Goal: Task Accomplishment & Management: Use online tool/utility

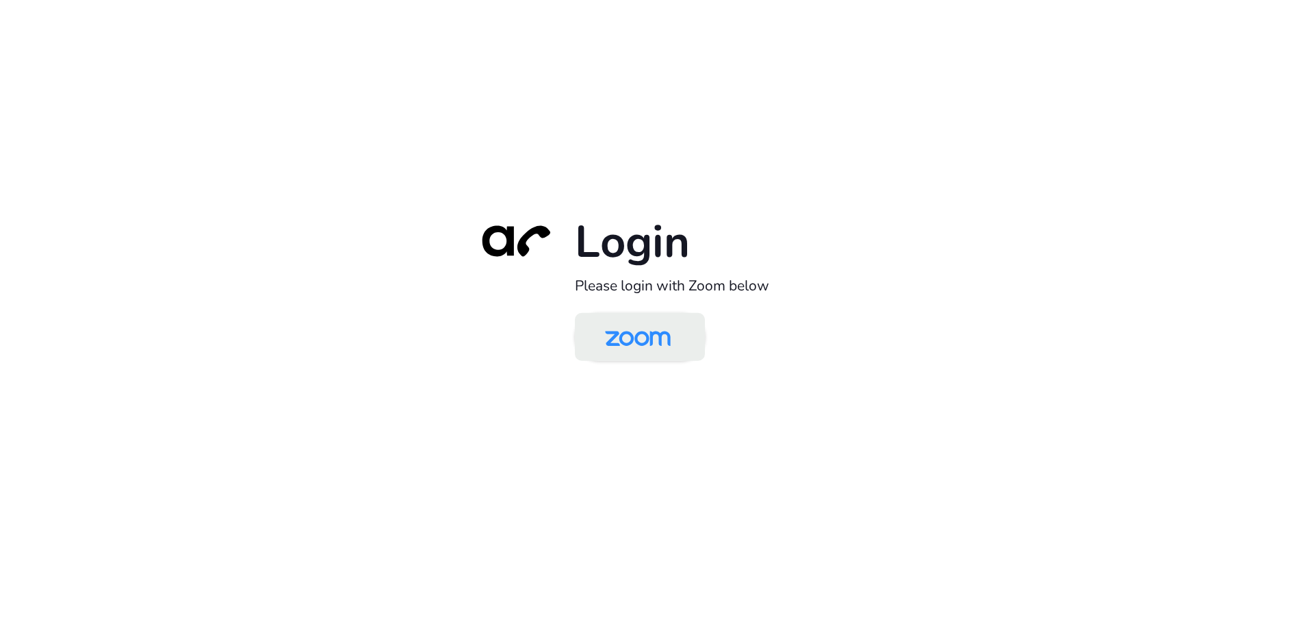
click at [643, 331] on img at bounding box center [638, 338] width 94 height 44
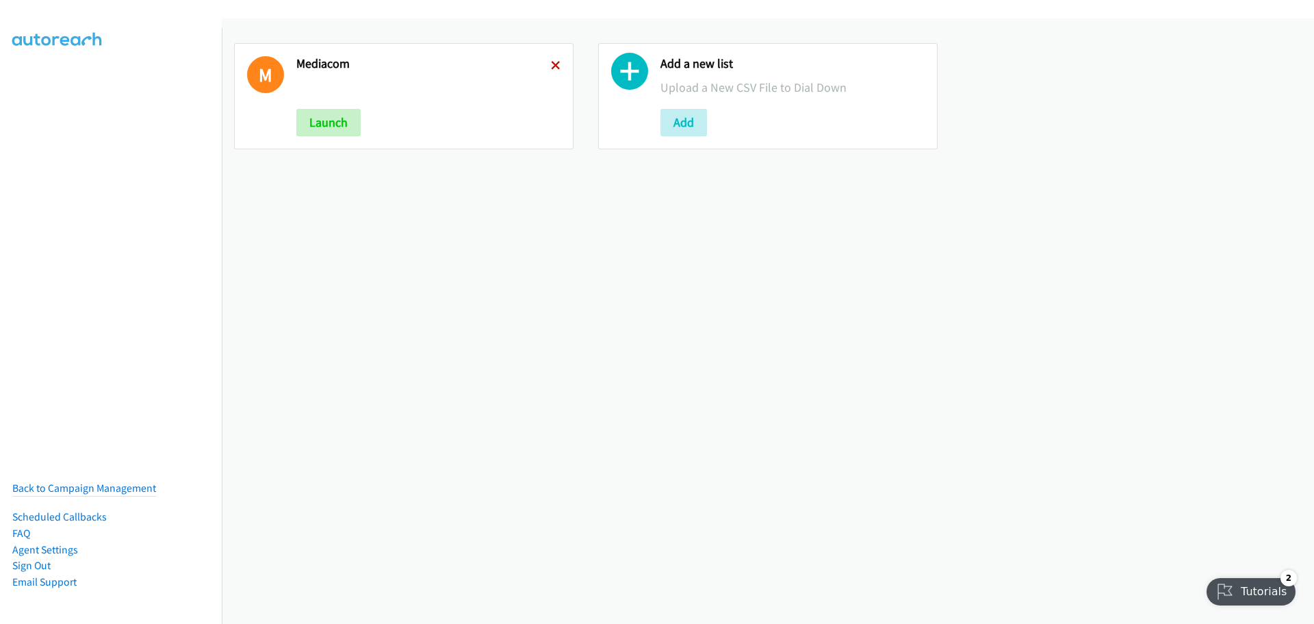
click at [553, 64] on icon at bounding box center [556, 67] width 10 height 10
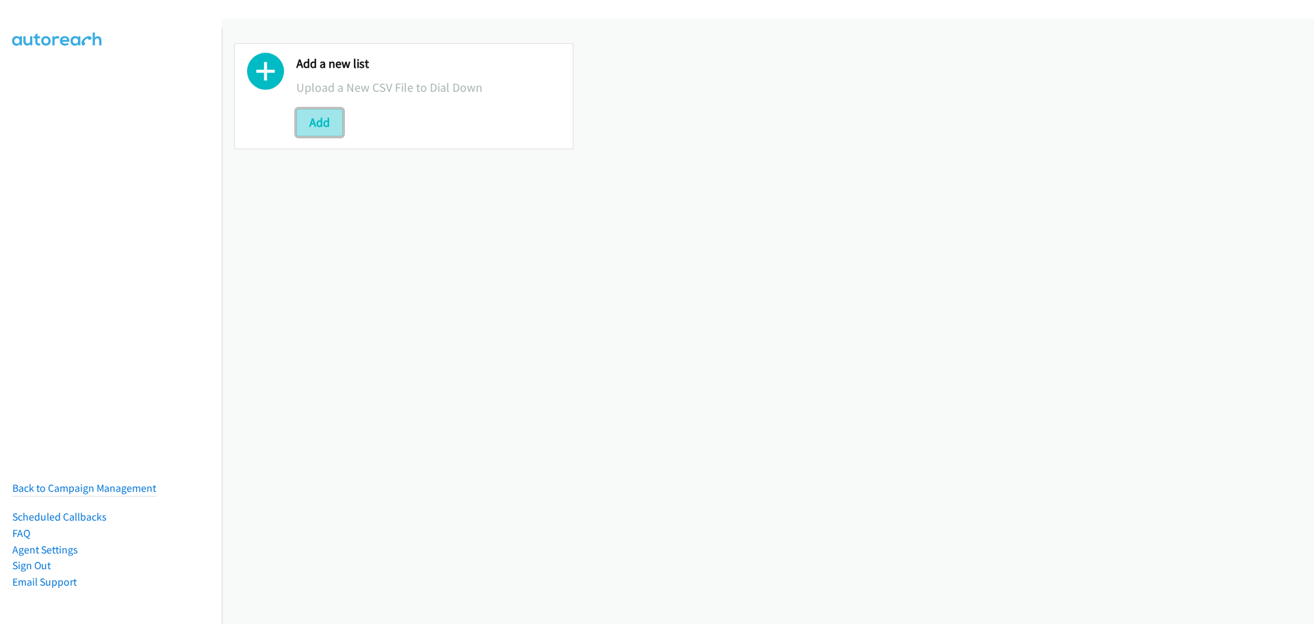
click at [340, 122] on button "Add" at bounding box center [319, 122] width 47 height 27
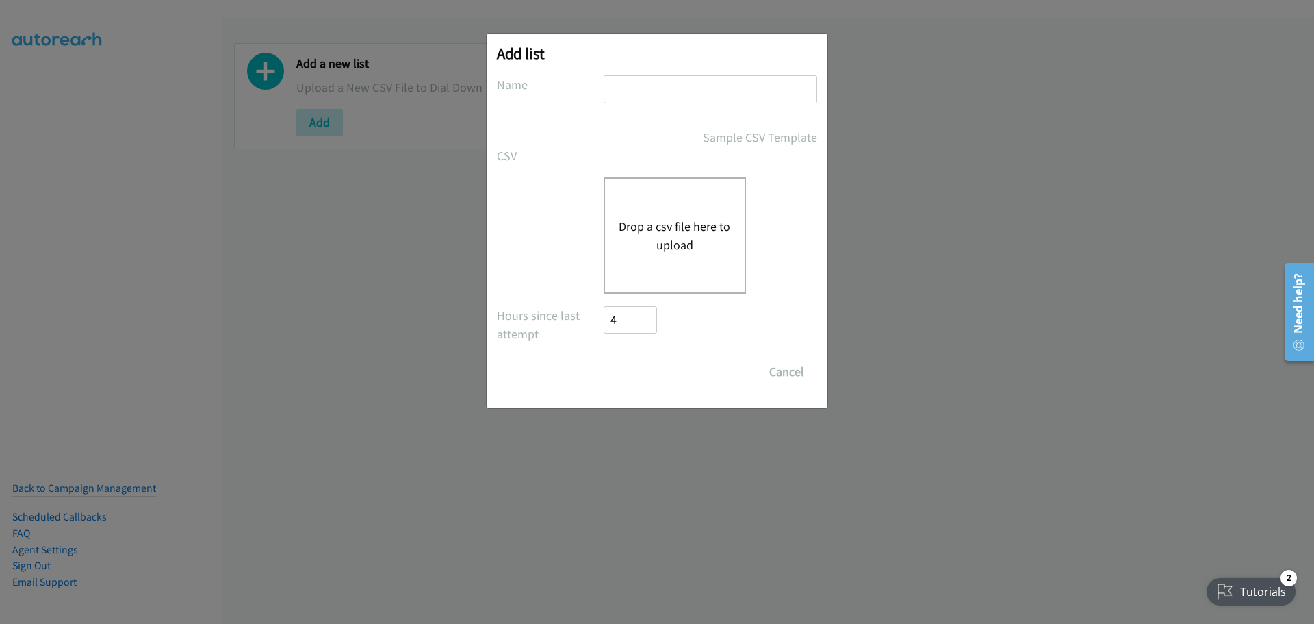
click at [712, 89] on input "text" at bounding box center [711, 89] width 214 height 28
type input "mediacom"
click at [676, 258] on div "Drop a csv file here to upload" at bounding box center [675, 235] width 142 height 116
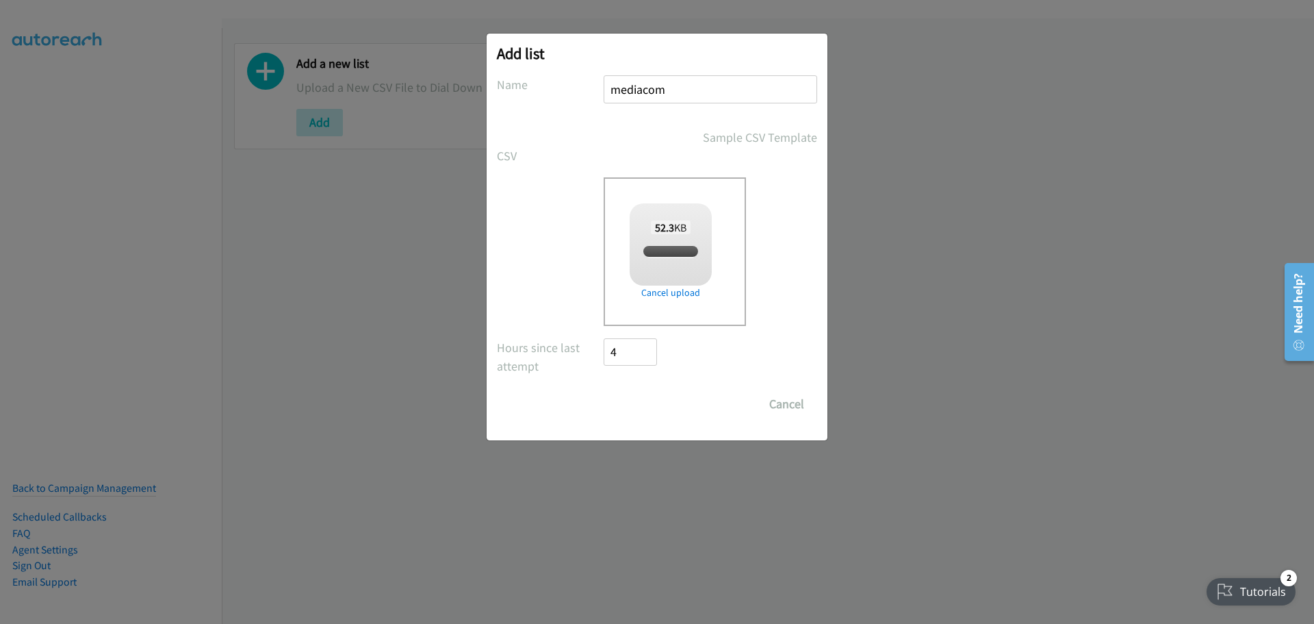
checkbox input "true"
click at [637, 407] on input "Save List" at bounding box center [640, 403] width 72 height 27
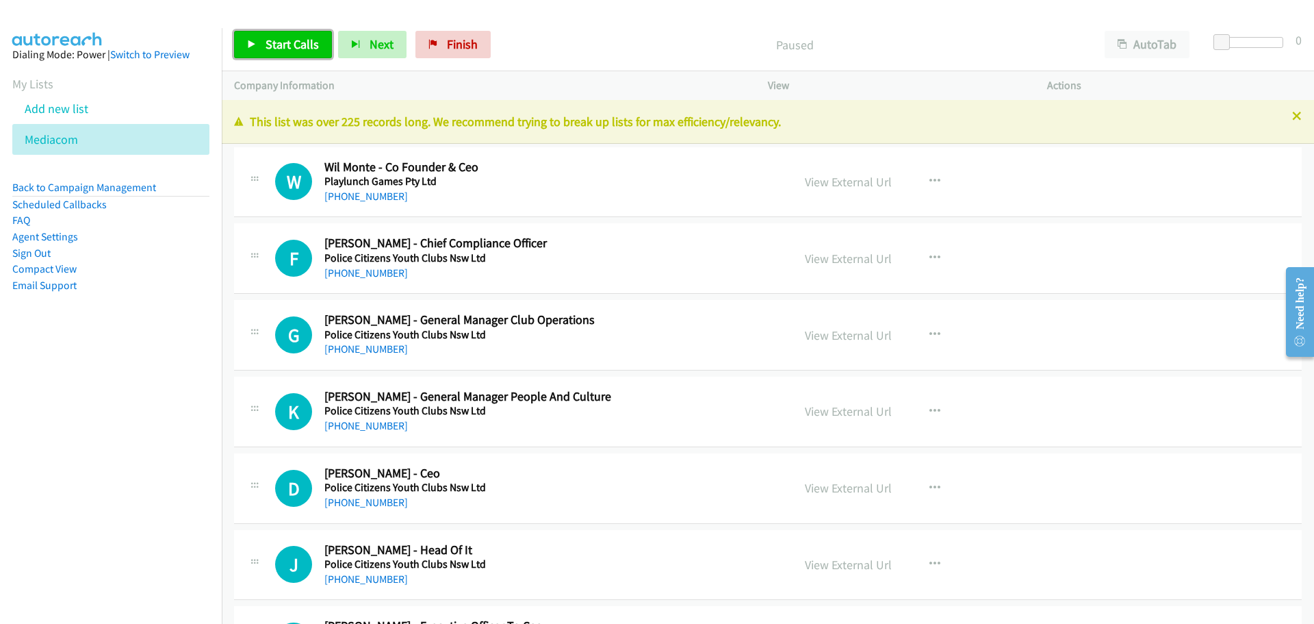
click at [277, 47] on span "Start Calls" at bounding box center [292, 44] width 53 height 16
click at [383, 272] on link "[PHONE_NUMBER]" at bounding box center [366, 272] width 84 height 13
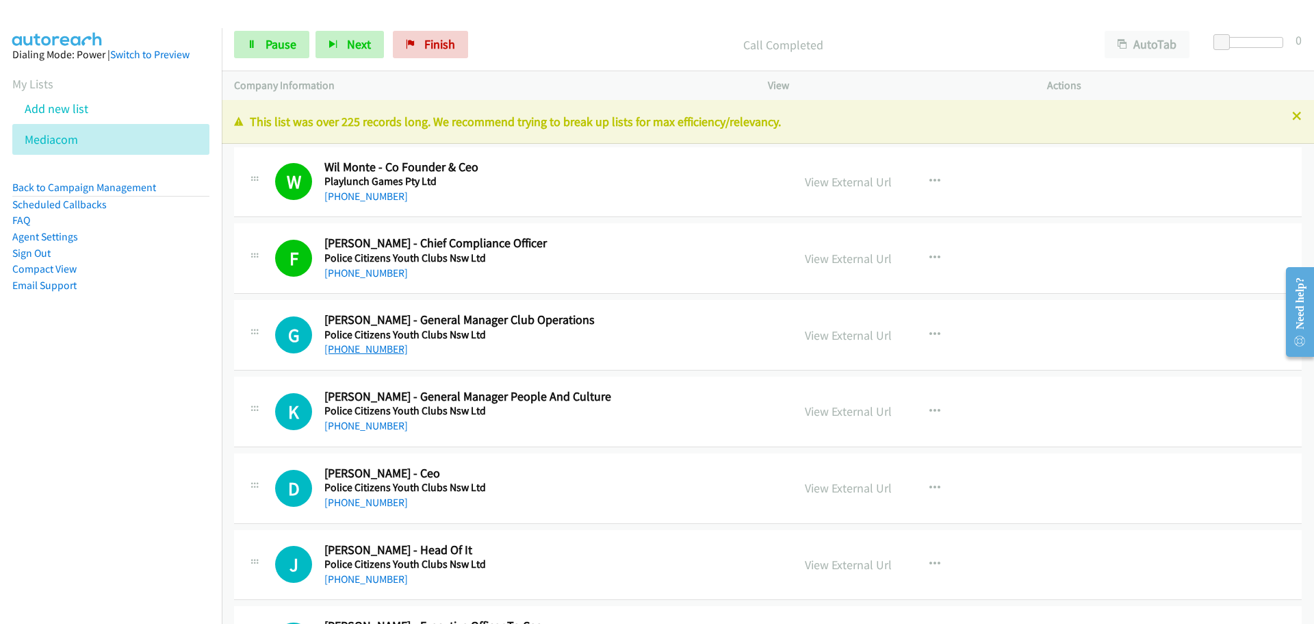
click at [372, 348] on link "[PHONE_NUMBER]" at bounding box center [366, 348] width 84 height 13
click at [339, 425] on link "[PHONE_NUMBER]" at bounding box center [366, 425] width 84 height 13
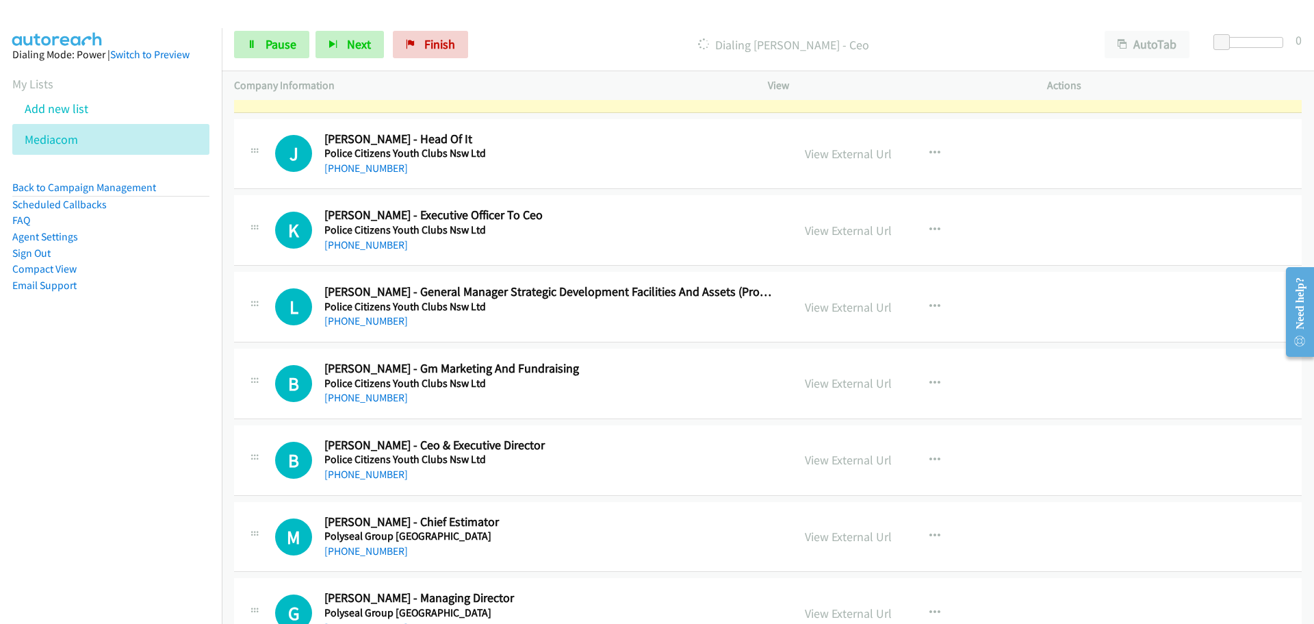
scroll to position [342, 0]
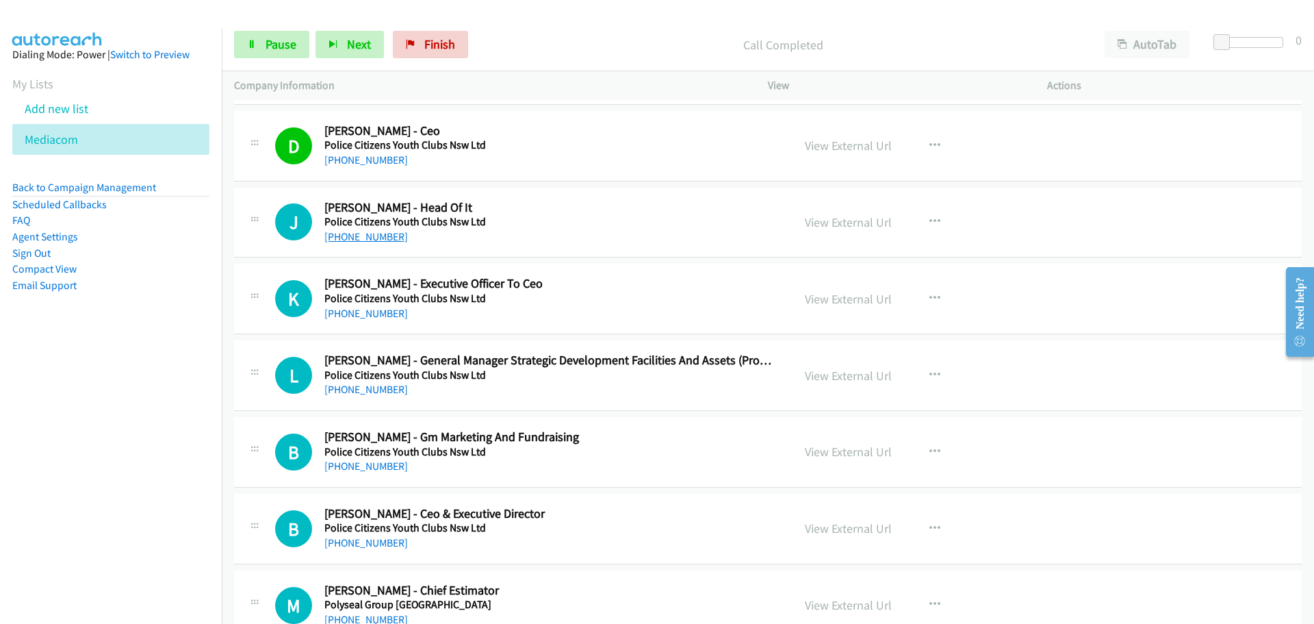
click at [360, 234] on link "[PHONE_NUMBER]" at bounding box center [366, 236] width 84 height 13
click at [358, 311] on link "[PHONE_NUMBER]" at bounding box center [366, 313] width 84 height 13
click at [382, 390] on link "[PHONE_NUMBER]" at bounding box center [366, 389] width 84 height 13
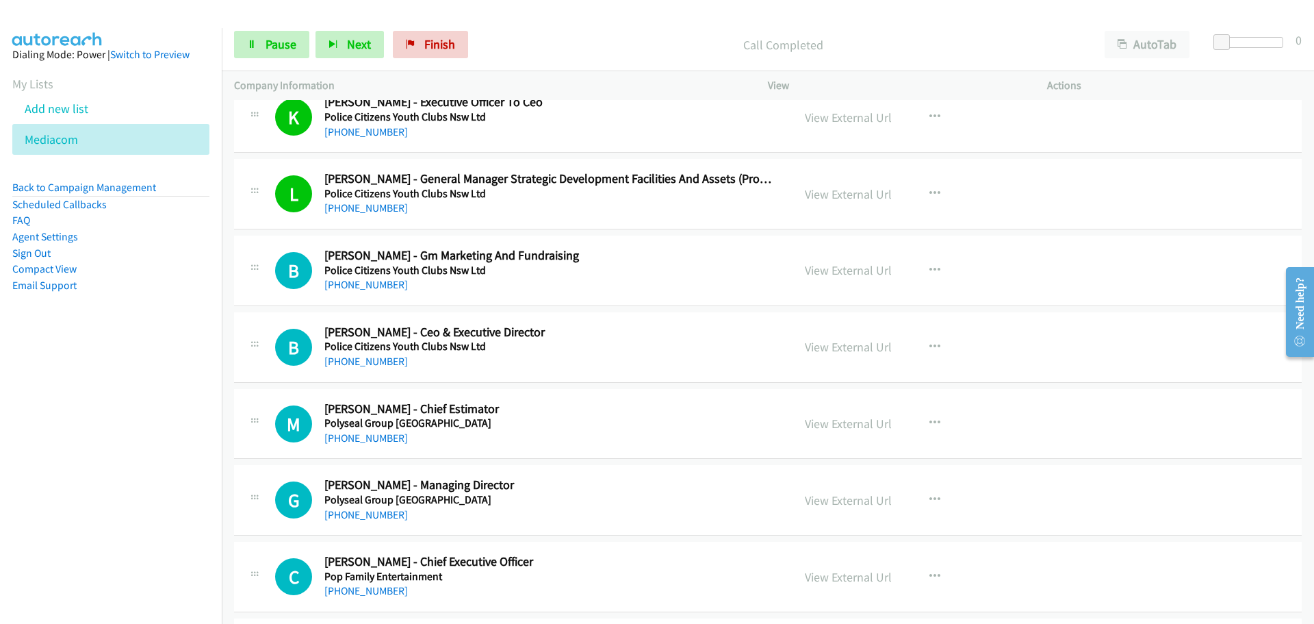
scroll to position [548, 0]
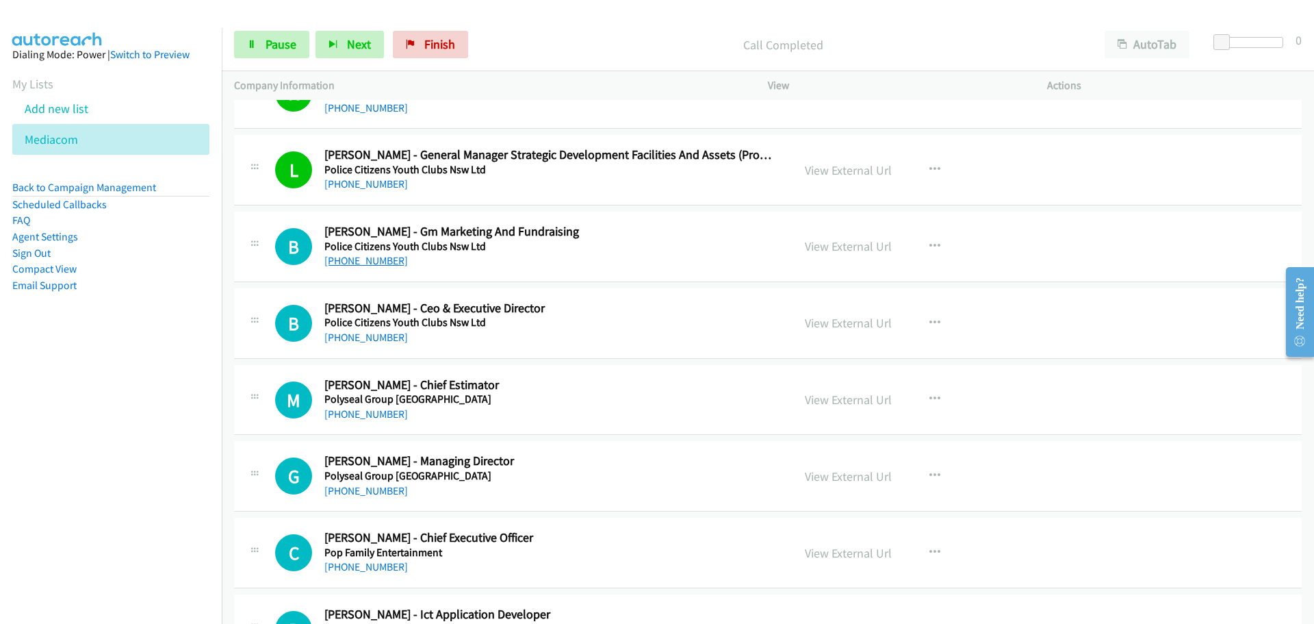
click at [367, 258] on link "[PHONE_NUMBER]" at bounding box center [366, 260] width 84 height 13
click at [349, 331] on link "[PHONE_NUMBER]" at bounding box center [366, 337] width 84 height 13
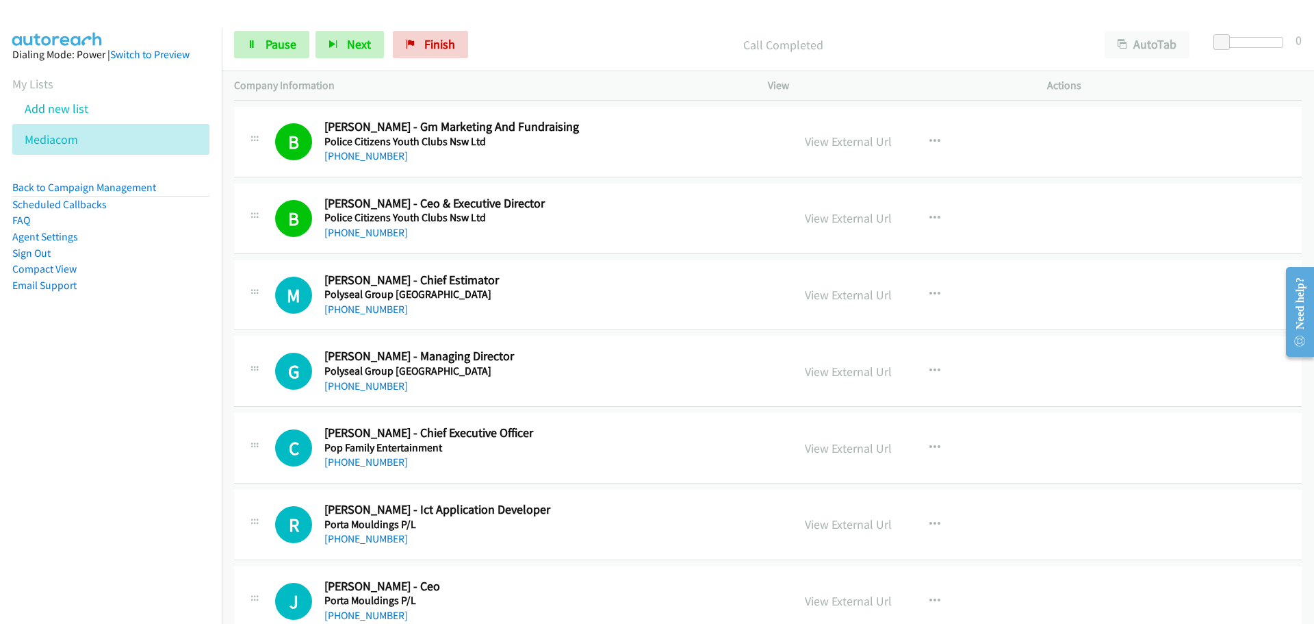
scroll to position [753, 0]
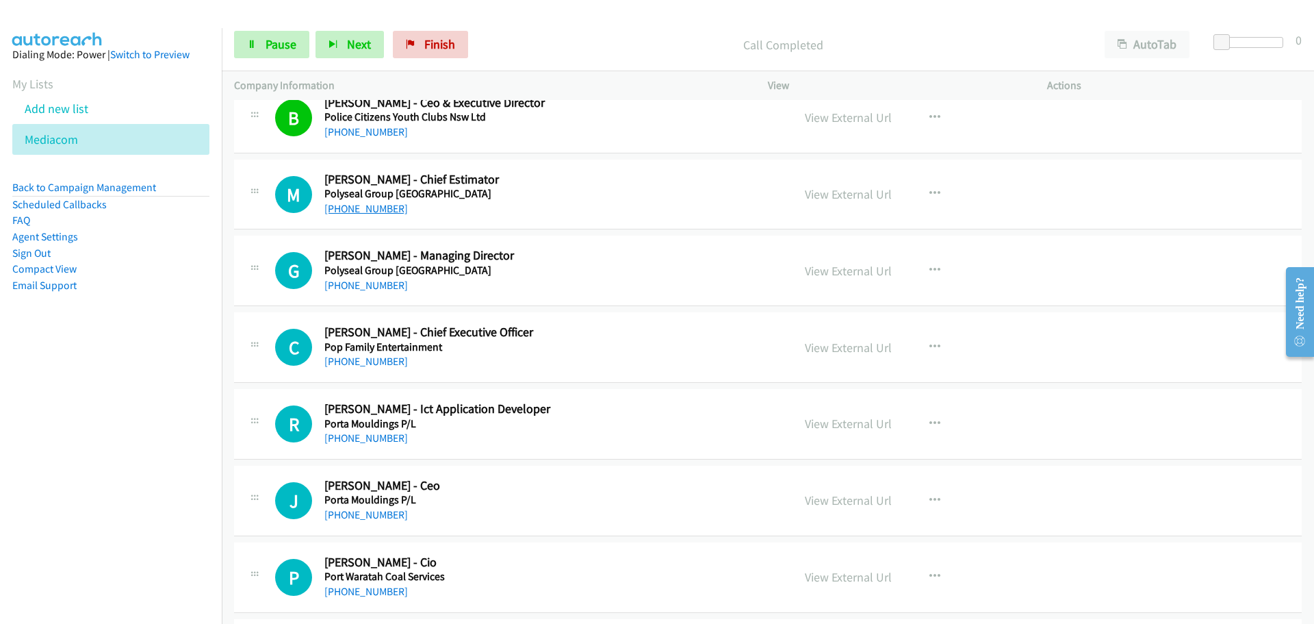
click at [358, 206] on link "[PHONE_NUMBER]" at bounding box center [366, 208] width 84 height 13
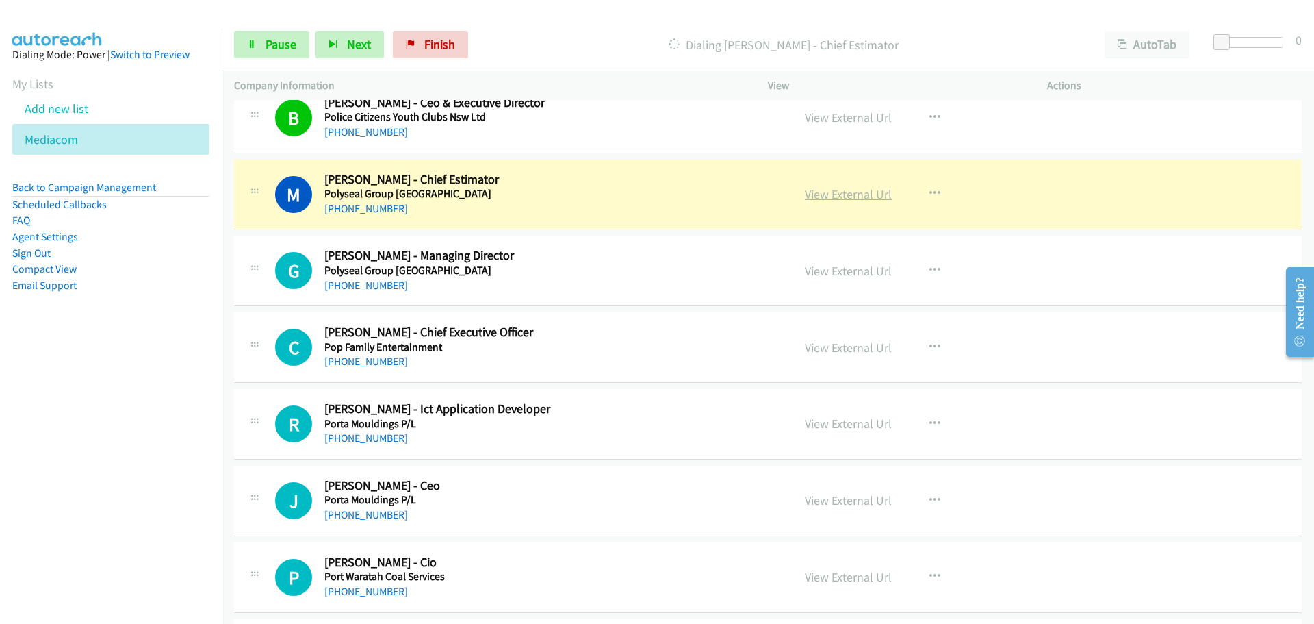
click at [863, 199] on link "View External Url" at bounding box center [848, 194] width 87 height 16
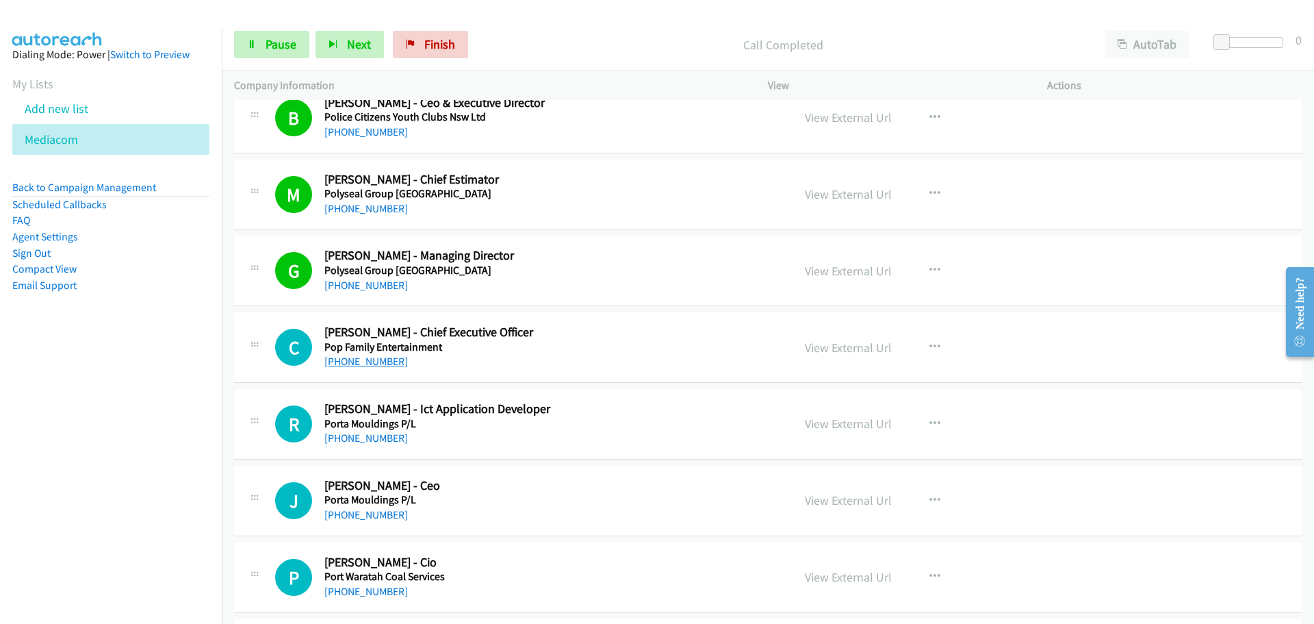
click at [382, 355] on link "[PHONE_NUMBER]" at bounding box center [366, 361] width 84 height 13
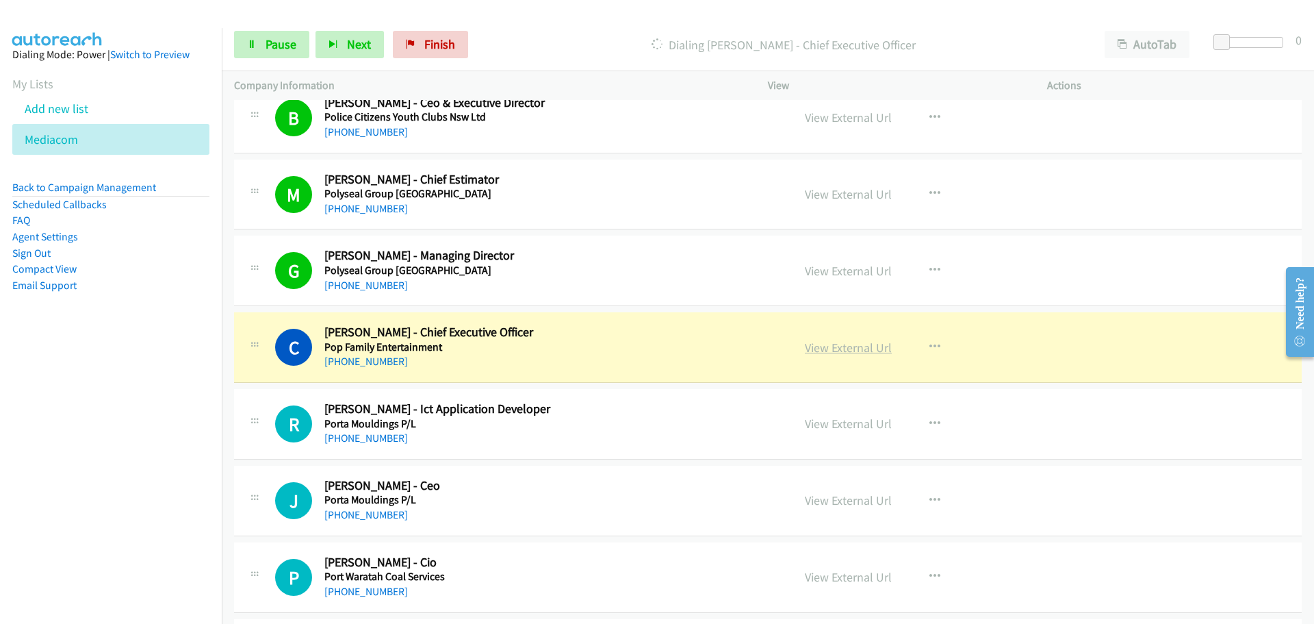
click at [848, 344] on link "View External Url" at bounding box center [848, 348] width 87 height 16
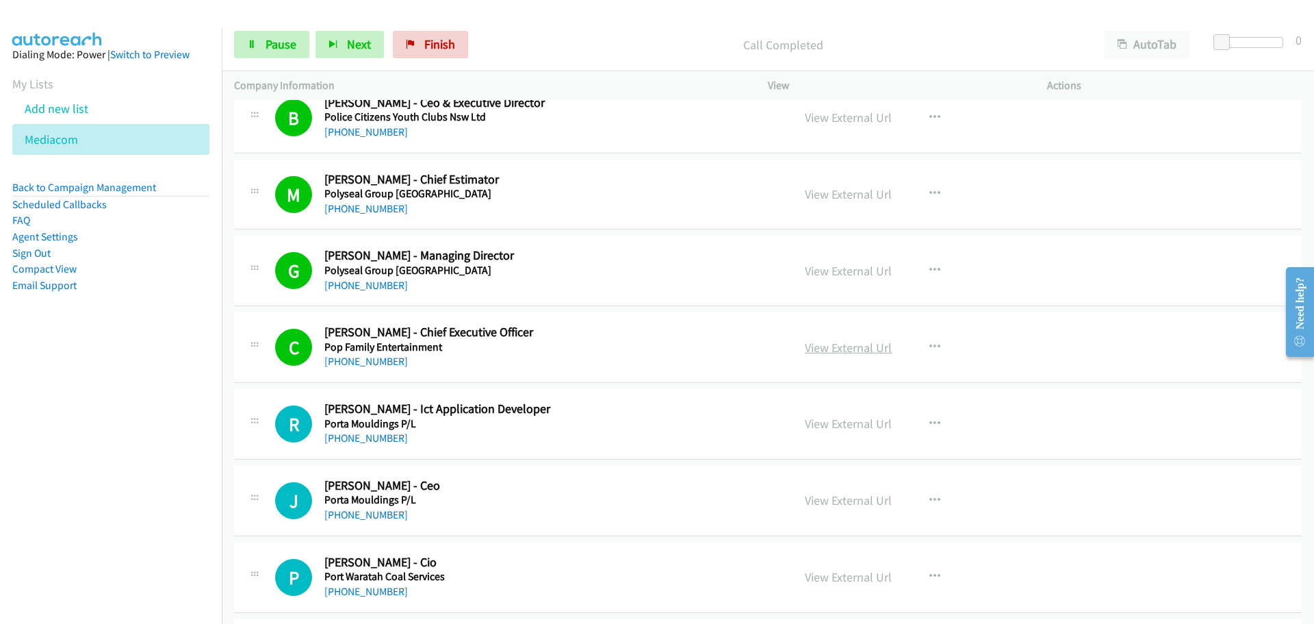
click at [859, 348] on link "View External Url" at bounding box center [848, 348] width 87 height 16
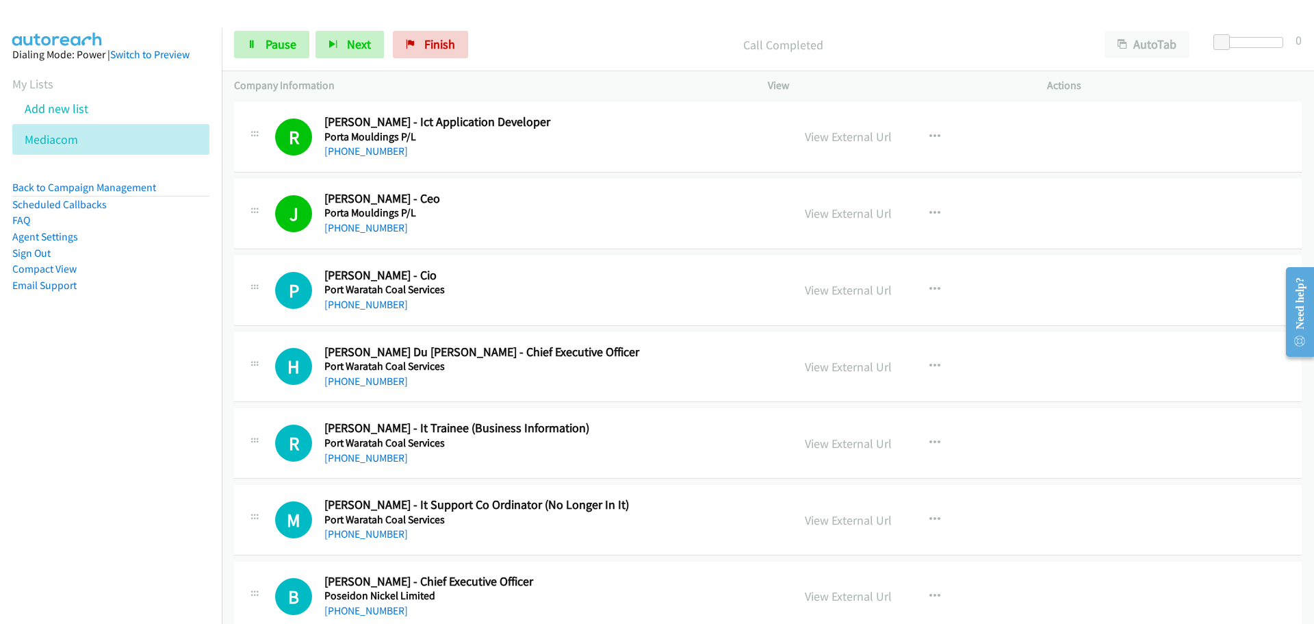
scroll to position [1164, 0]
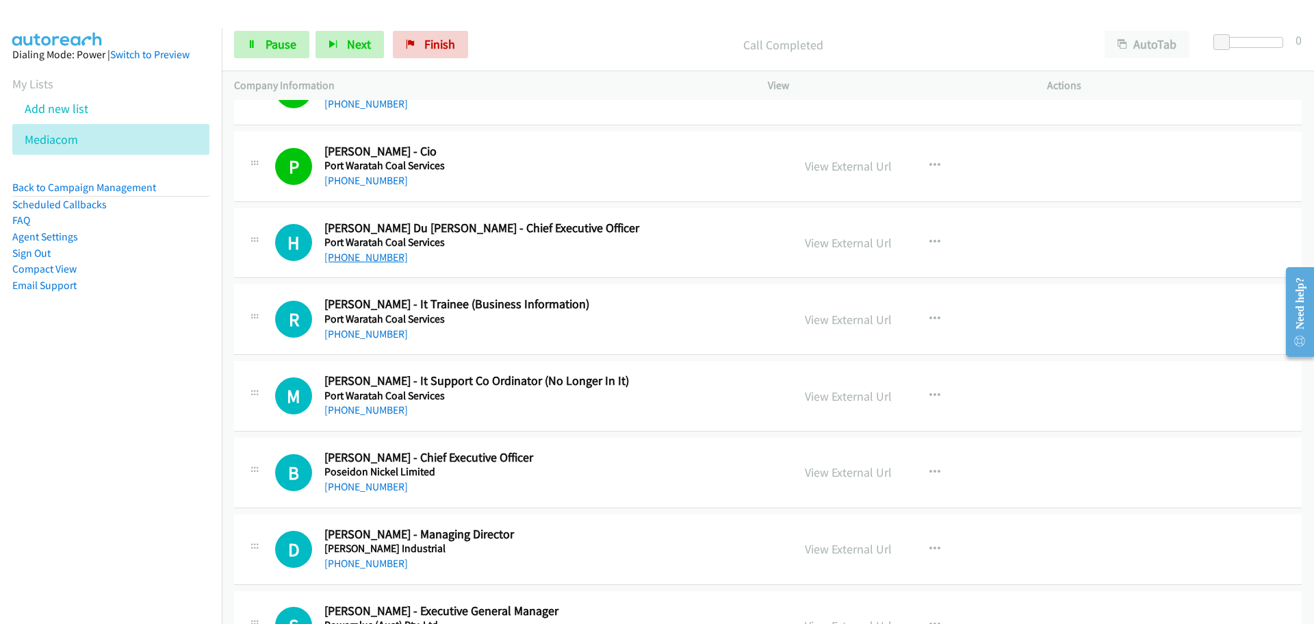
click at [372, 259] on link "[PHONE_NUMBER]" at bounding box center [366, 257] width 84 height 13
click at [347, 331] on link "[PHONE_NUMBER]" at bounding box center [366, 333] width 84 height 13
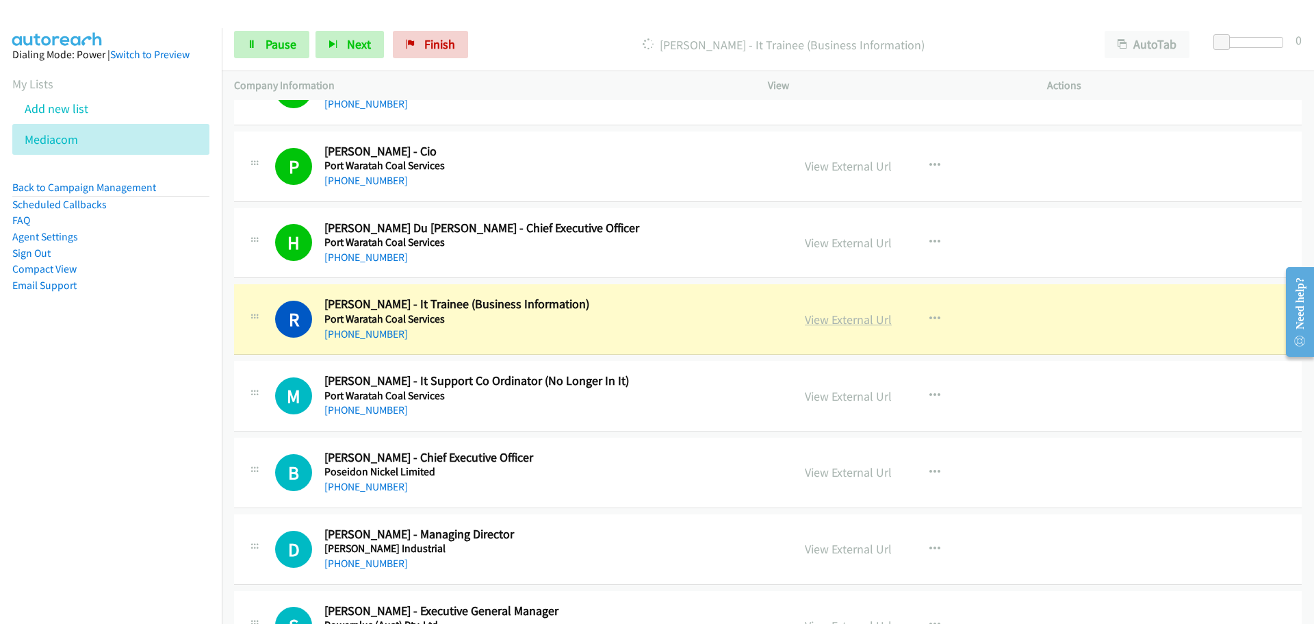
click at [841, 320] on link "View External Url" at bounding box center [848, 319] width 87 height 16
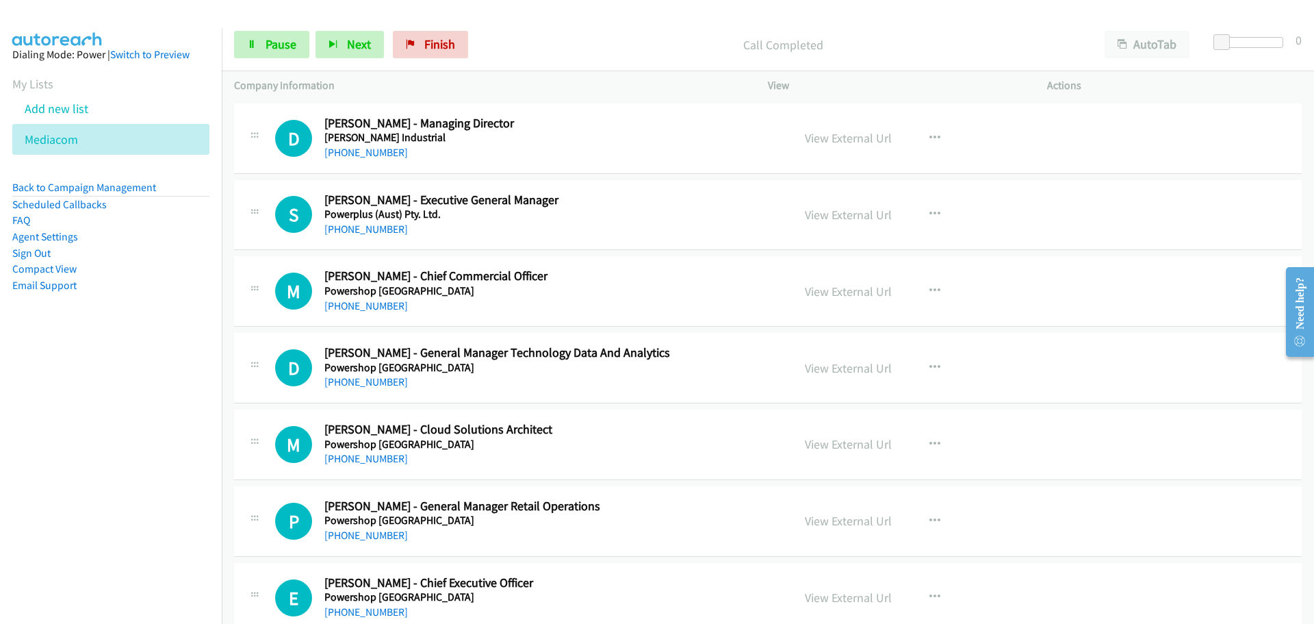
scroll to position [1438, 0]
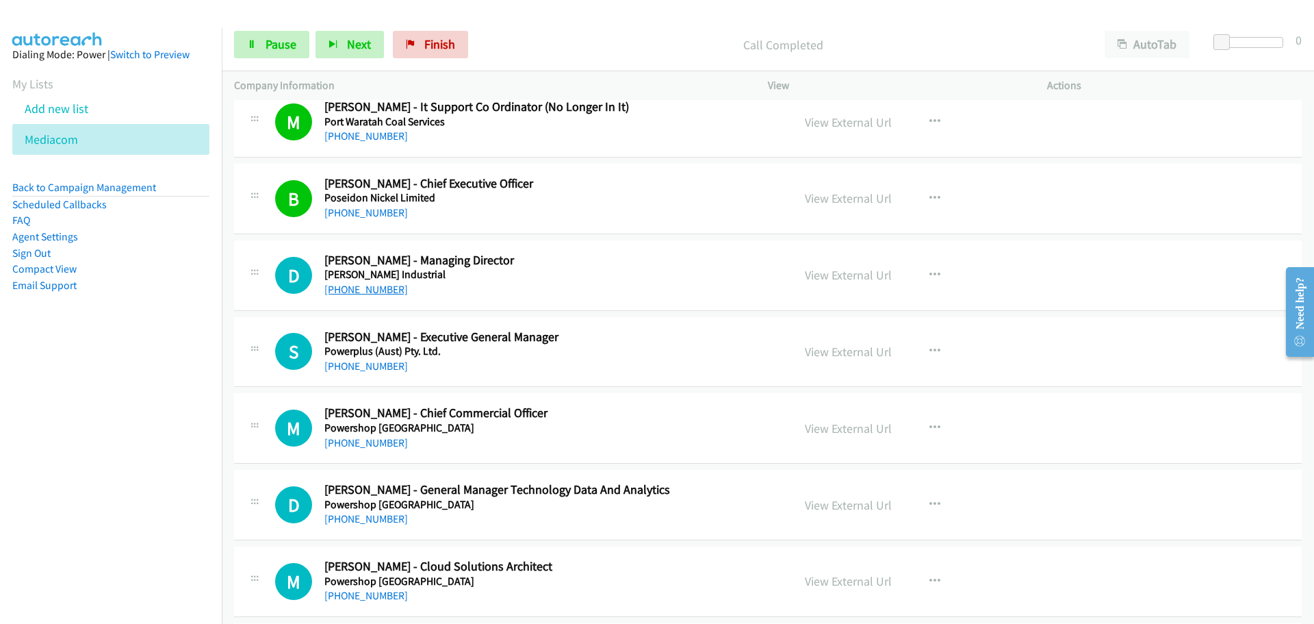
click at [375, 292] on link "[PHONE_NUMBER]" at bounding box center [366, 289] width 84 height 13
click at [344, 367] on link "[PHONE_NUMBER]" at bounding box center [366, 365] width 84 height 13
click at [379, 443] on link "[PHONE_NUMBER]" at bounding box center [366, 442] width 84 height 13
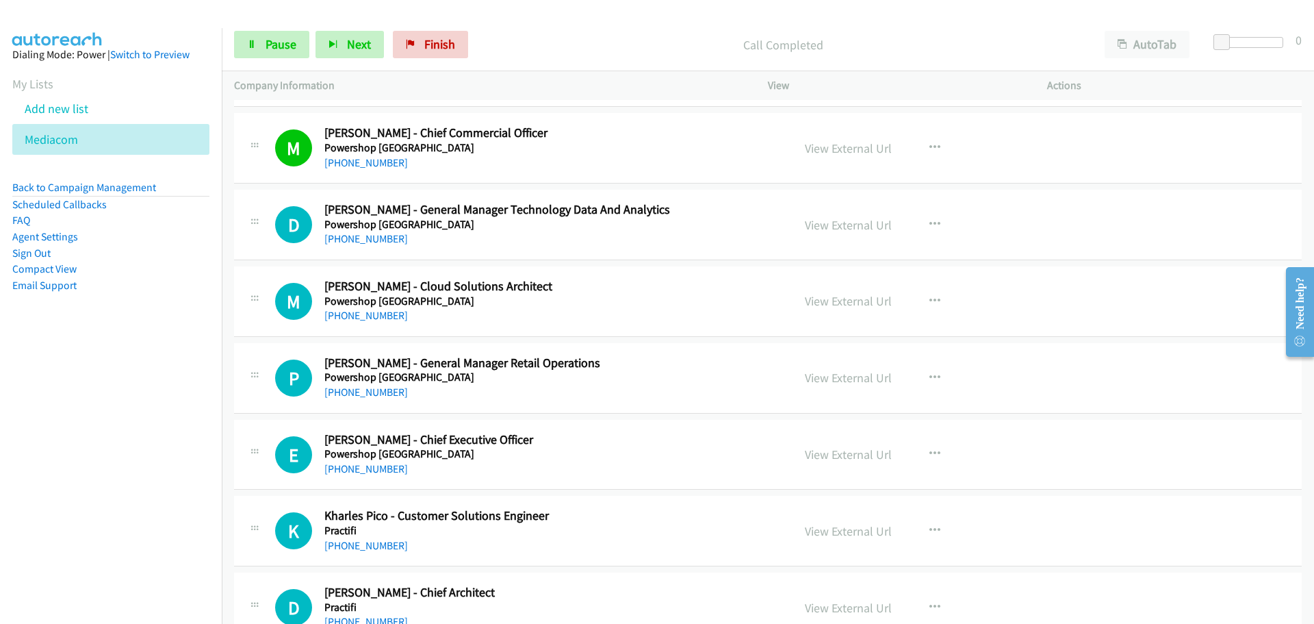
scroll to position [1643, 0]
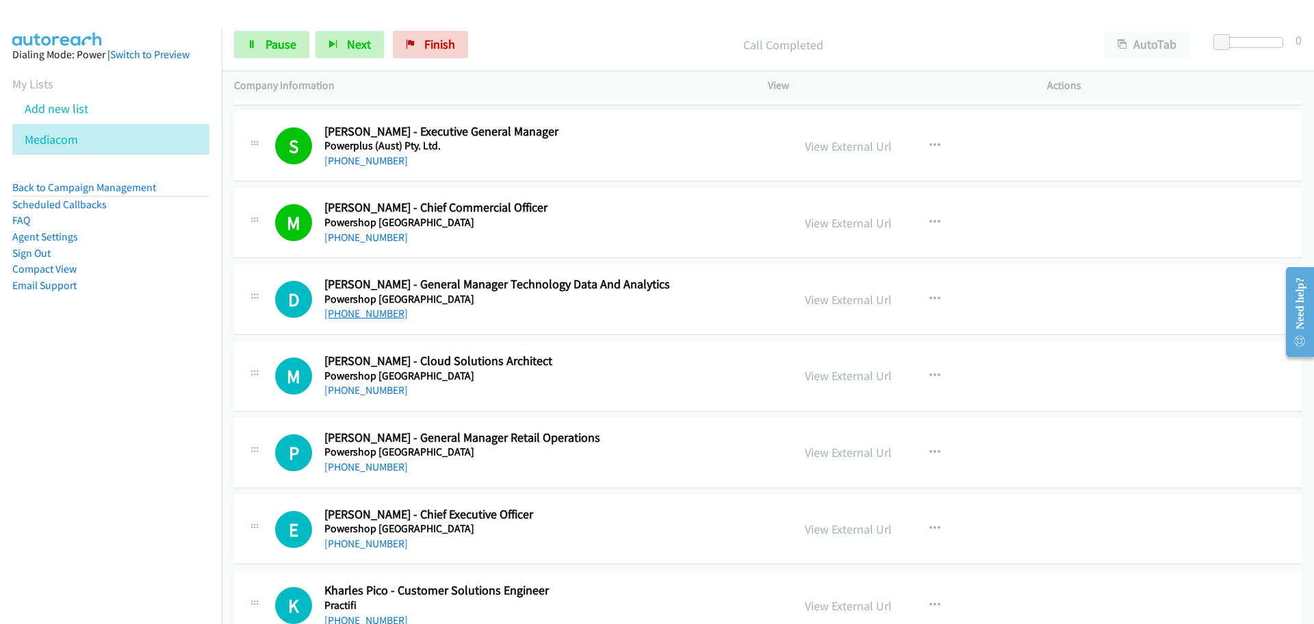
click at [377, 314] on link "[PHONE_NUMBER]" at bounding box center [366, 313] width 84 height 13
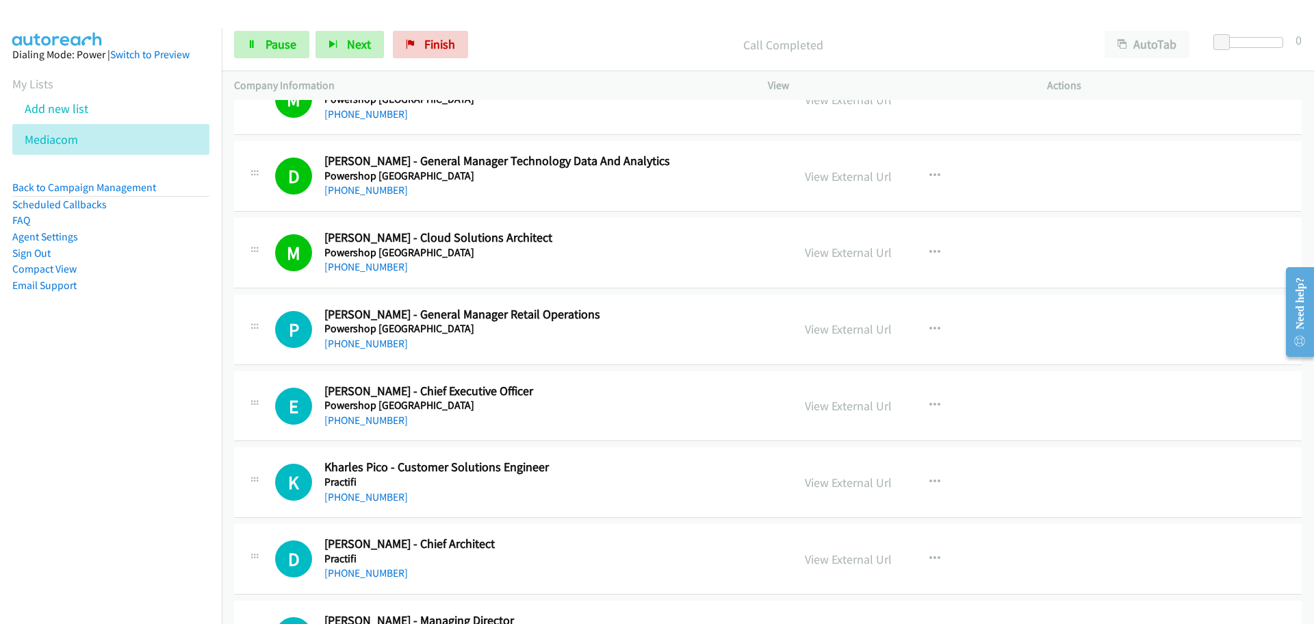
scroll to position [1917, 0]
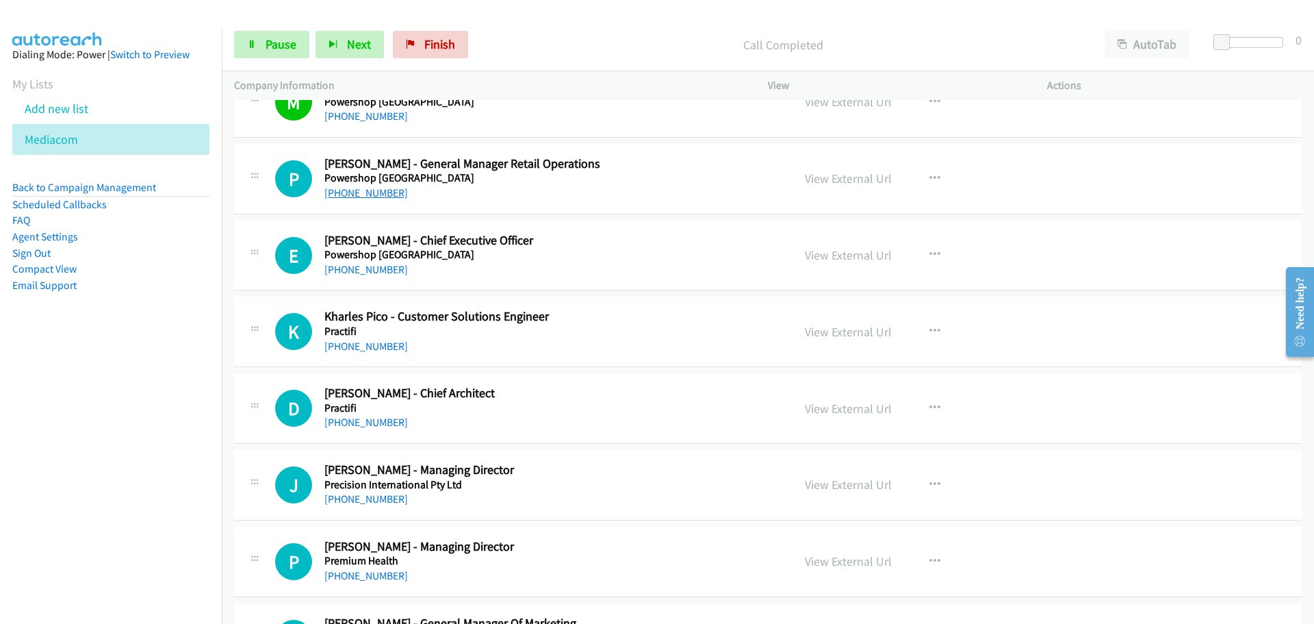
click at [374, 191] on link "[PHONE_NUMBER]" at bounding box center [366, 192] width 84 height 13
click at [374, 270] on link "[PHONE_NUMBER]" at bounding box center [366, 269] width 84 height 13
drag, startPoint x: 355, startPoint y: 348, endPoint x: 356, endPoint y: 338, distance: 9.7
click at [355, 348] on link "[PHONE_NUMBER]" at bounding box center [366, 346] width 84 height 13
click at [368, 419] on link "[PHONE_NUMBER]" at bounding box center [366, 422] width 84 height 13
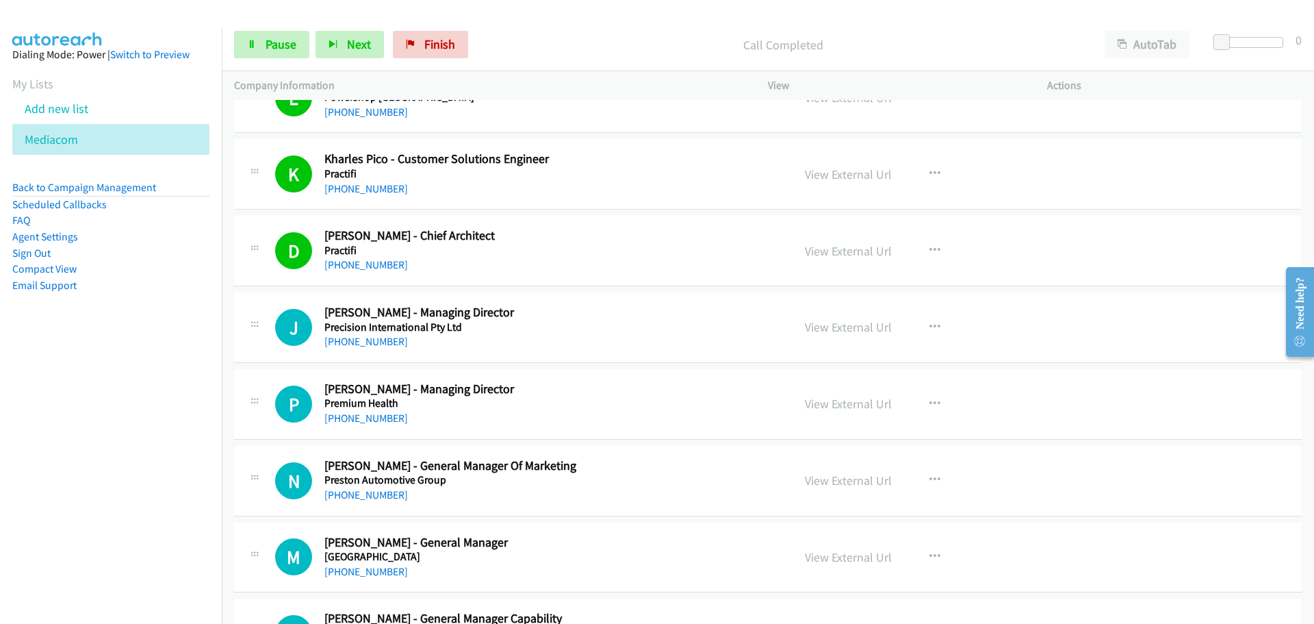
scroll to position [2122, 0]
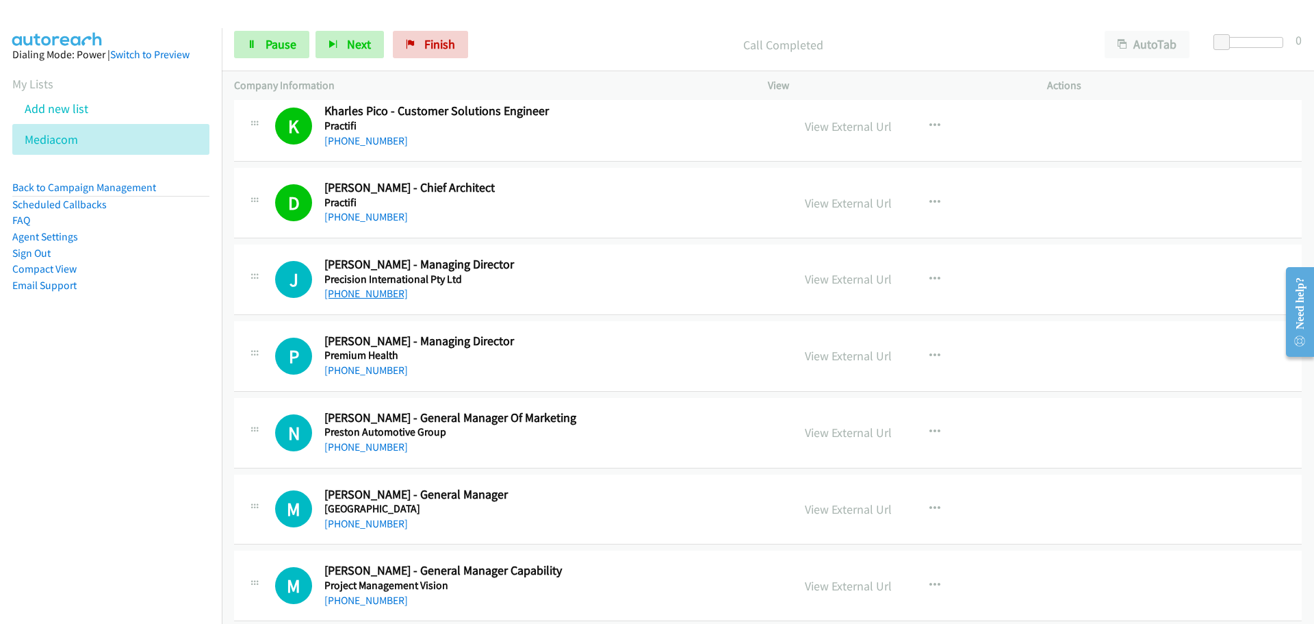
click at [381, 298] on link "[PHONE_NUMBER]" at bounding box center [366, 293] width 84 height 13
click at [355, 367] on link "[PHONE_NUMBER]" at bounding box center [366, 370] width 84 height 13
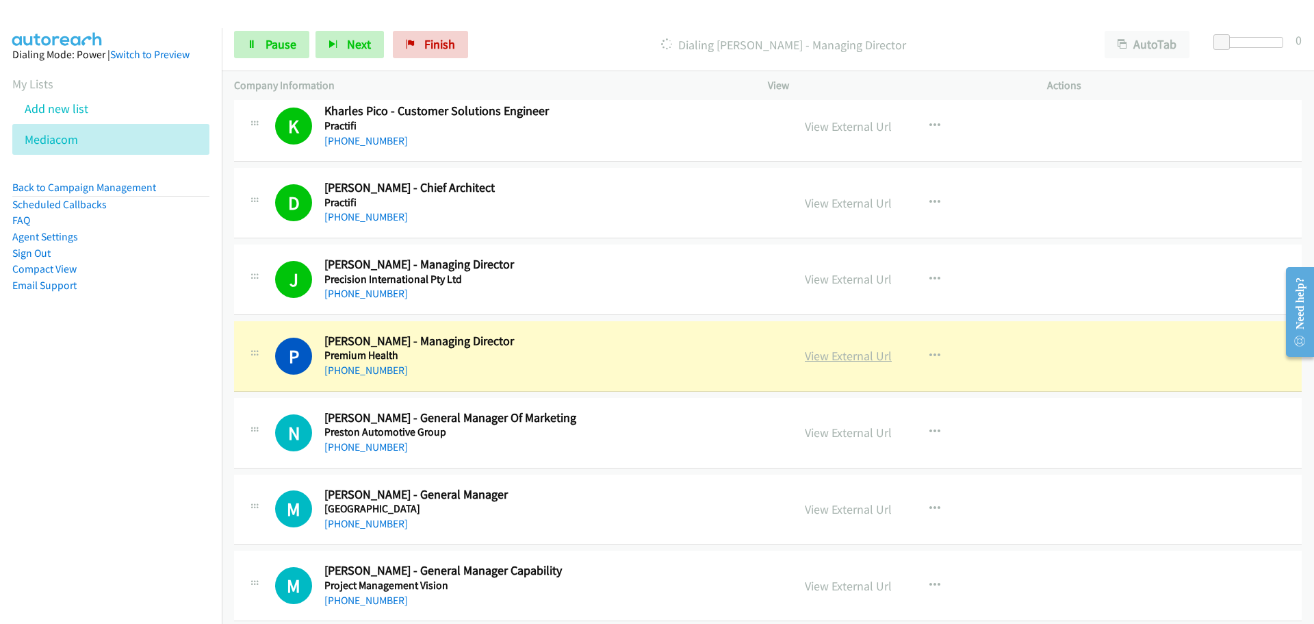
click at [847, 359] on link "View External Url" at bounding box center [848, 356] width 87 height 16
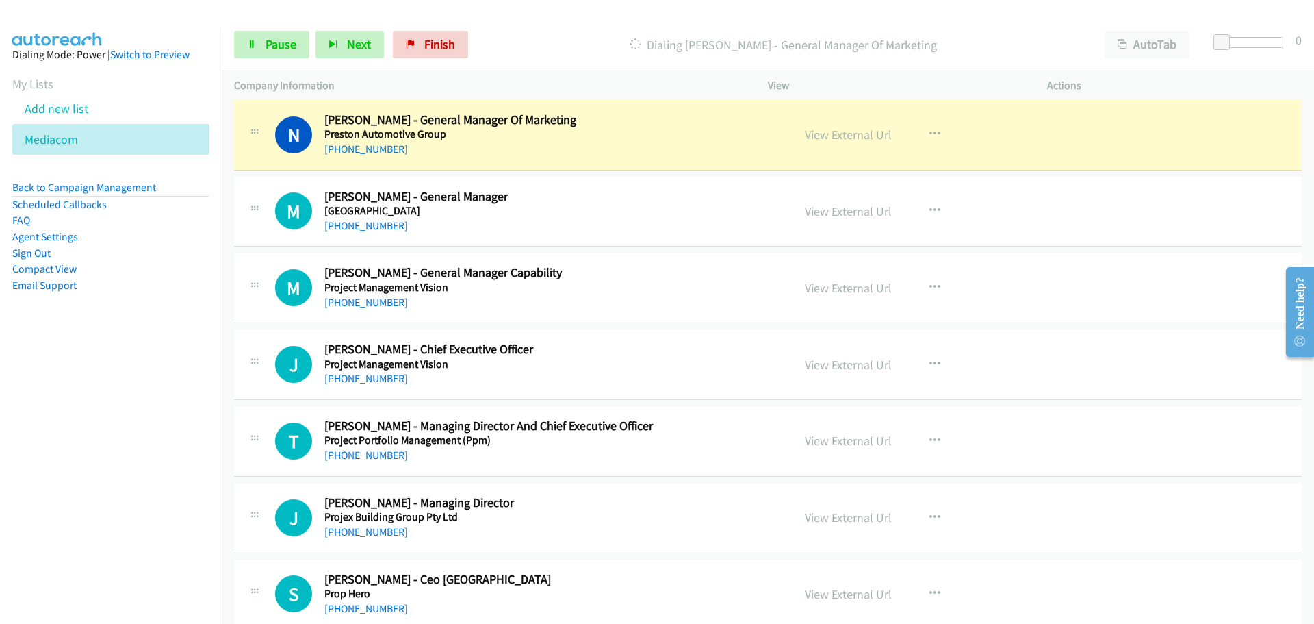
scroll to position [2396, 0]
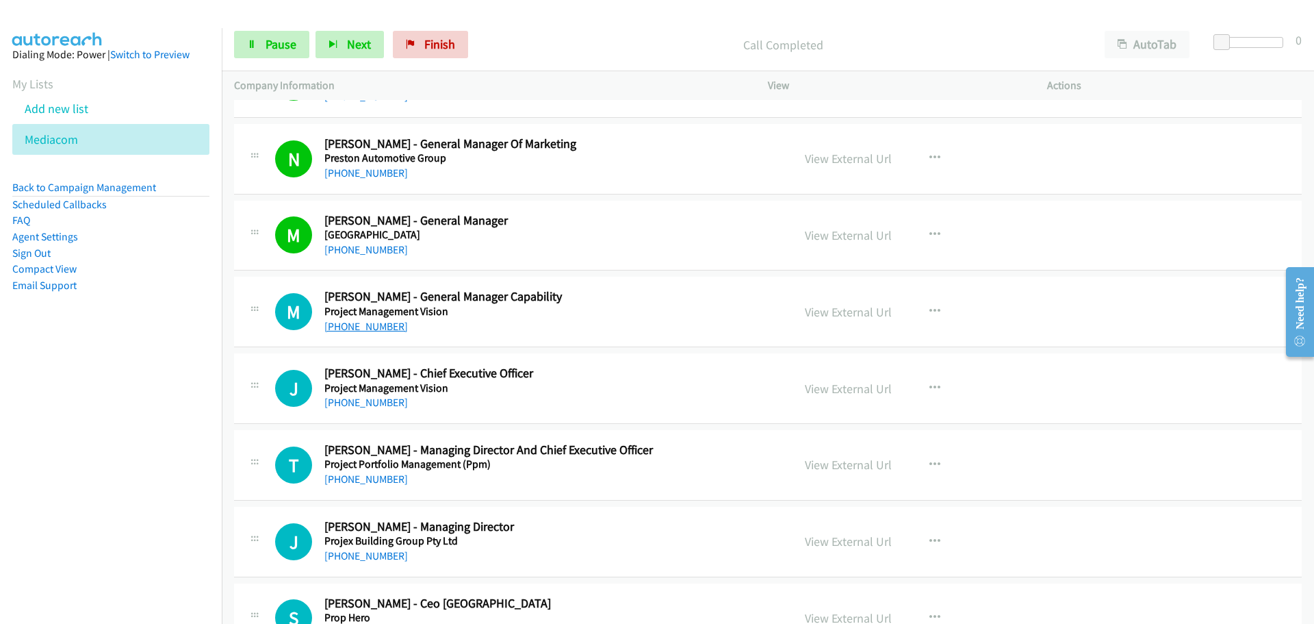
click at [364, 327] on link "[PHONE_NUMBER]" at bounding box center [366, 326] width 84 height 13
click at [355, 406] on link "[PHONE_NUMBER]" at bounding box center [366, 402] width 84 height 13
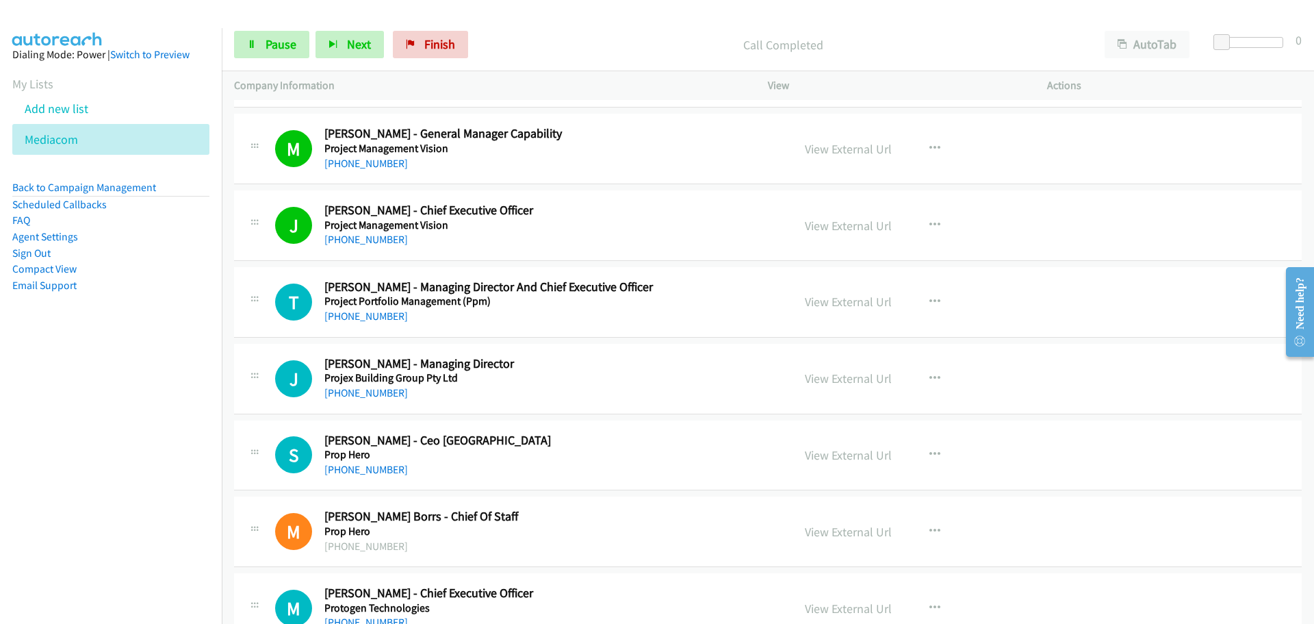
scroll to position [2601, 0]
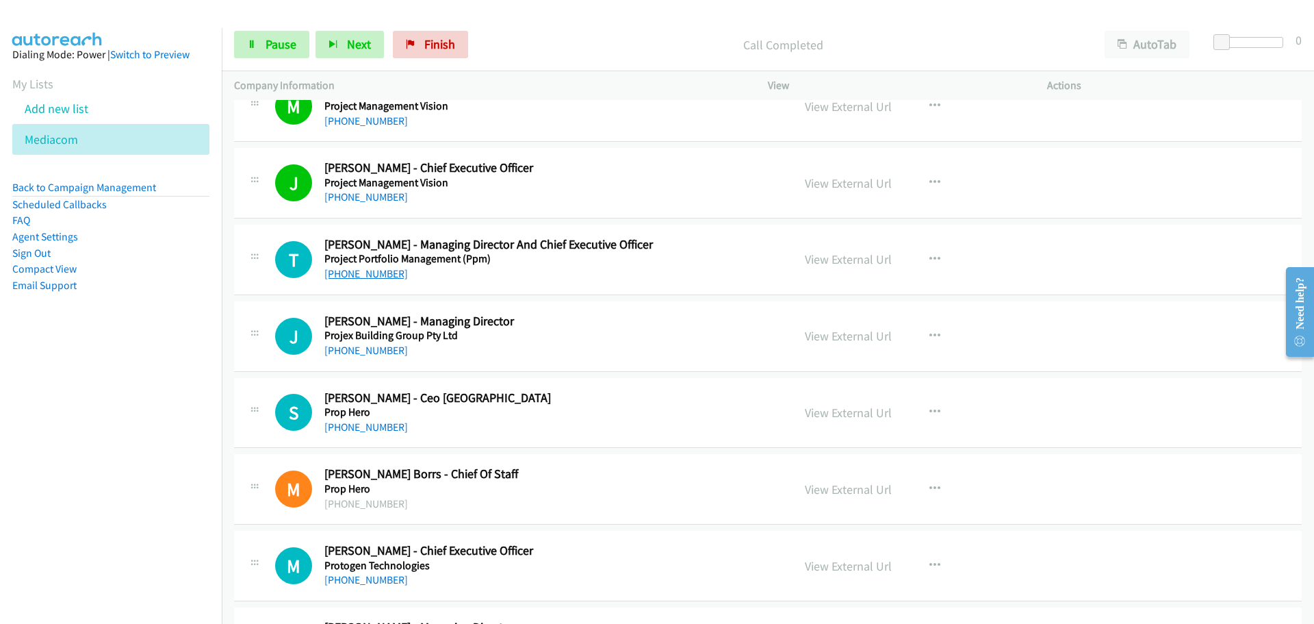
click at [376, 274] on link "[PHONE_NUMBER]" at bounding box center [366, 273] width 84 height 13
click at [361, 347] on link "[PHONE_NUMBER]" at bounding box center [366, 350] width 84 height 13
click at [364, 420] on link "[PHONE_NUMBER]" at bounding box center [366, 426] width 84 height 13
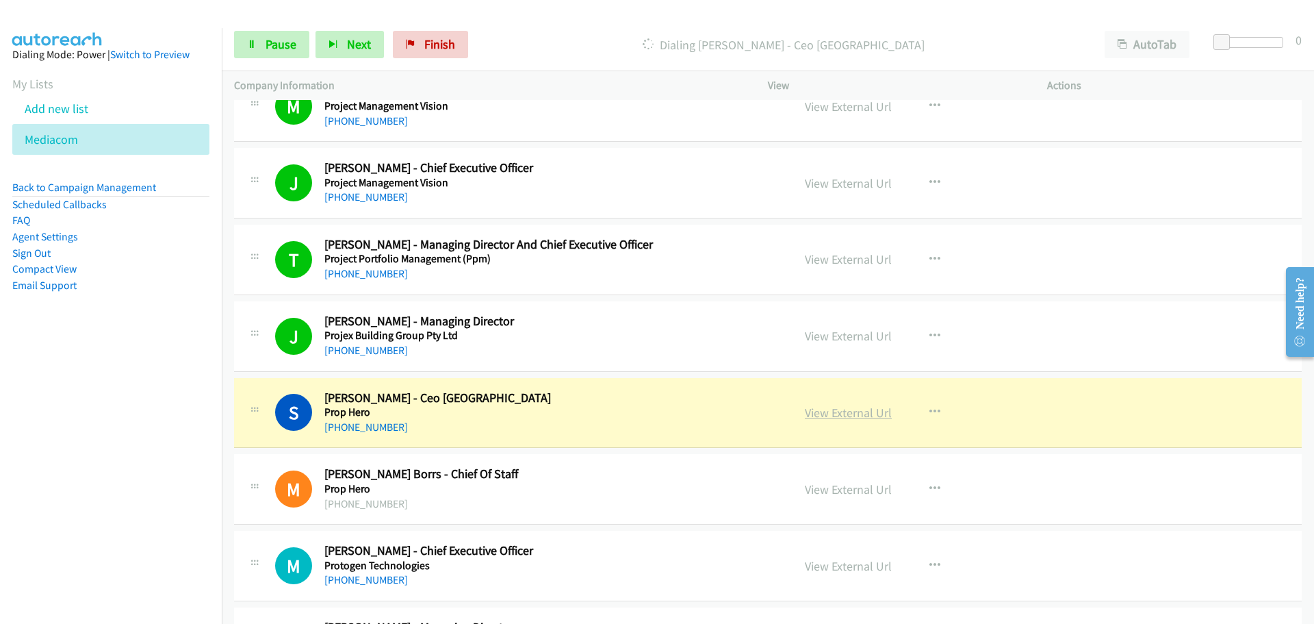
drag, startPoint x: 868, startPoint y: 405, endPoint x: 859, endPoint y: 405, distance: 8.9
click at [842, 413] on link "View External Url" at bounding box center [848, 413] width 87 height 16
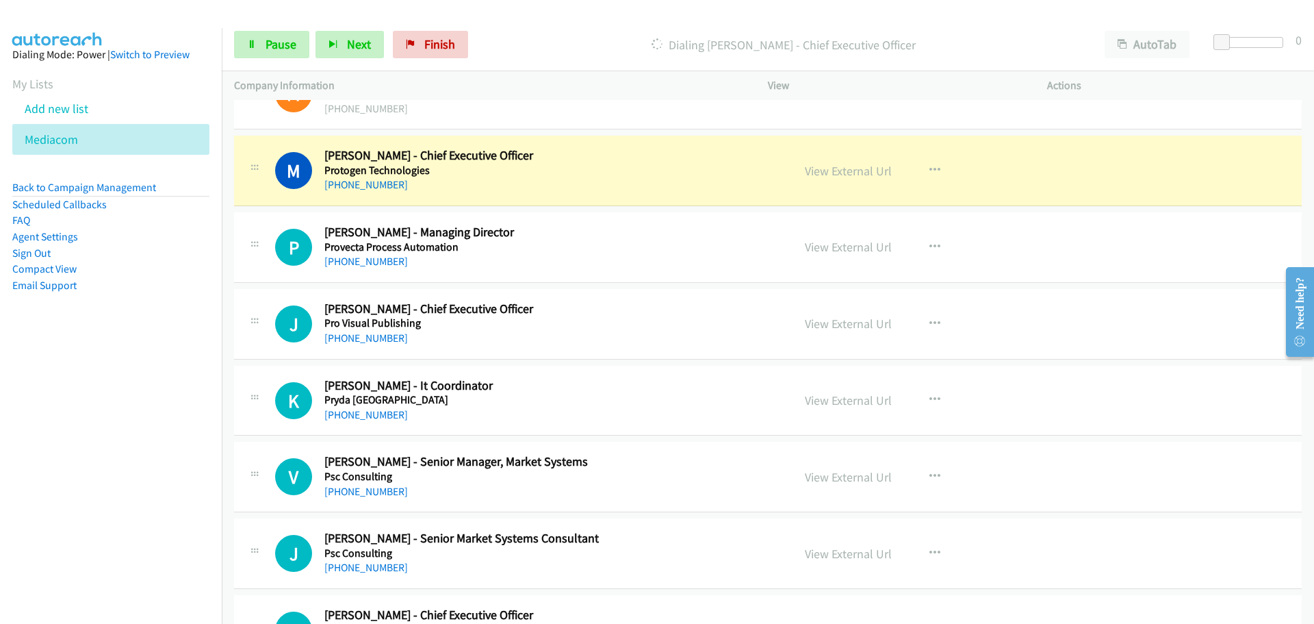
scroll to position [3012, 0]
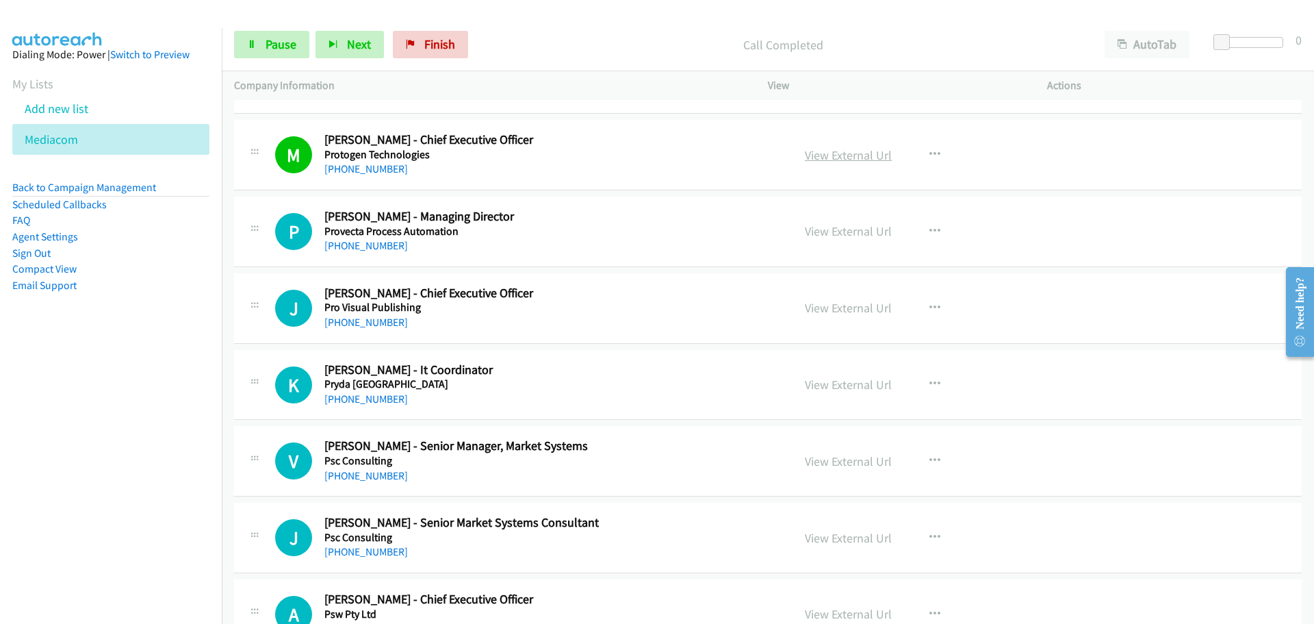
click at [840, 155] on link "View External Url" at bounding box center [848, 155] width 87 height 16
click at [384, 400] on link "[PHONE_NUMBER]" at bounding box center [366, 398] width 84 height 13
click at [849, 392] on link "View External Url" at bounding box center [848, 385] width 87 height 16
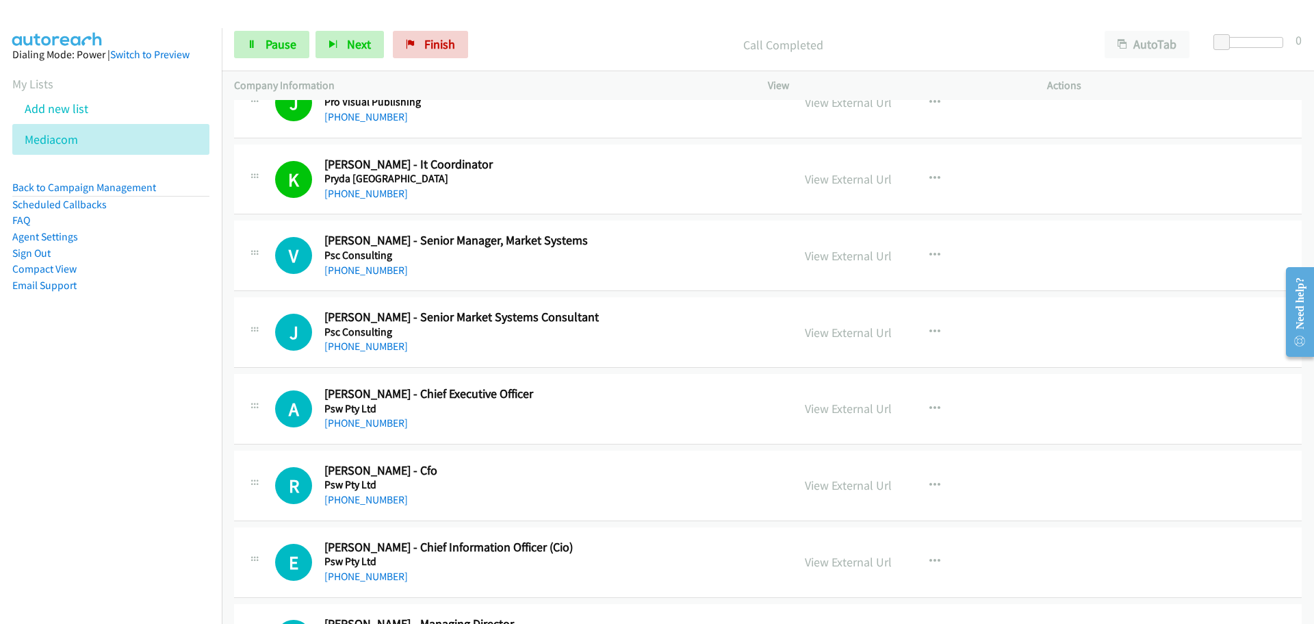
scroll to position [3286, 0]
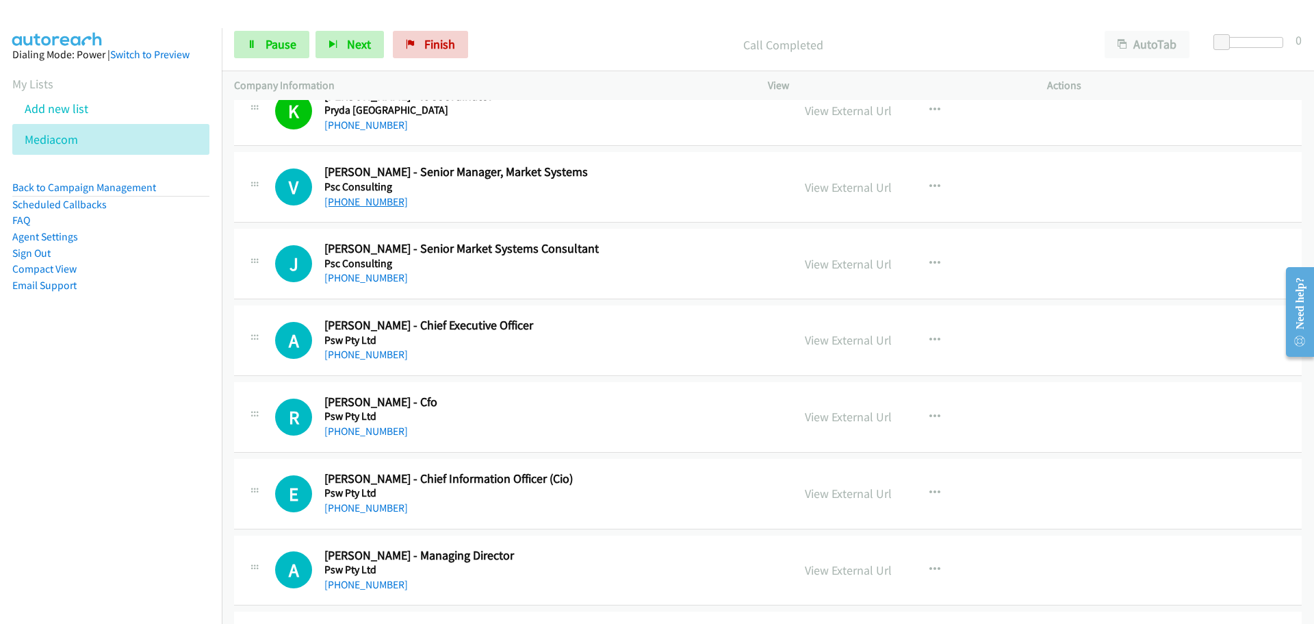
click at [387, 201] on link "[PHONE_NUMBER]" at bounding box center [366, 201] width 84 height 13
click at [844, 189] on link "View External Url" at bounding box center [848, 187] width 87 height 16
click at [387, 274] on link "[PHONE_NUMBER]" at bounding box center [366, 277] width 84 height 13
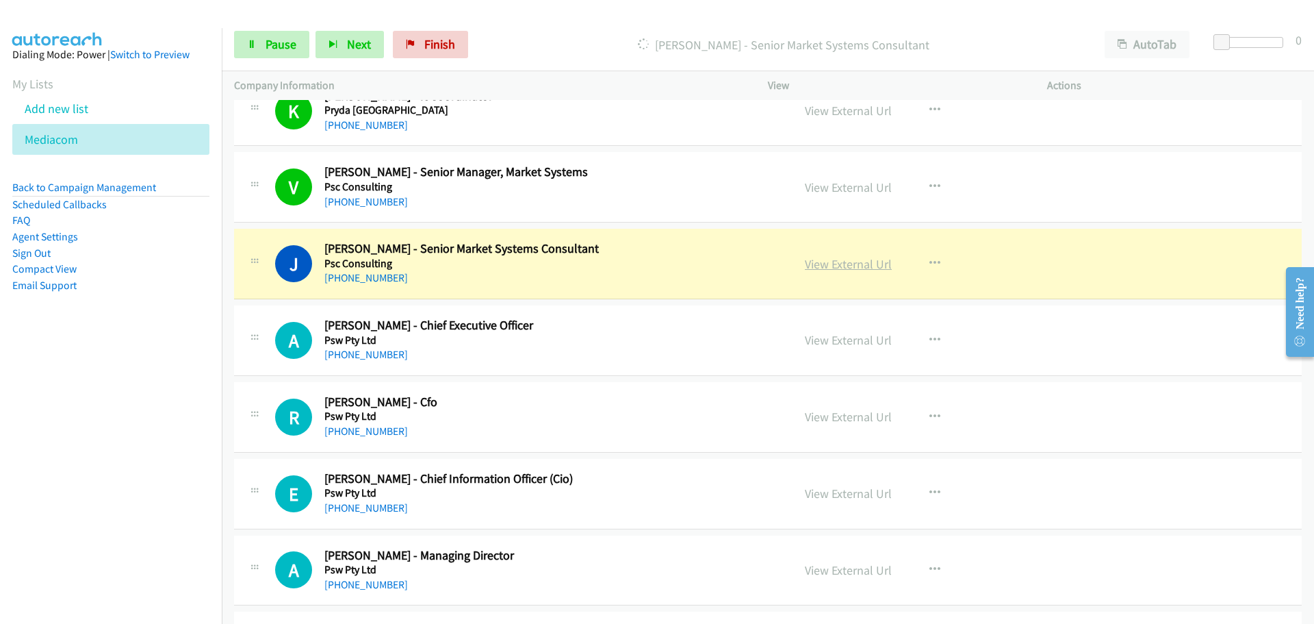
click at [844, 257] on link "View External Url" at bounding box center [848, 264] width 87 height 16
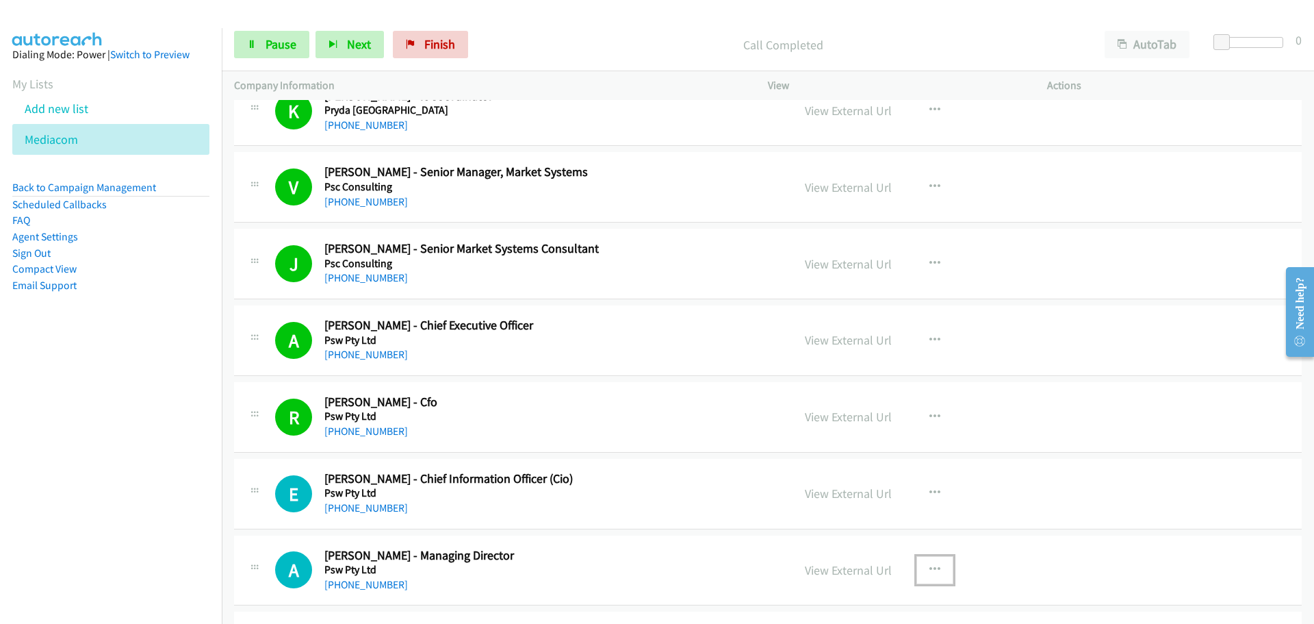
click at [932, 574] on icon "button" at bounding box center [935, 569] width 11 height 11
click at [351, 503] on div at bounding box center [657, 312] width 1314 height 624
click at [351, 503] on link "[PHONE_NUMBER]" at bounding box center [366, 507] width 84 height 13
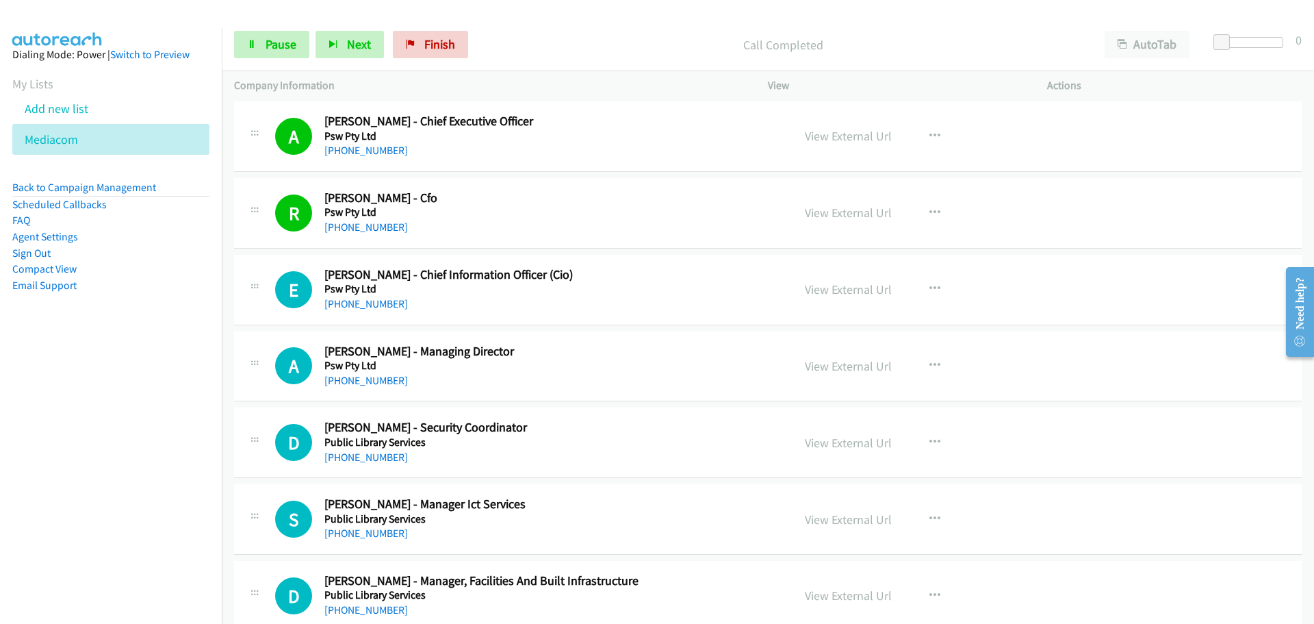
scroll to position [3491, 0]
click at [375, 380] on link "[PHONE_NUMBER]" at bounding box center [366, 378] width 84 height 13
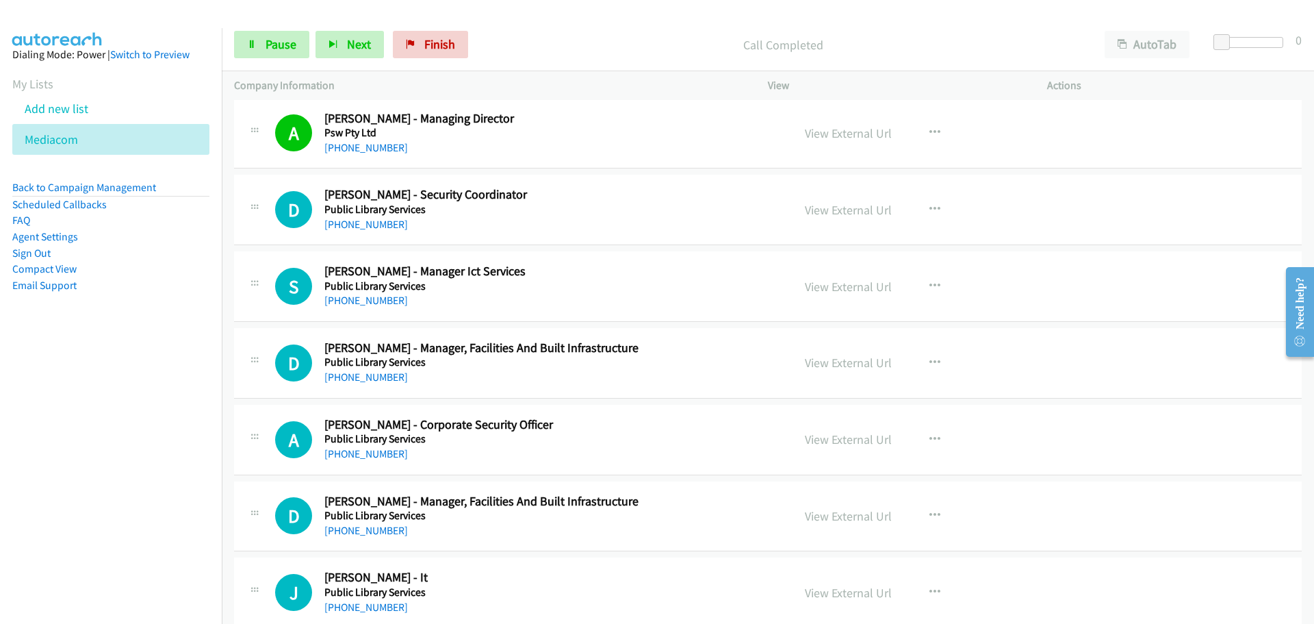
scroll to position [3765, 0]
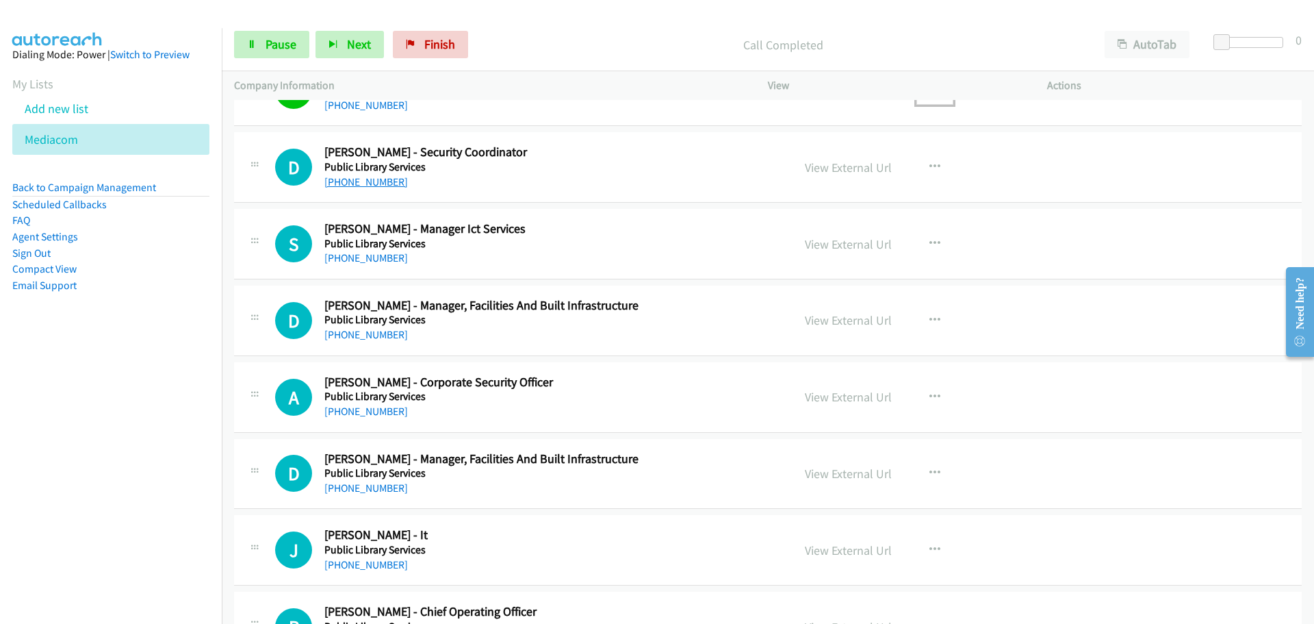
click at [367, 185] on link "[PHONE_NUMBER]" at bounding box center [366, 181] width 84 height 13
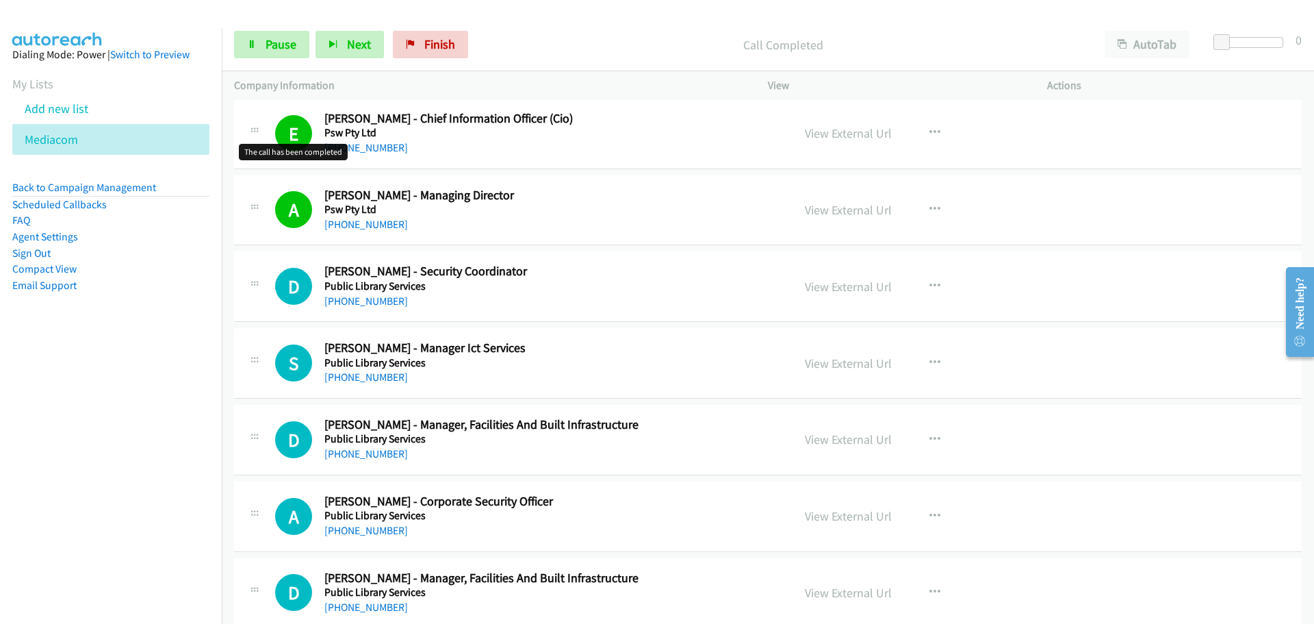
scroll to position [3628, 0]
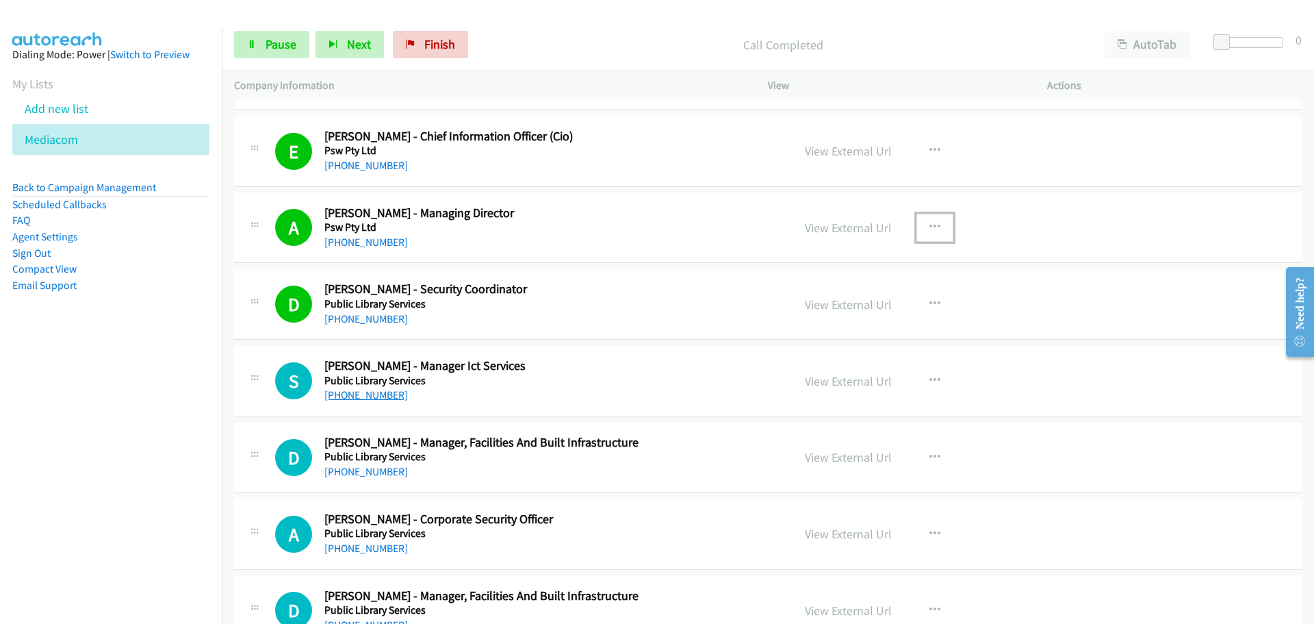
click at [357, 393] on link "[PHONE_NUMBER]" at bounding box center [366, 394] width 84 height 13
click at [366, 475] on link "[PHONE_NUMBER]" at bounding box center [366, 471] width 84 height 13
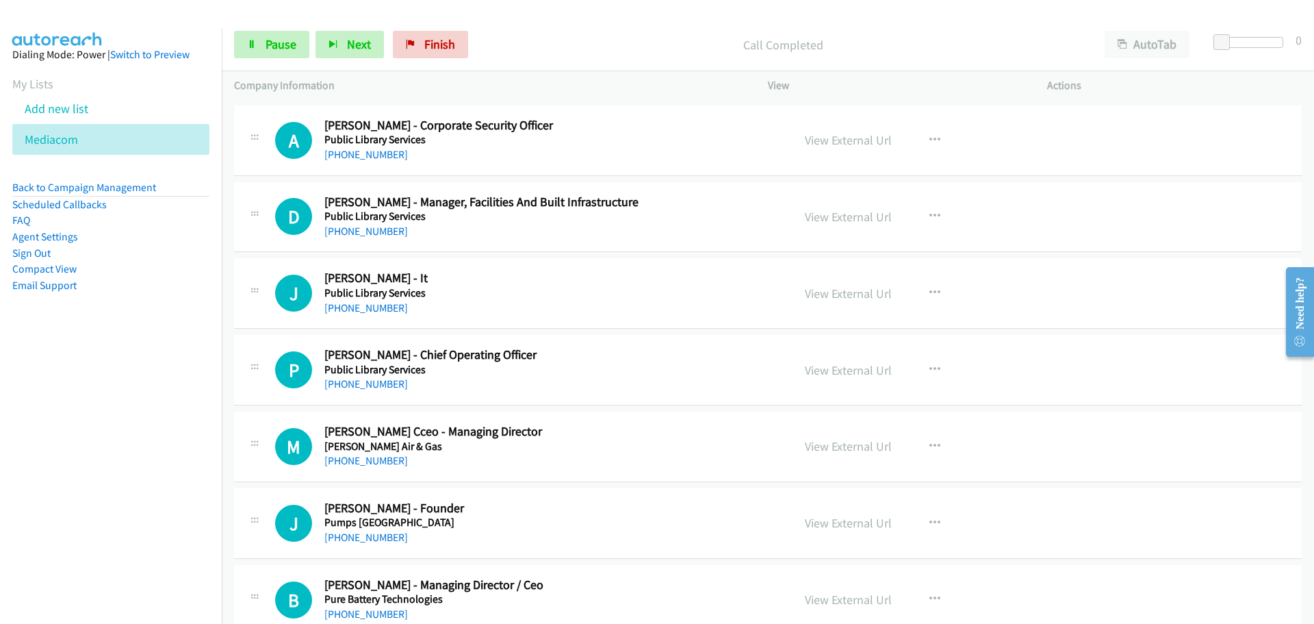
scroll to position [4039, 0]
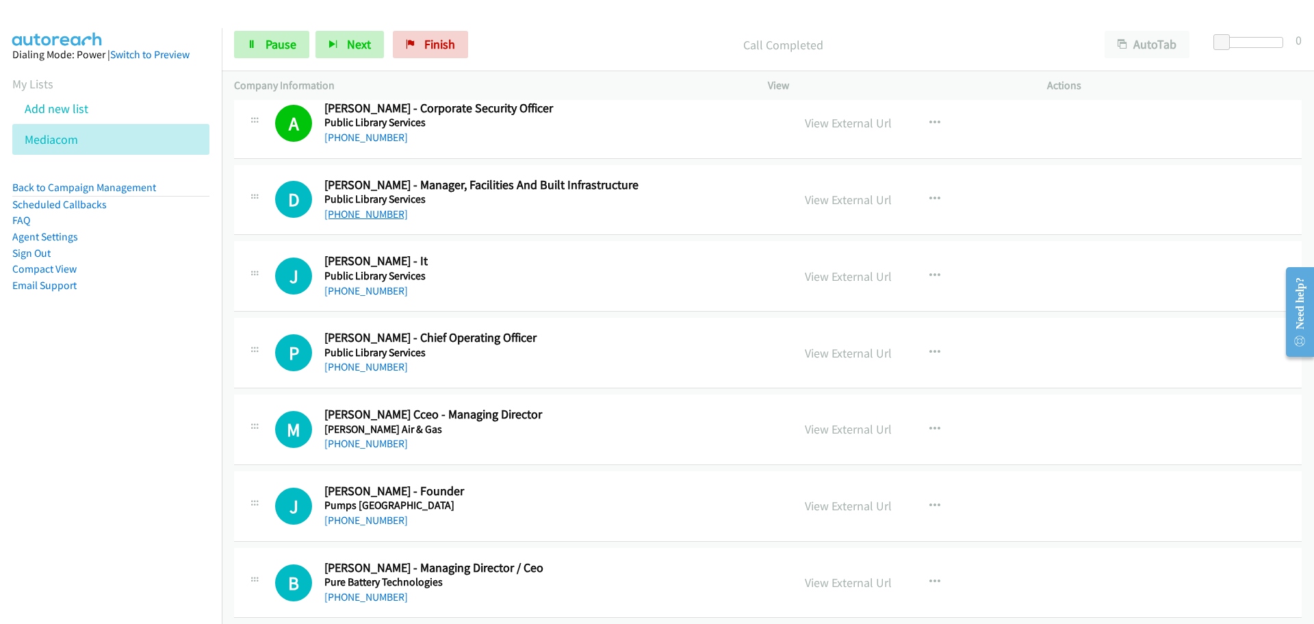
click at [371, 214] on link "[PHONE_NUMBER]" at bounding box center [366, 213] width 84 height 13
click at [385, 292] on link "[PHONE_NUMBER]" at bounding box center [366, 290] width 84 height 13
click at [365, 369] on link "[PHONE_NUMBER]" at bounding box center [366, 366] width 84 height 13
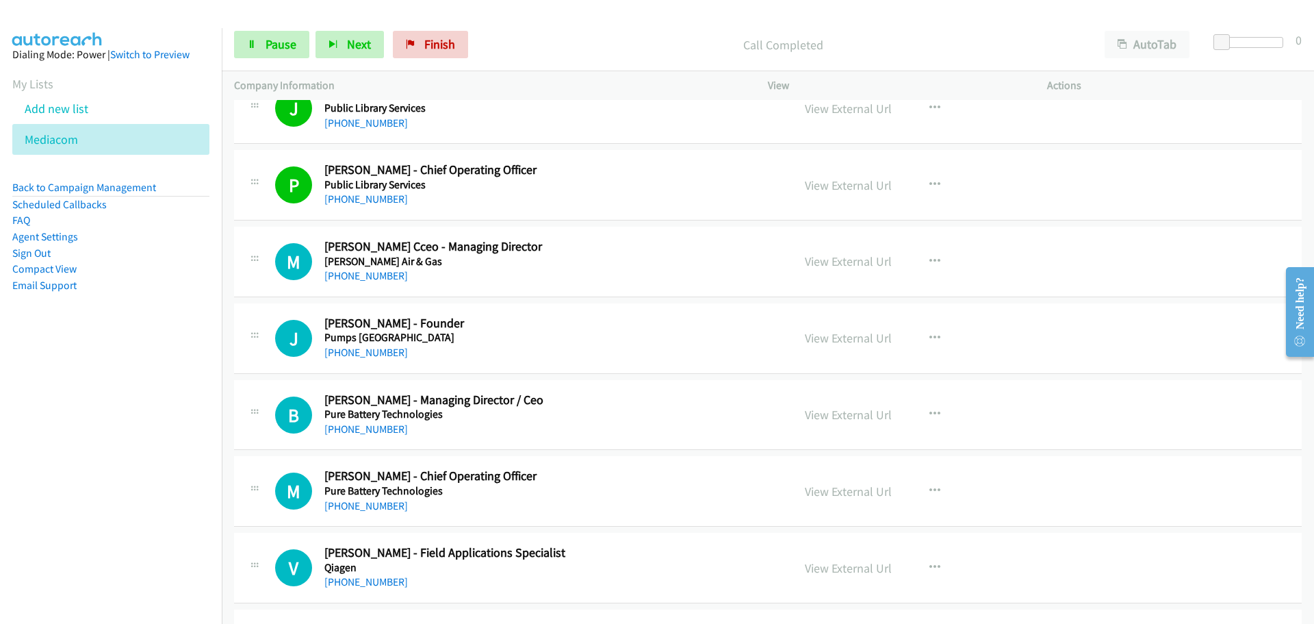
scroll to position [4244, 0]
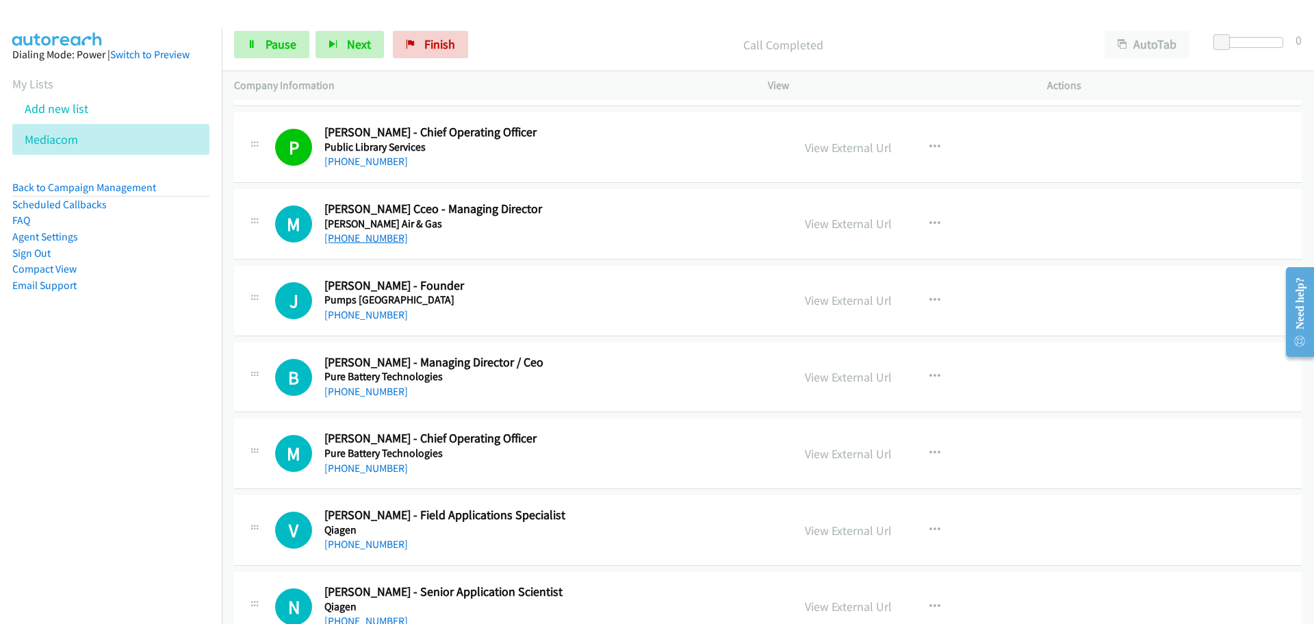
click at [364, 240] on link "[PHONE_NUMBER]" at bounding box center [366, 237] width 84 height 13
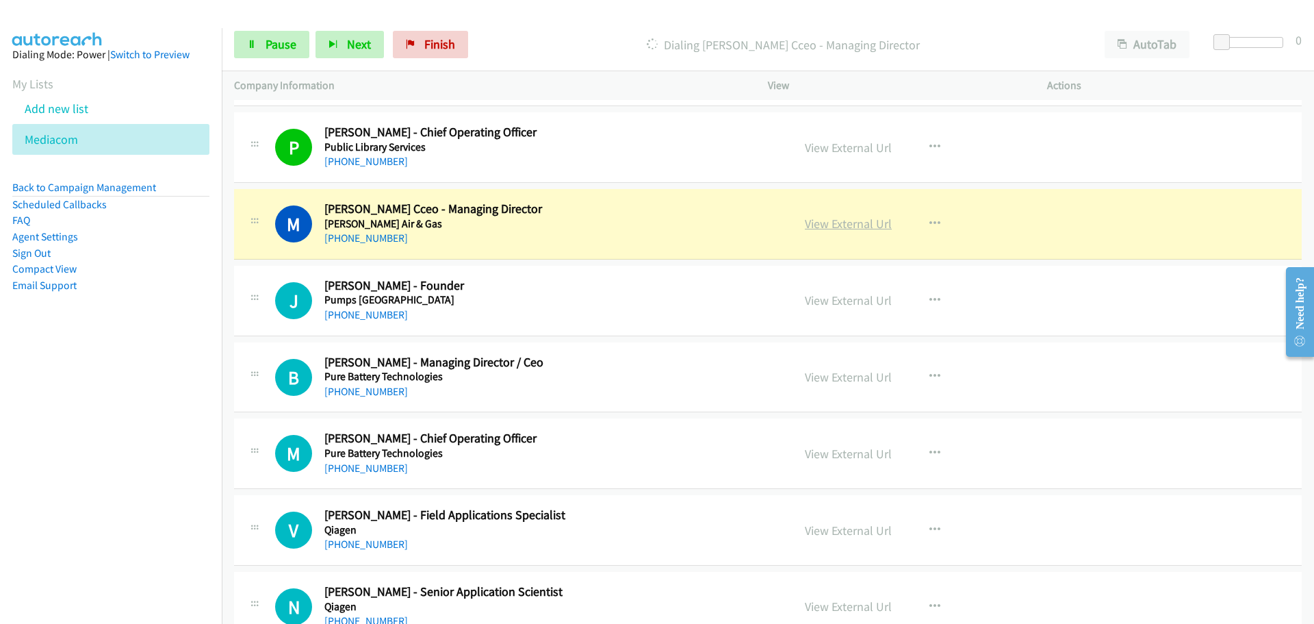
click at [844, 225] on link "View External Url" at bounding box center [848, 224] width 87 height 16
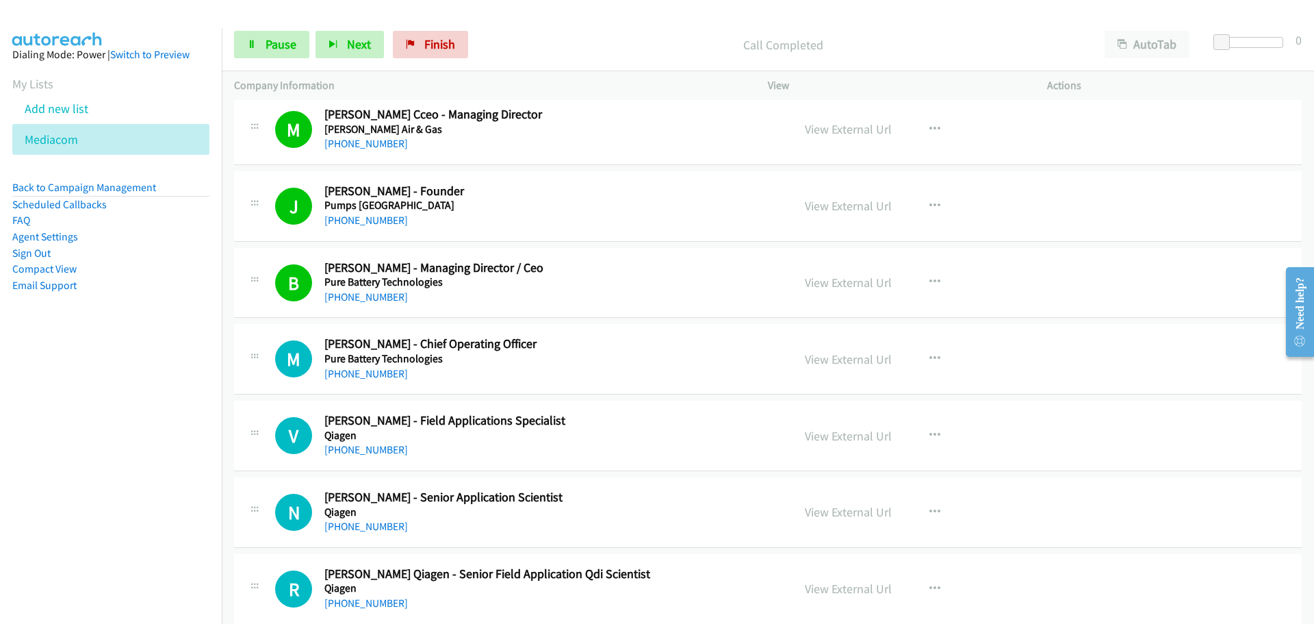
scroll to position [4518, 0]
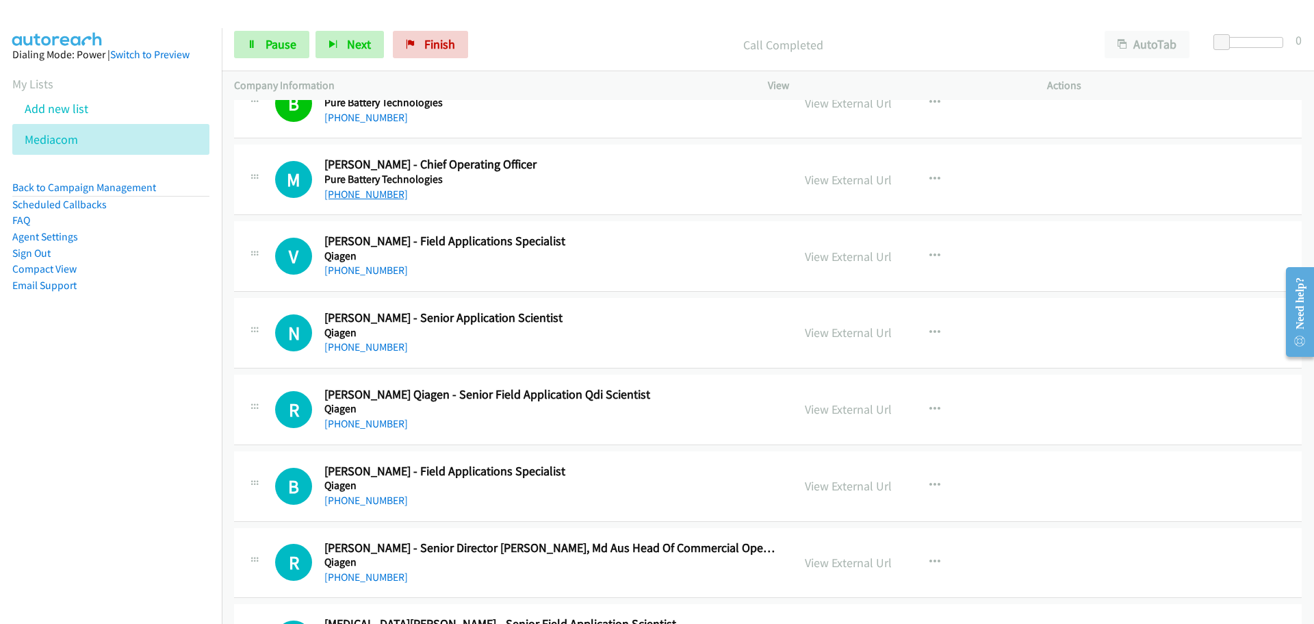
click at [357, 196] on link "[PHONE_NUMBER]" at bounding box center [366, 194] width 84 height 13
click at [348, 269] on link "[PHONE_NUMBER]" at bounding box center [366, 270] width 84 height 13
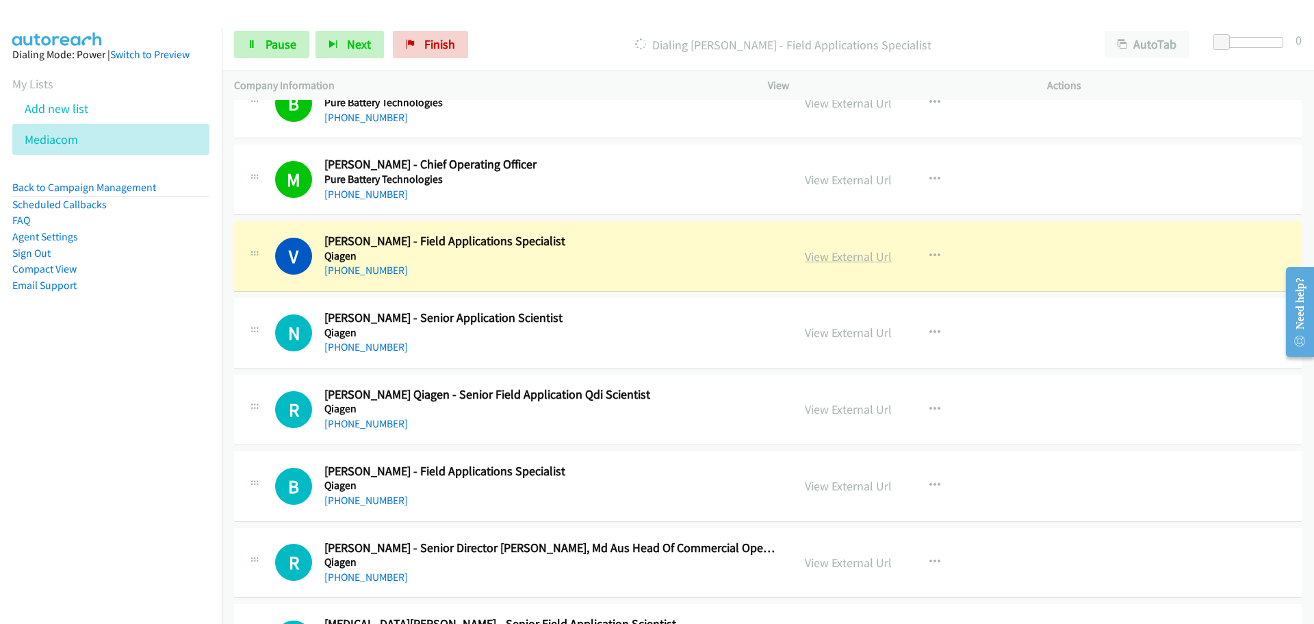
click at [815, 249] on link "View External Url" at bounding box center [848, 256] width 87 height 16
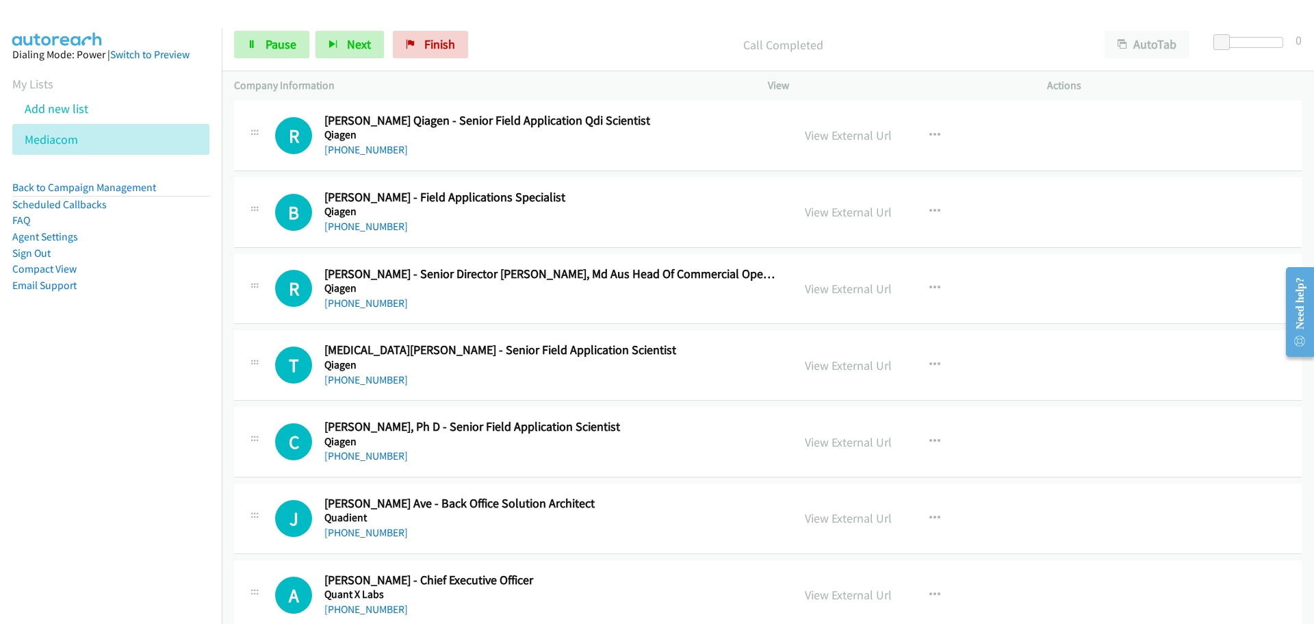
scroll to position [4724, 0]
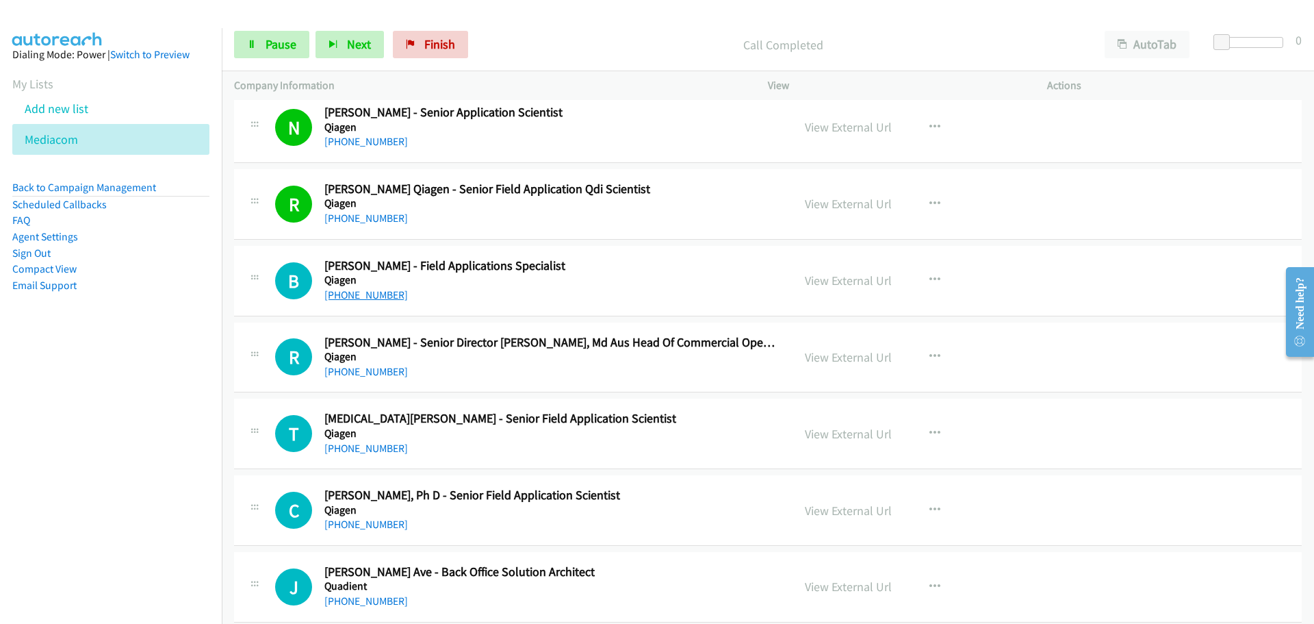
click at [353, 296] on link "[PHONE_NUMBER]" at bounding box center [366, 294] width 84 height 13
click at [355, 373] on link "[PHONE_NUMBER]" at bounding box center [366, 371] width 84 height 13
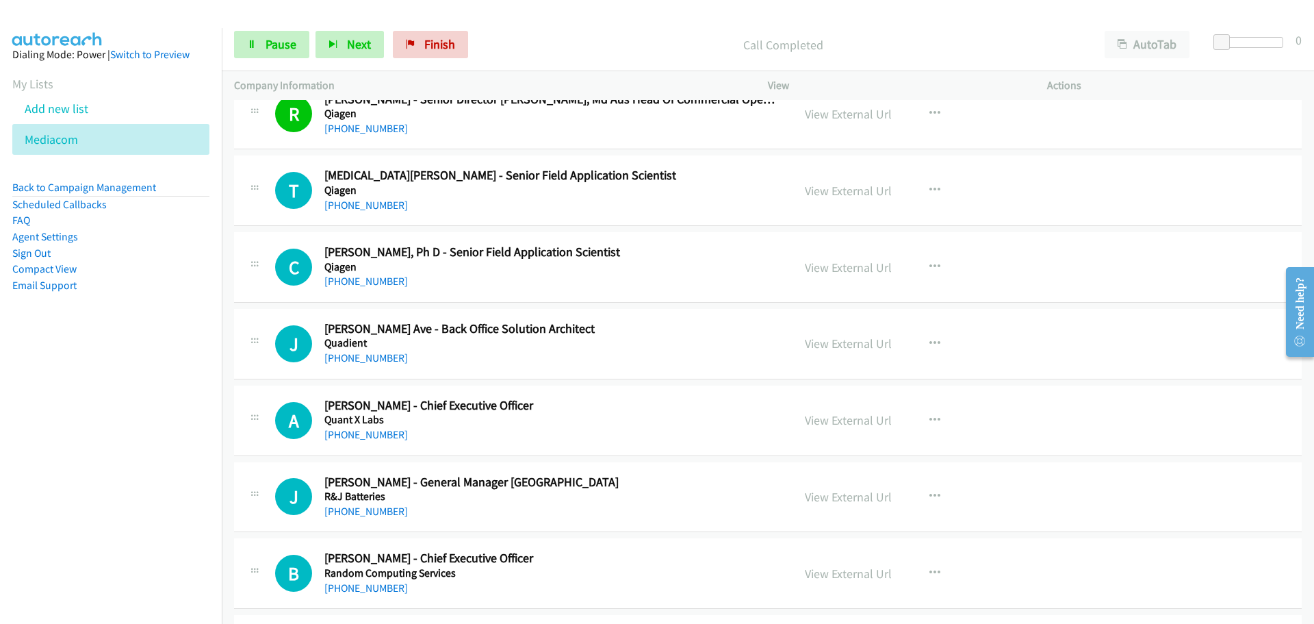
scroll to position [4997, 0]
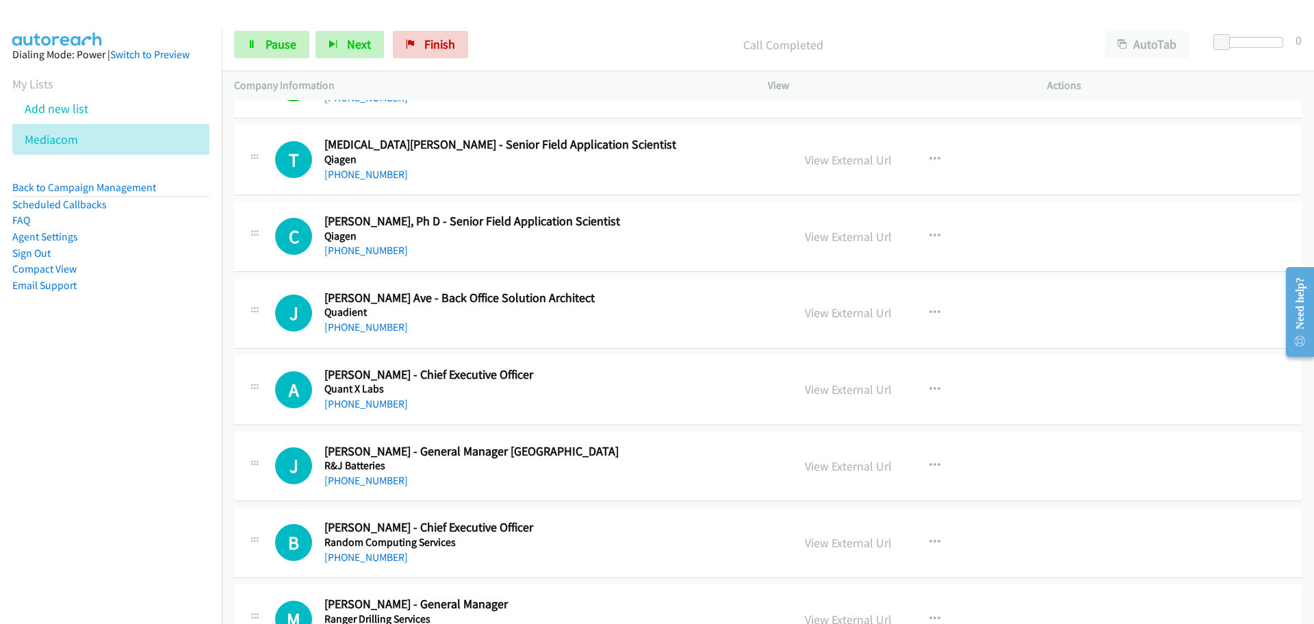
click at [346, 181] on div "[PHONE_NUMBER]" at bounding box center [549, 174] width 451 height 16
click at [381, 176] on link "[PHONE_NUMBER]" at bounding box center [366, 174] width 84 height 13
click at [345, 255] on link "[PHONE_NUMBER]" at bounding box center [366, 250] width 84 height 13
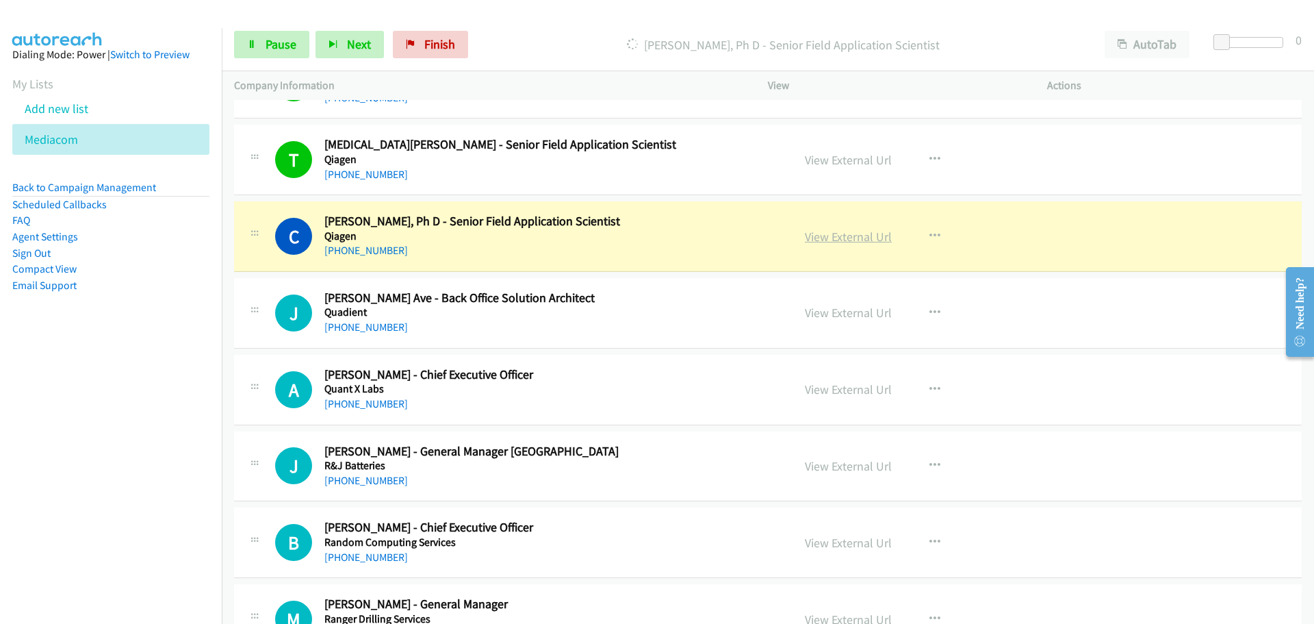
click at [853, 233] on link "View External Url" at bounding box center [848, 237] width 87 height 16
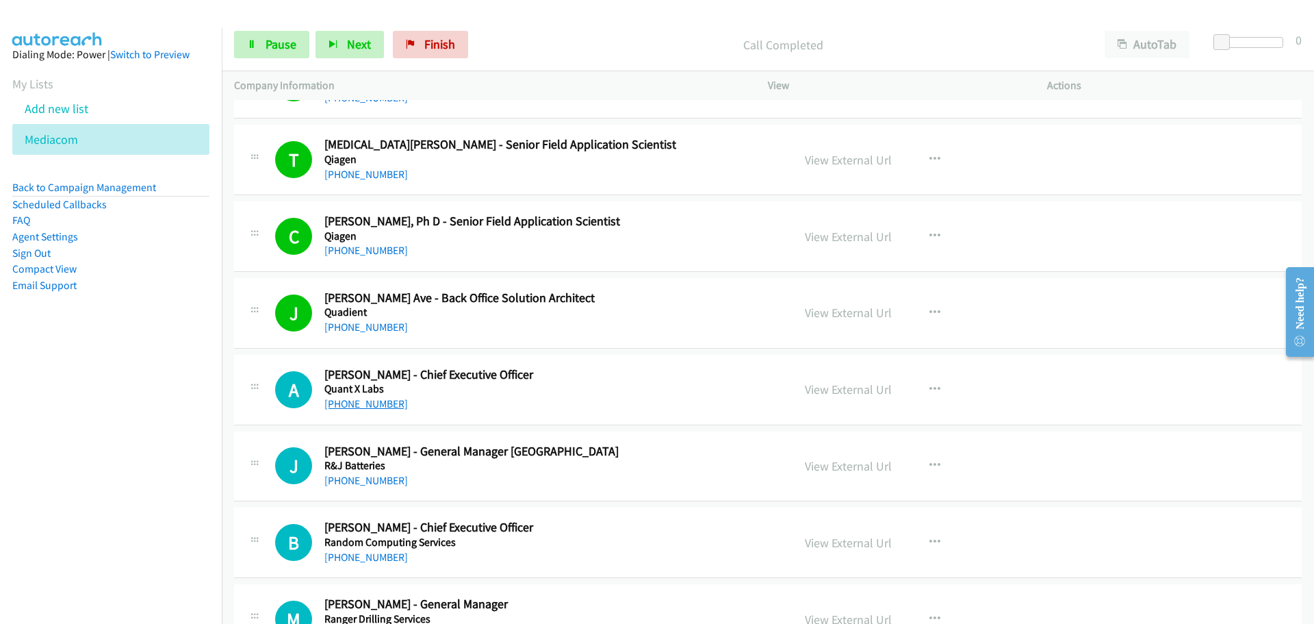
click at [348, 397] on link "[PHONE_NUMBER]" at bounding box center [366, 403] width 84 height 13
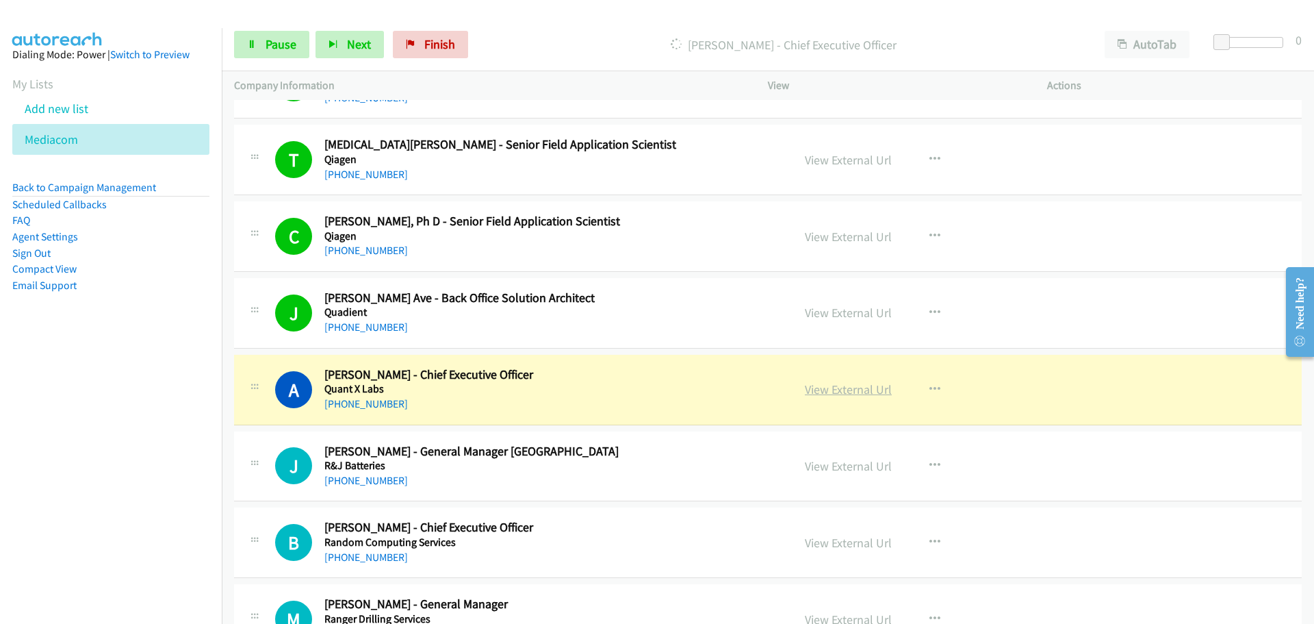
click at [858, 394] on link "View External Url" at bounding box center [848, 389] width 87 height 16
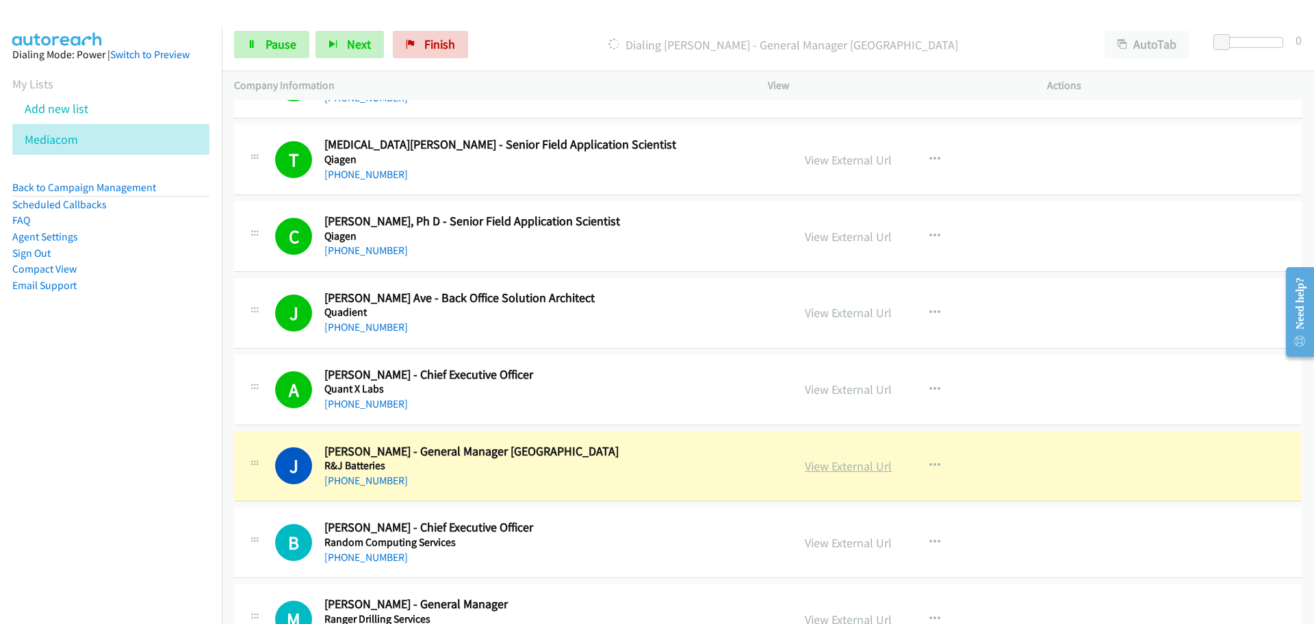
click at [858, 472] on link "View External Url" at bounding box center [848, 466] width 87 height 16
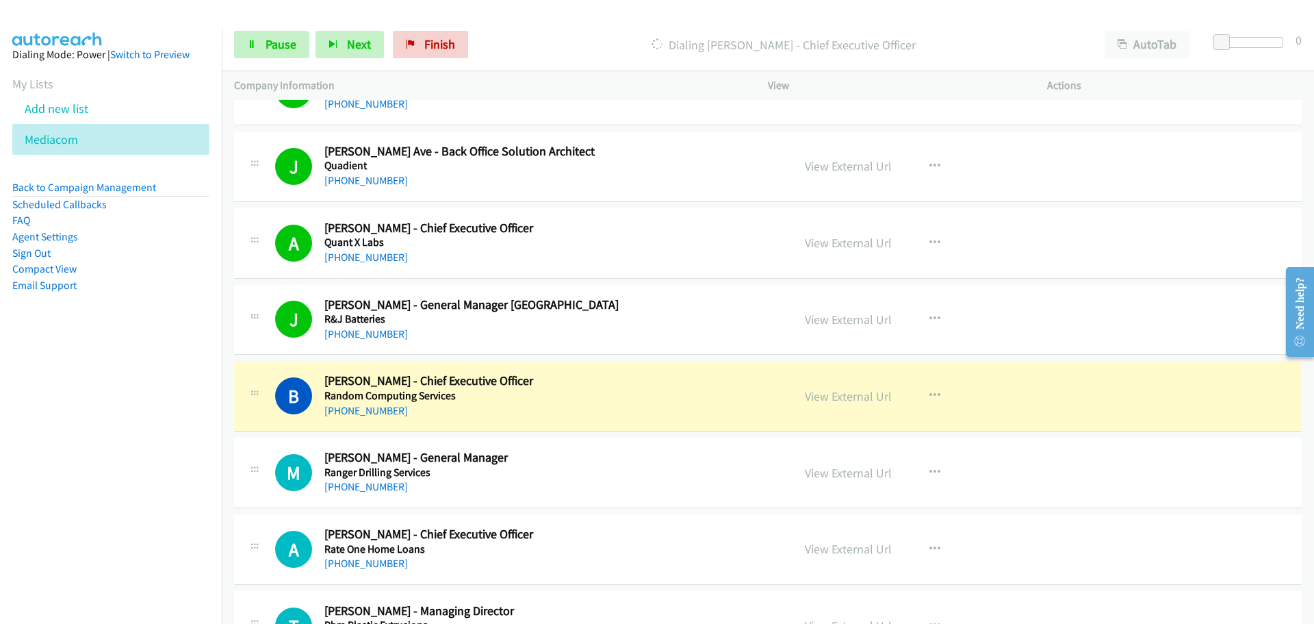
scroll to position [5203, 0]
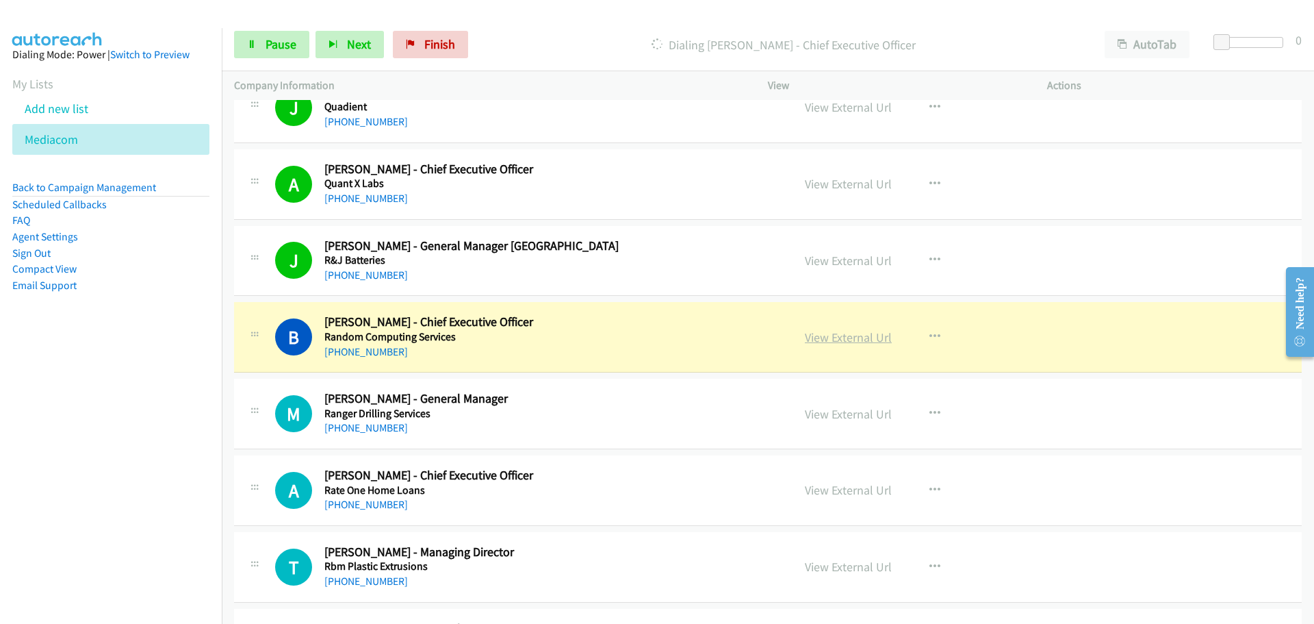
click at [829, 330] on link "View External Url" at bounding box center [848, 337] width 87 height 16
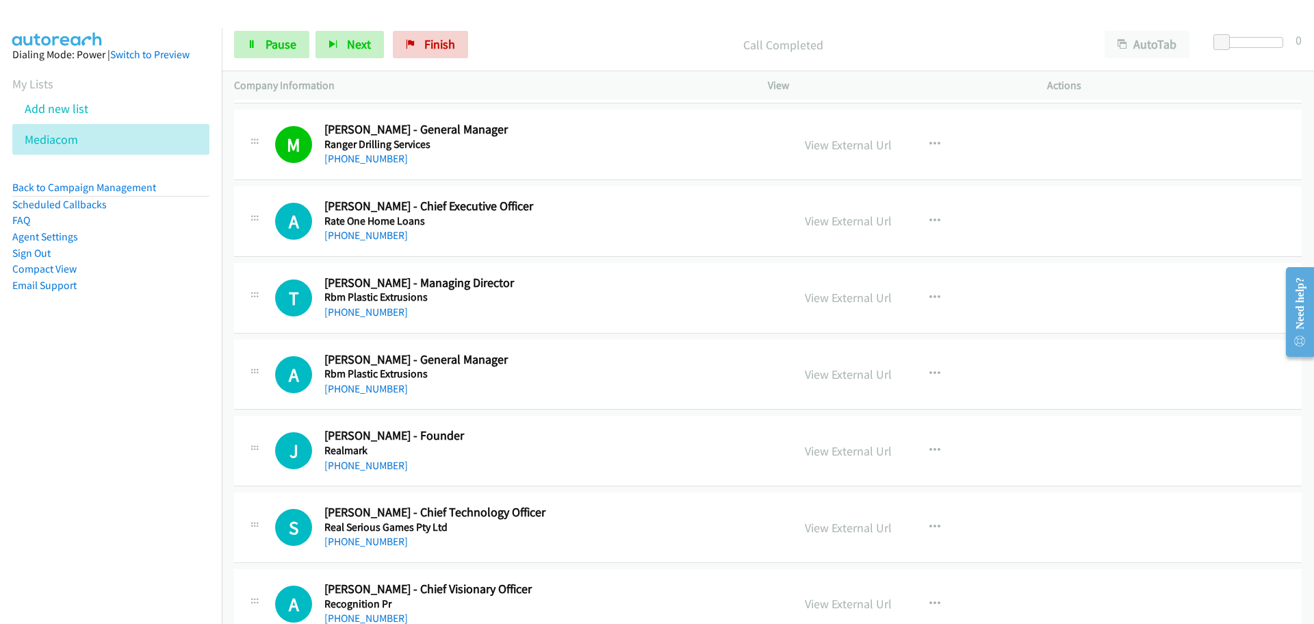
scroll to position [5545, 0]
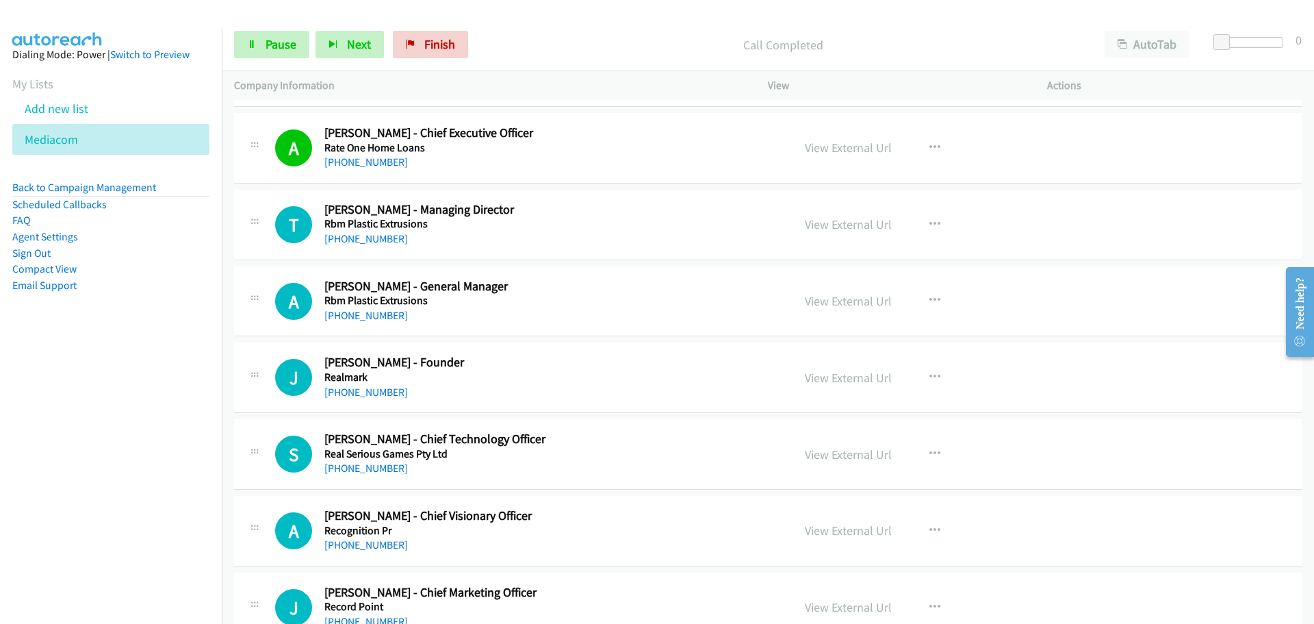
click at [376, 245] on div "[PHONE_NUMBER]" at bounding box center [549, 239] width 451 height 16
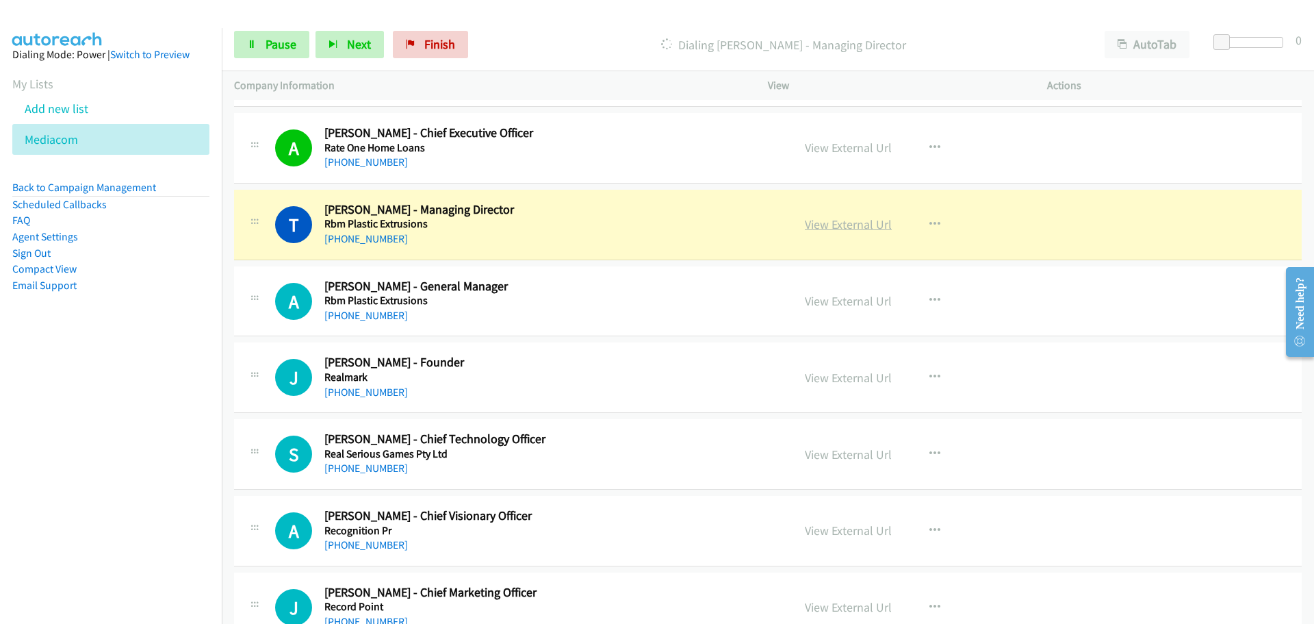
click at [858, 218] on link "View External Url" at bounding box center [848, 224] width 87 height 16
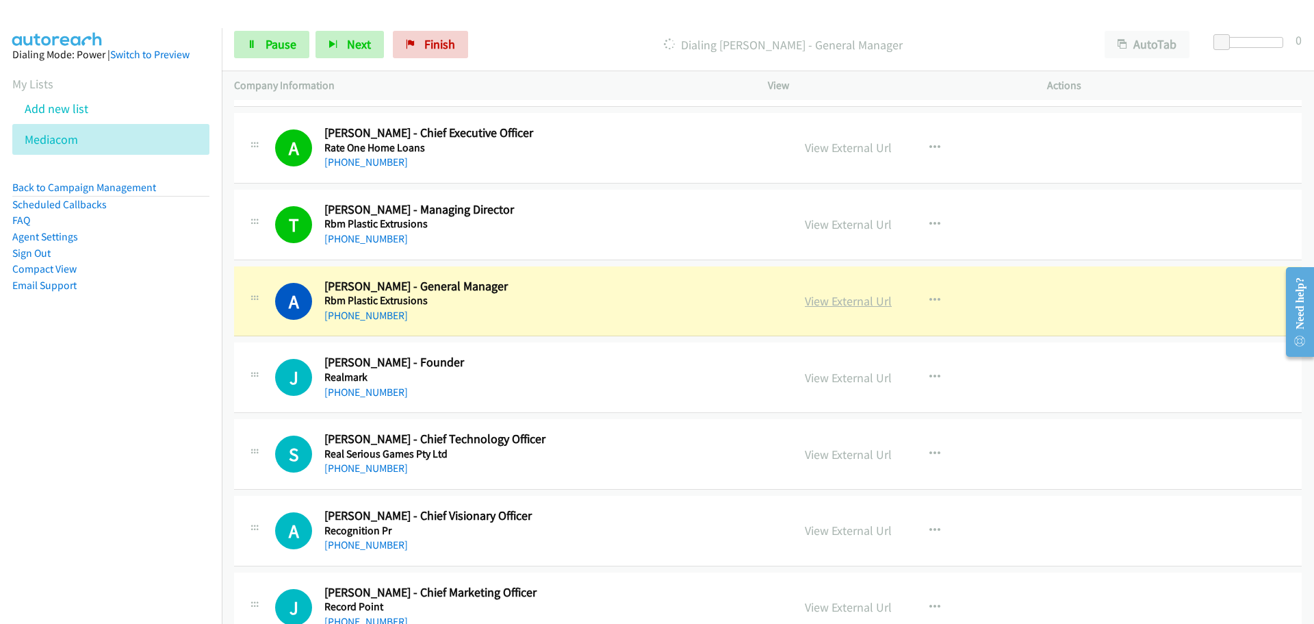
click at [842, 298] on link "View External Url" at bounding box center [848, 301] width 87 height 16
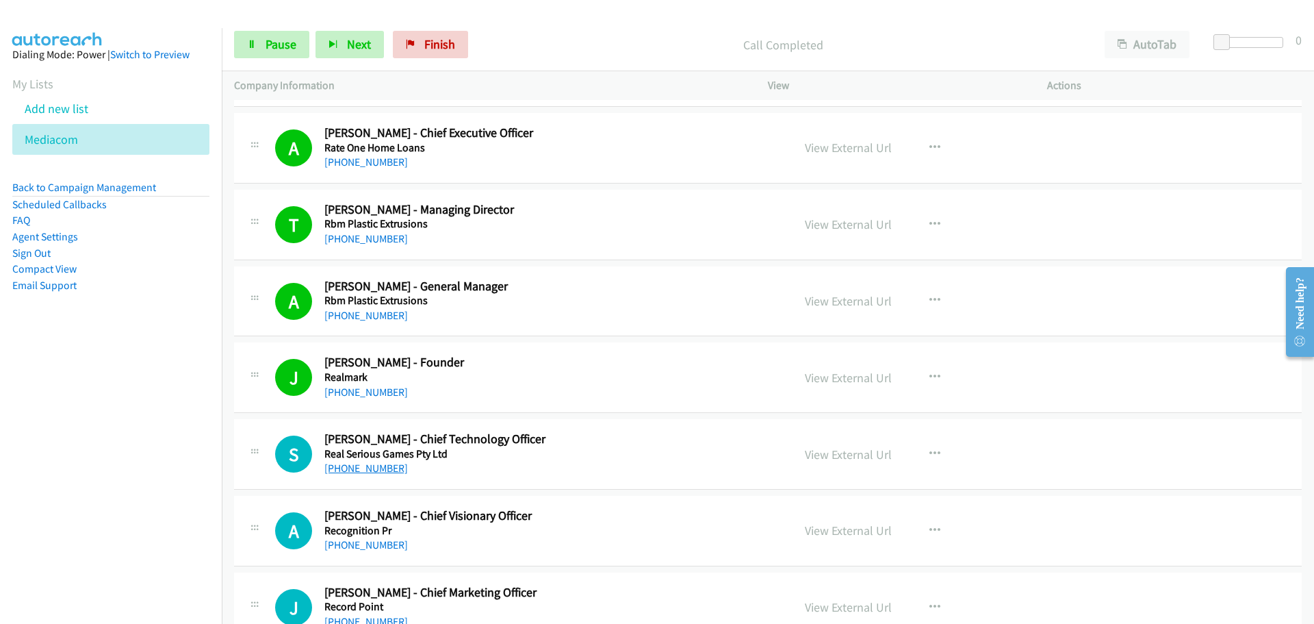
click at [384, 470] on link "[PHONE_NUMBER]" at bounding box center [366, 467] width 84 height 13
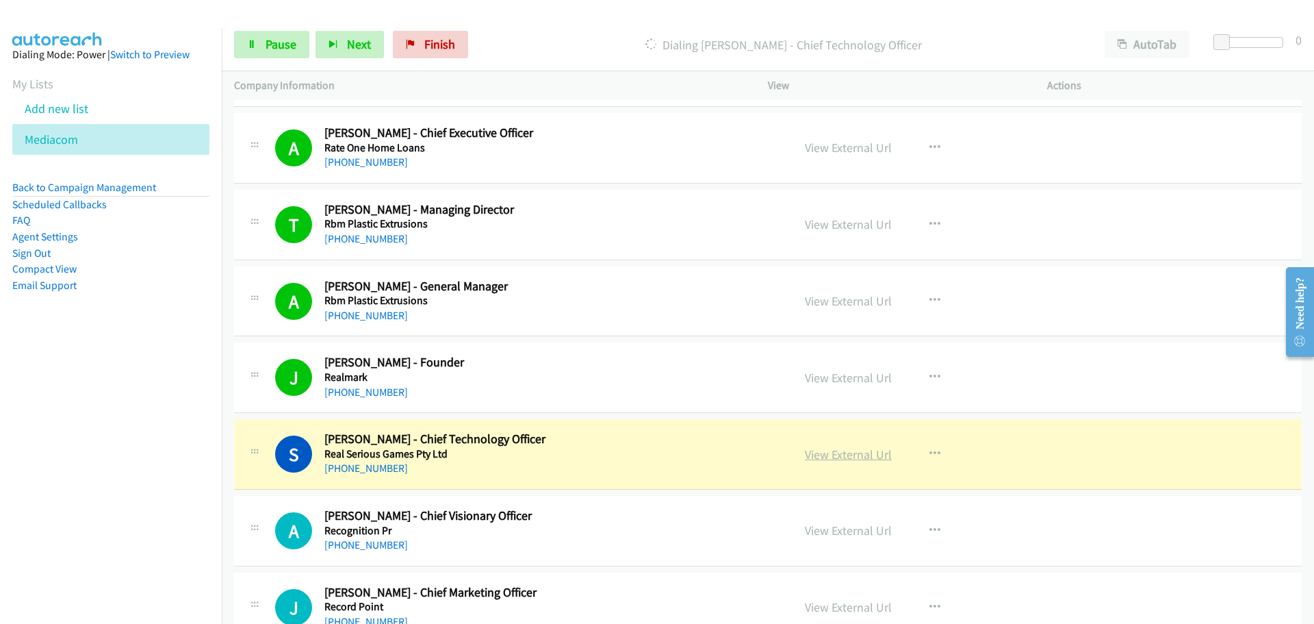
click at [858, 453] on link "View External Url" at bounding box center [848, 454] width 87 height 16
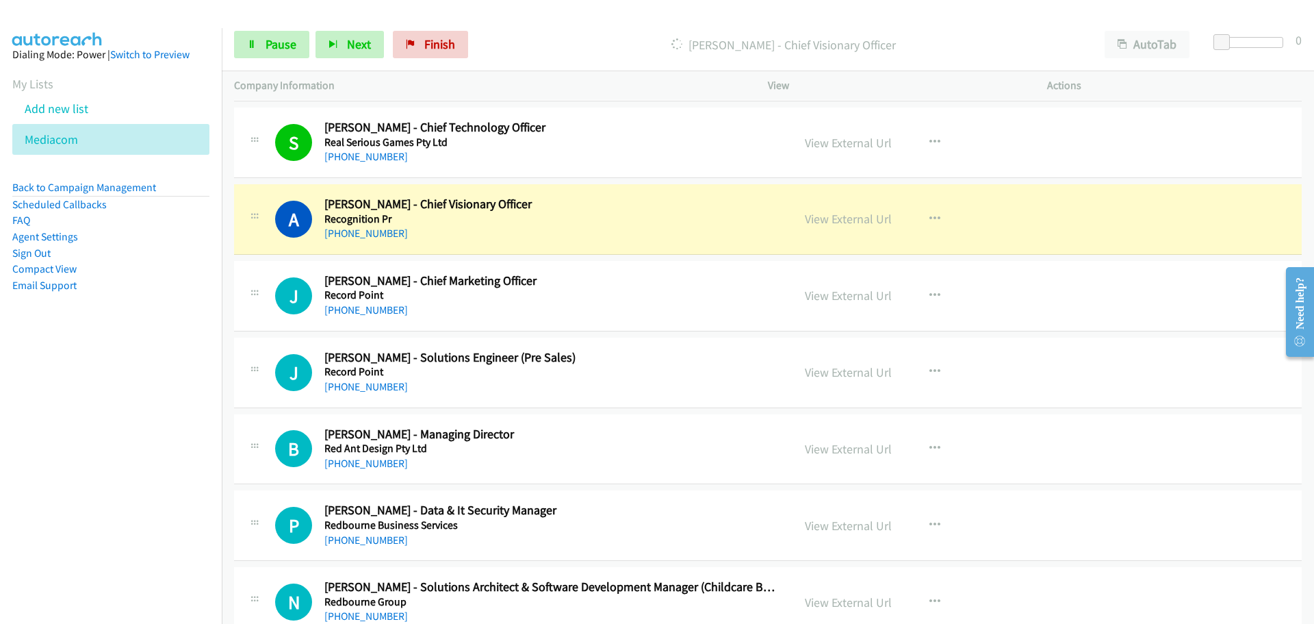
scroll to position [5956, 0]
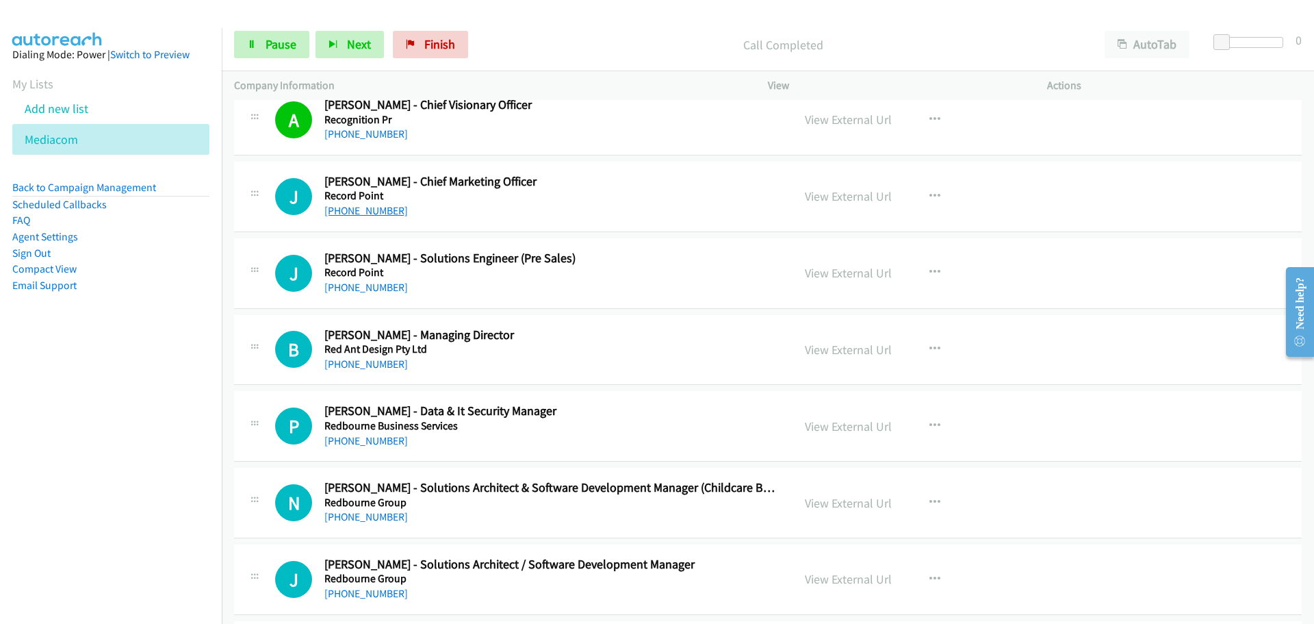
click at [370, 212] on link "[PHONE_NUMBER]" at bounding box center [366, 210] width 84 height 13
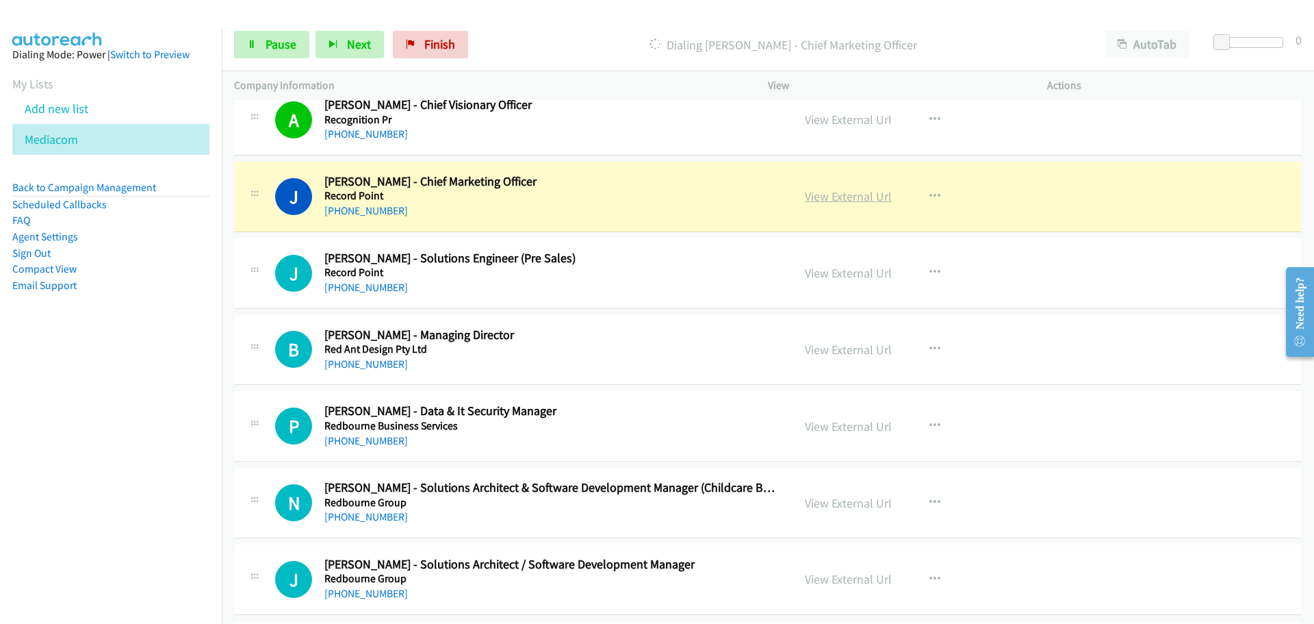
click at [861, 196] on link "View External Url" at bounding box center [848, 196] width 87 height 16
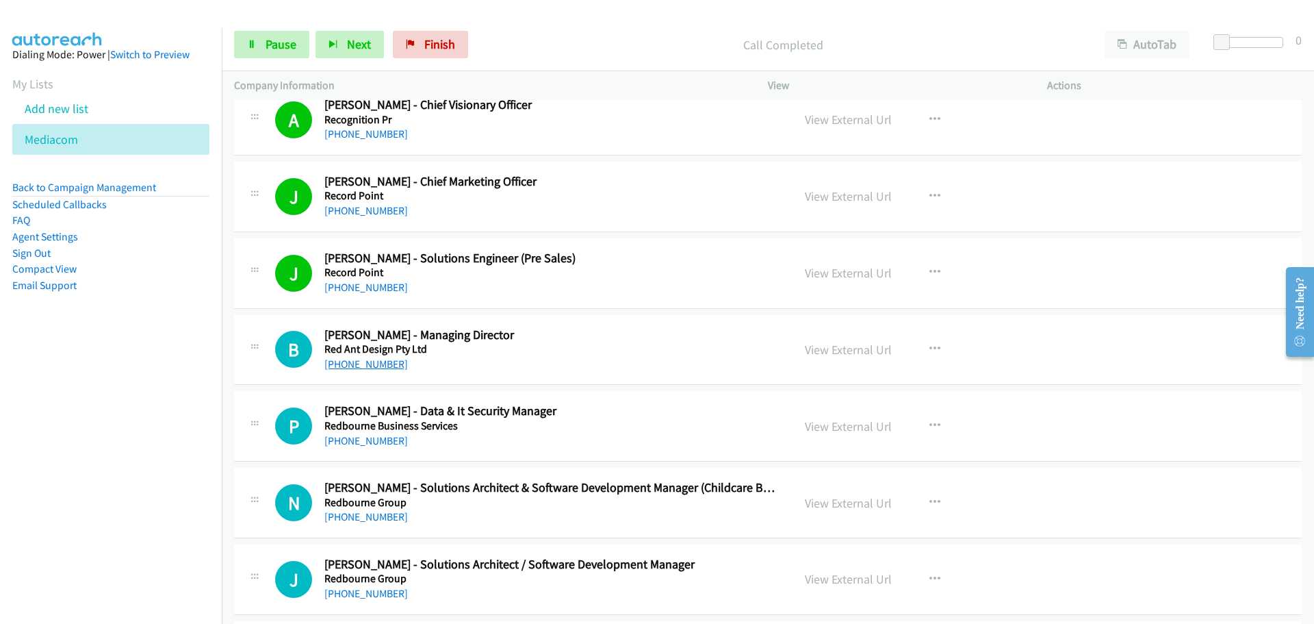
click at [370, 364] on link "[PHONE_NUMBER]" at bounding box center [366, 363] width 84 height 13
click at [357, 442] on link "[PHONE_NUMBER]" at bounding box center [366, 440] width 84 height 13
click at [392, 513] on link "[PHONE_NUMBER]" at bounding box center [366, 516] width 84 height 13
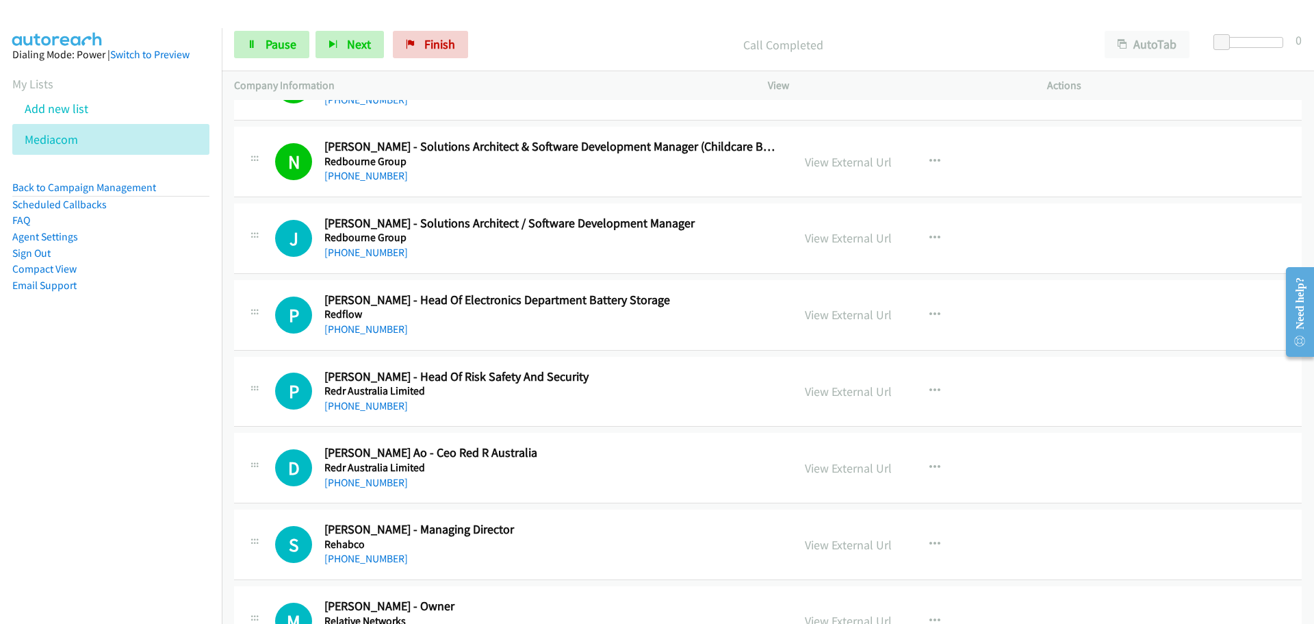
scroll to position [6298, 0]
click at [372, 255] on link "[PHONE_NUMBER]" at bounding box center [366, 250] width 84 height 13
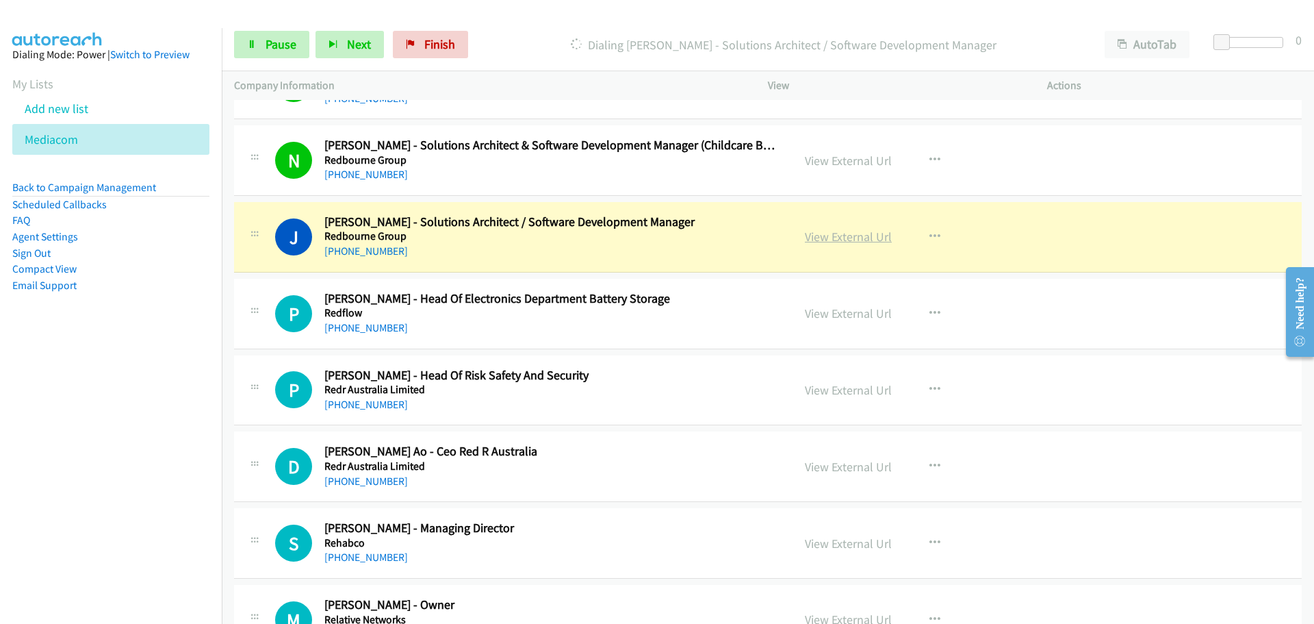
click at [857, 238] on link "View External Url" at bounding box center [848, 237] width 87 height 16
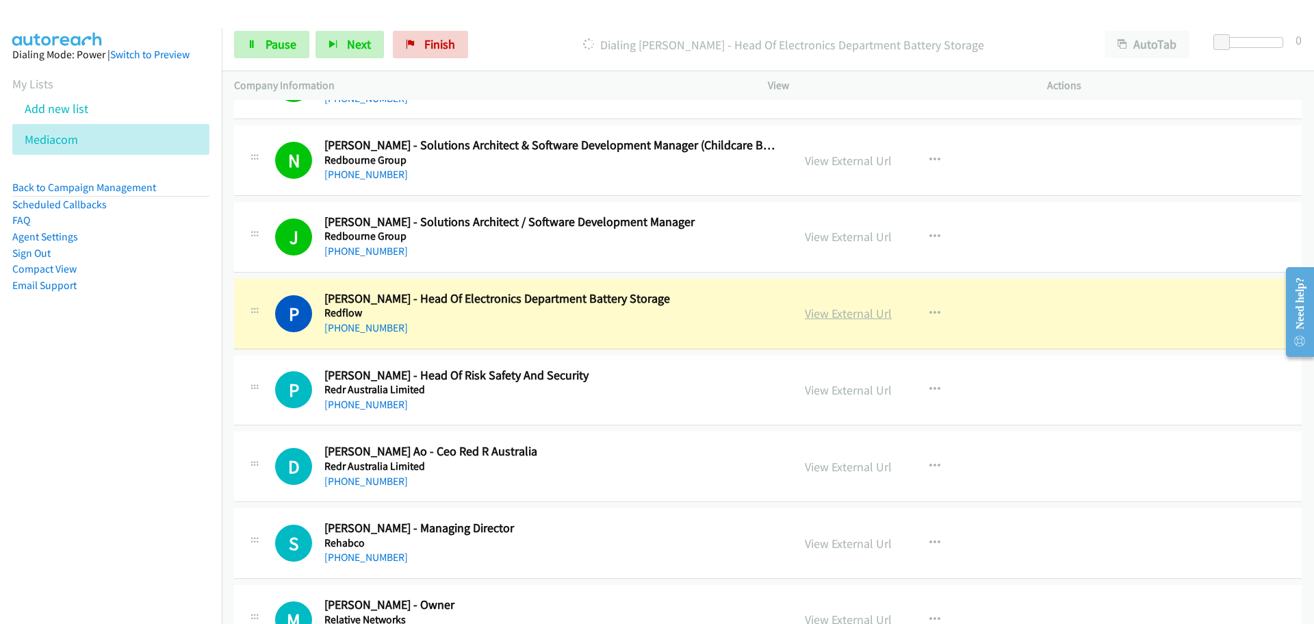
click at [852, 312] on link "View External Url" at bounding box center [848, 313] width 87 height 16
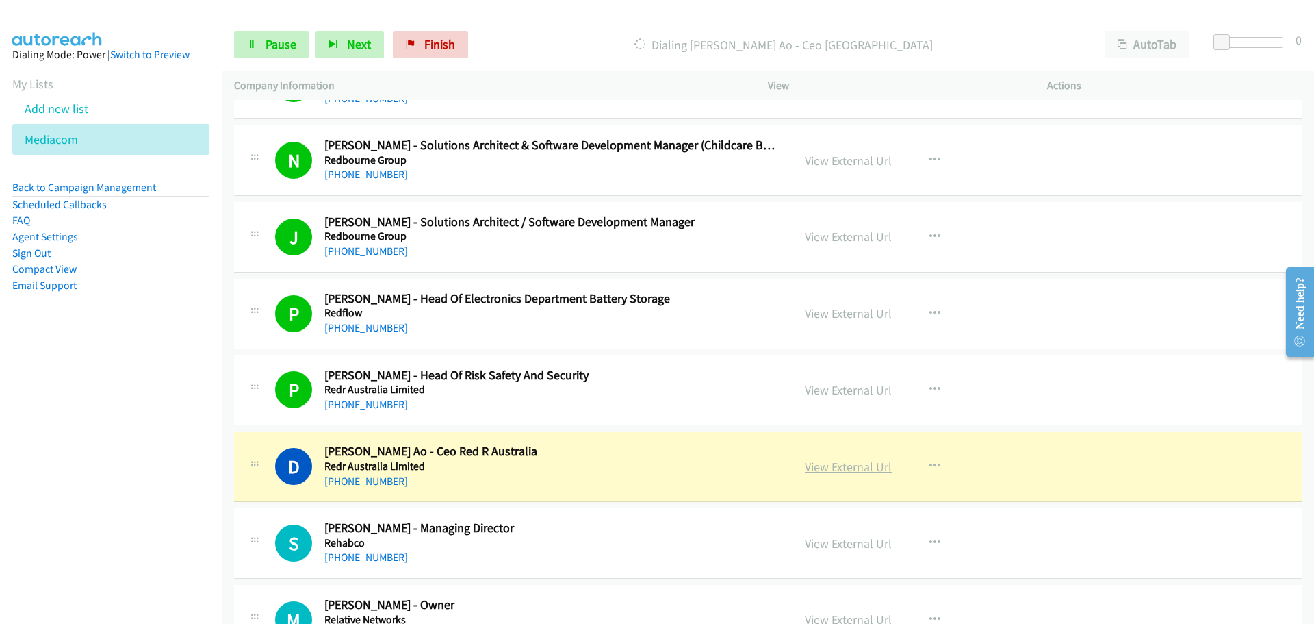
click at [871, 461] on link "View External Url" at bounding box center [848, 467] width 87 height 16
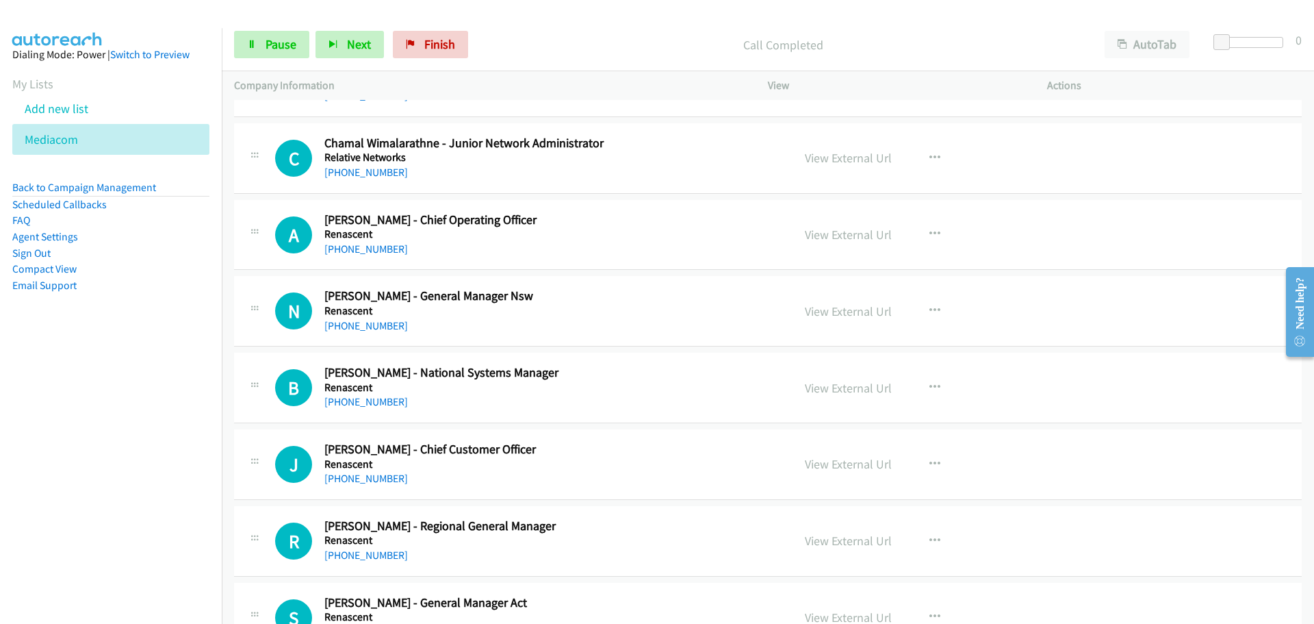
scroll to position [6846, 0]
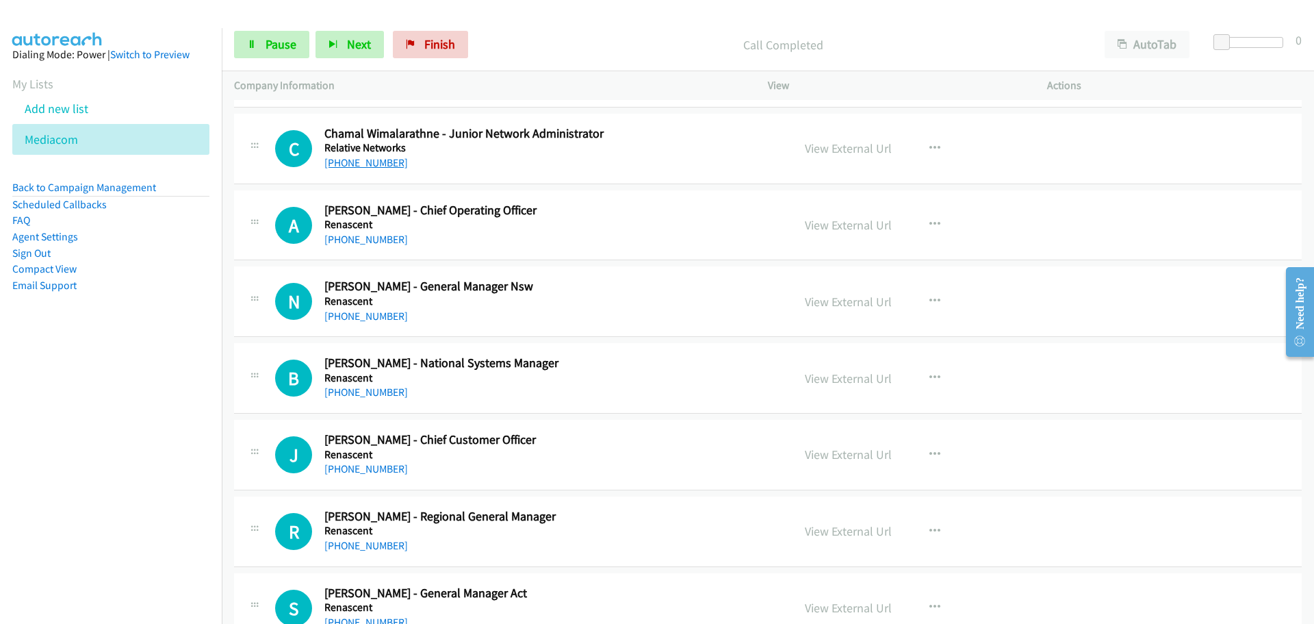
click at [346, 157] on link "[PHONE_NUMBER]" at bounding box center [366, 162] width 84 height 13
click at [368, 240] on link "[PHONE_NUMBER]" at bounding box center [366, 239] width 84 height 13
click at [376, 301] on h5 "Renascent" at bounding box center [549, 301] width 451 height 14
click at [343, 396] on link "[PHONE_NUMBER]" at bounding box center [366, 391] width 84 height 13
click at [344, 463] on link "[PHONE_NUMBER]" at bounding box center [366, 468] width 84 height 13
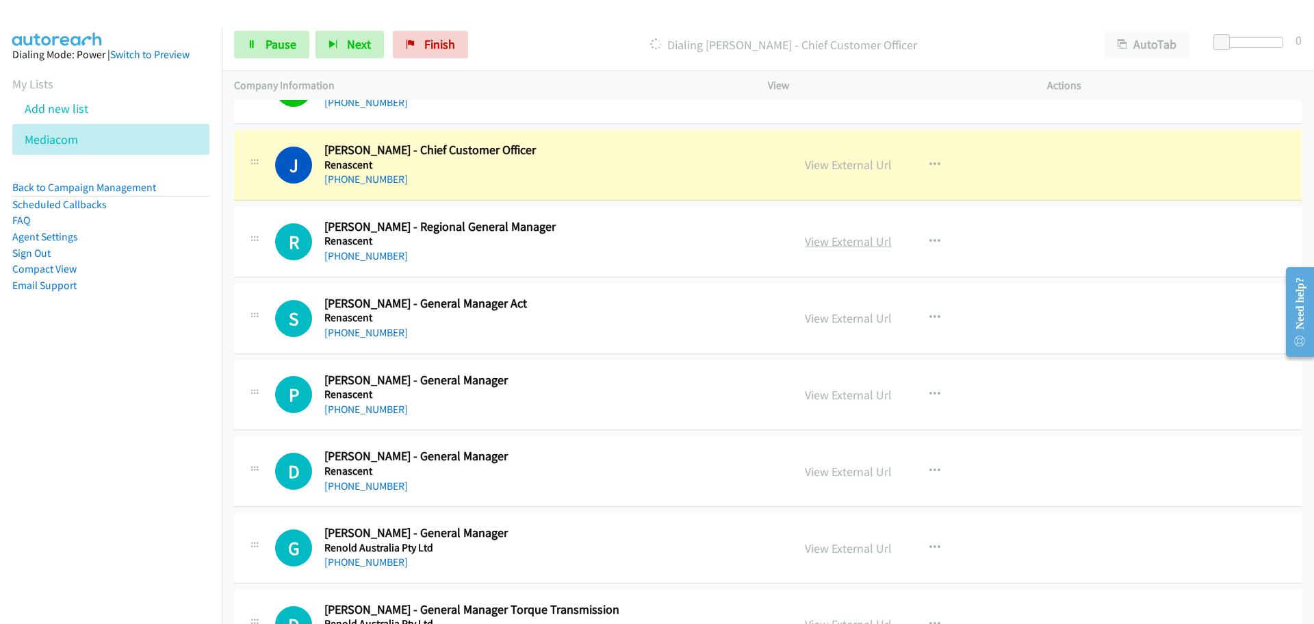
scroll to position [7120, 0]
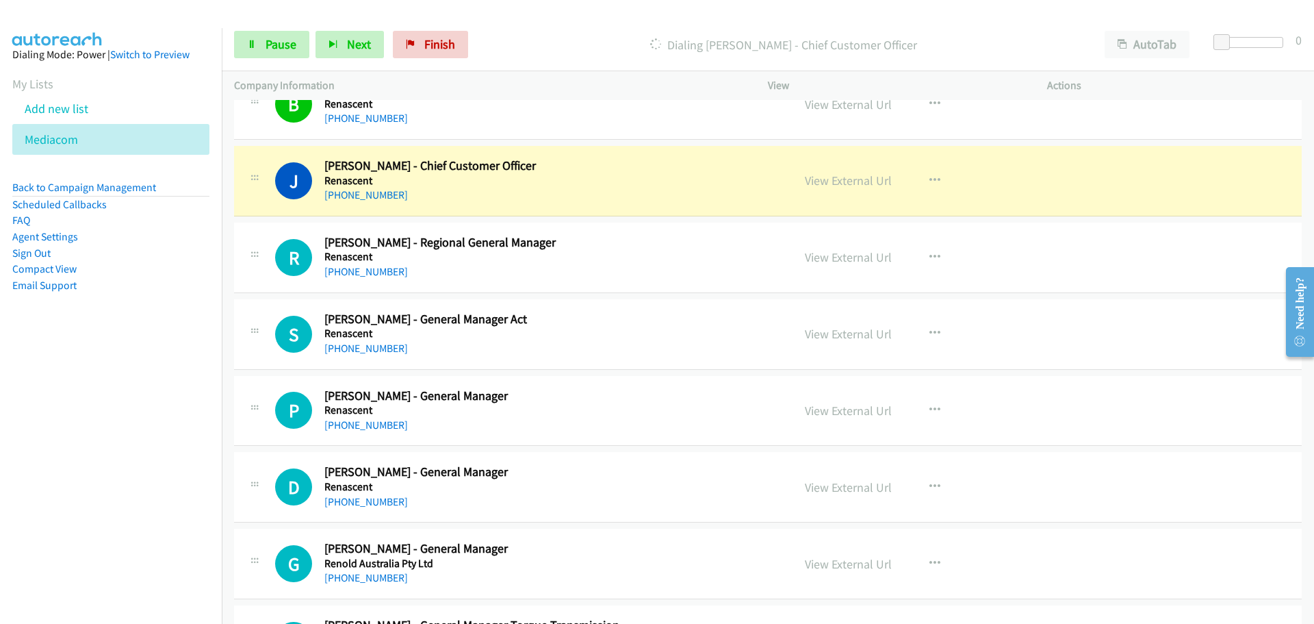
drag, startPoint x: 835, startPoint y: 183, endPoint x: 797, endPoint y: 157, distance: 46.3
click at [861, 186] on link "View External Url" at bounding box center [848, 181] width 87 height 16
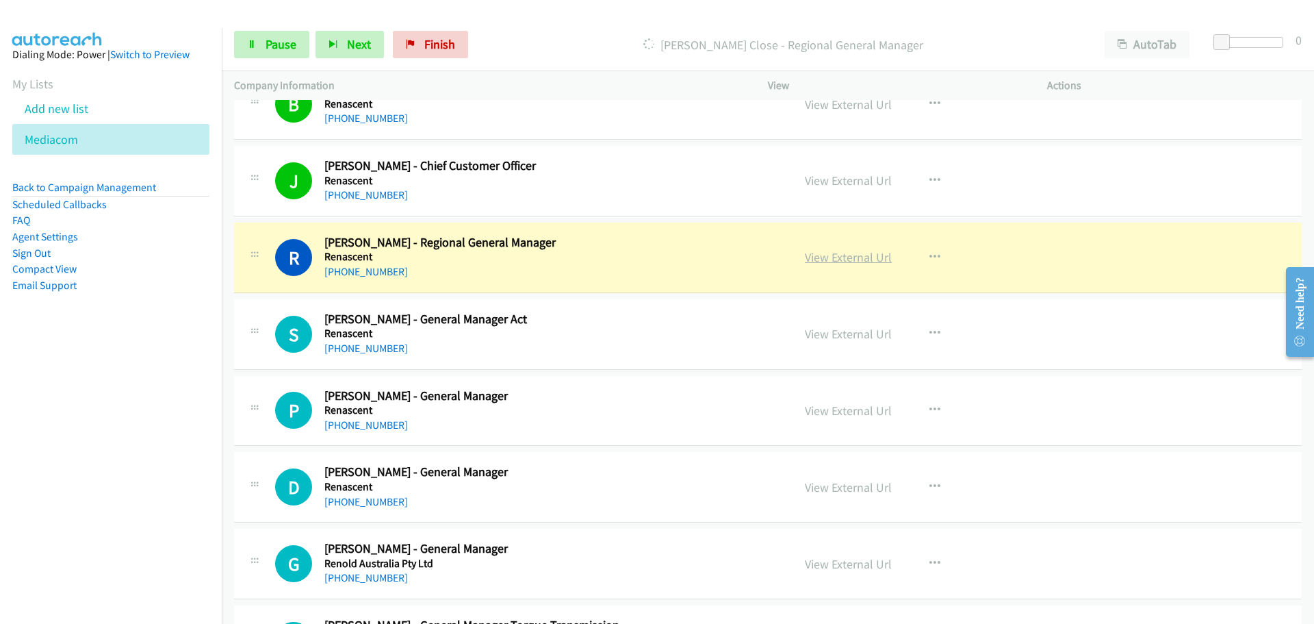
click at [830, 252] on link "View External Url" at bounding box center [848, 257] width 87 height 16
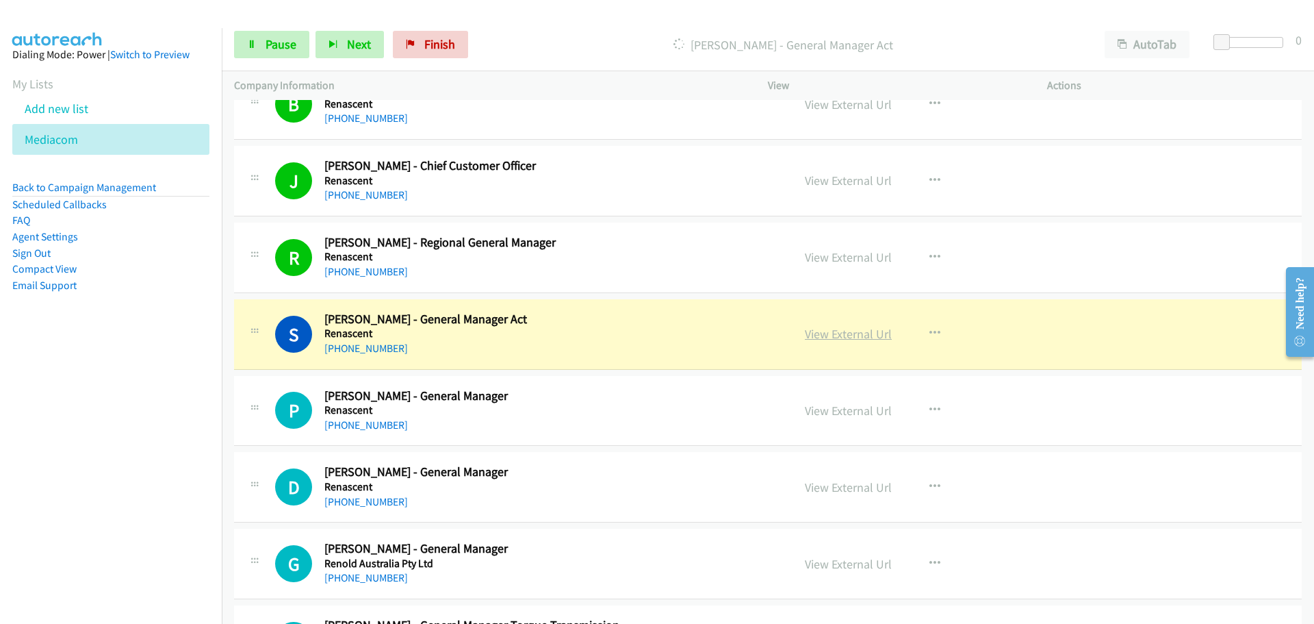
click at [843, 336] on link "View External Url" at bounding box center [848, 334] width 87 height 16
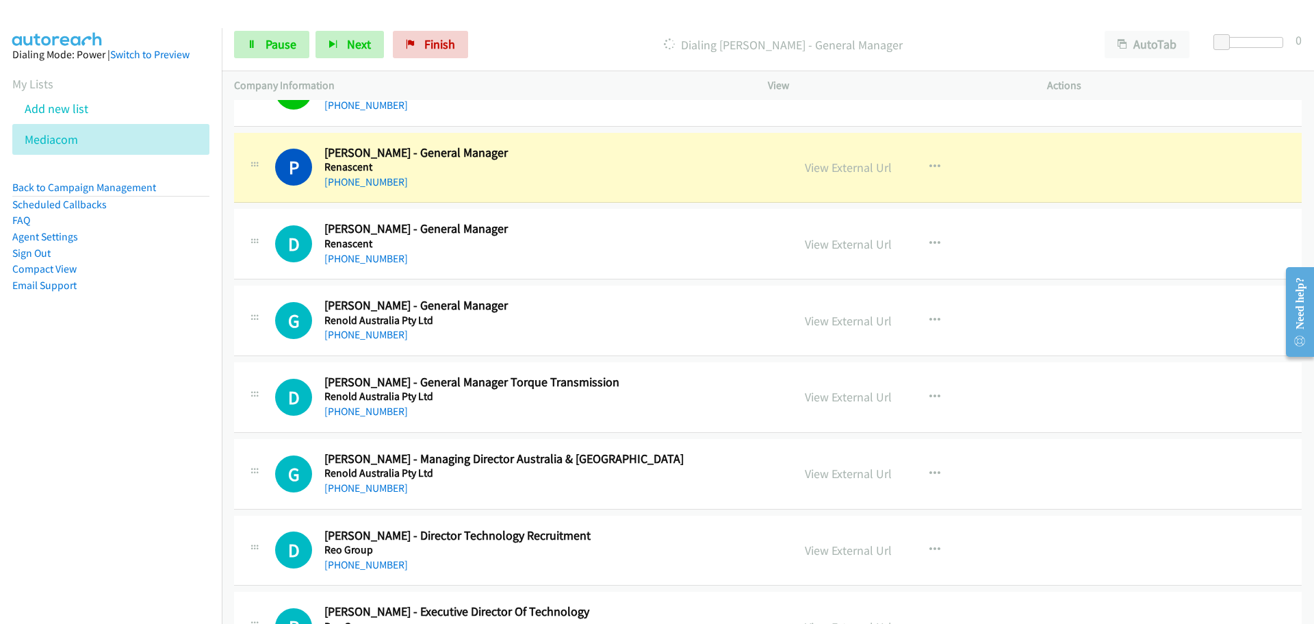
scroll to position [7393, 0]
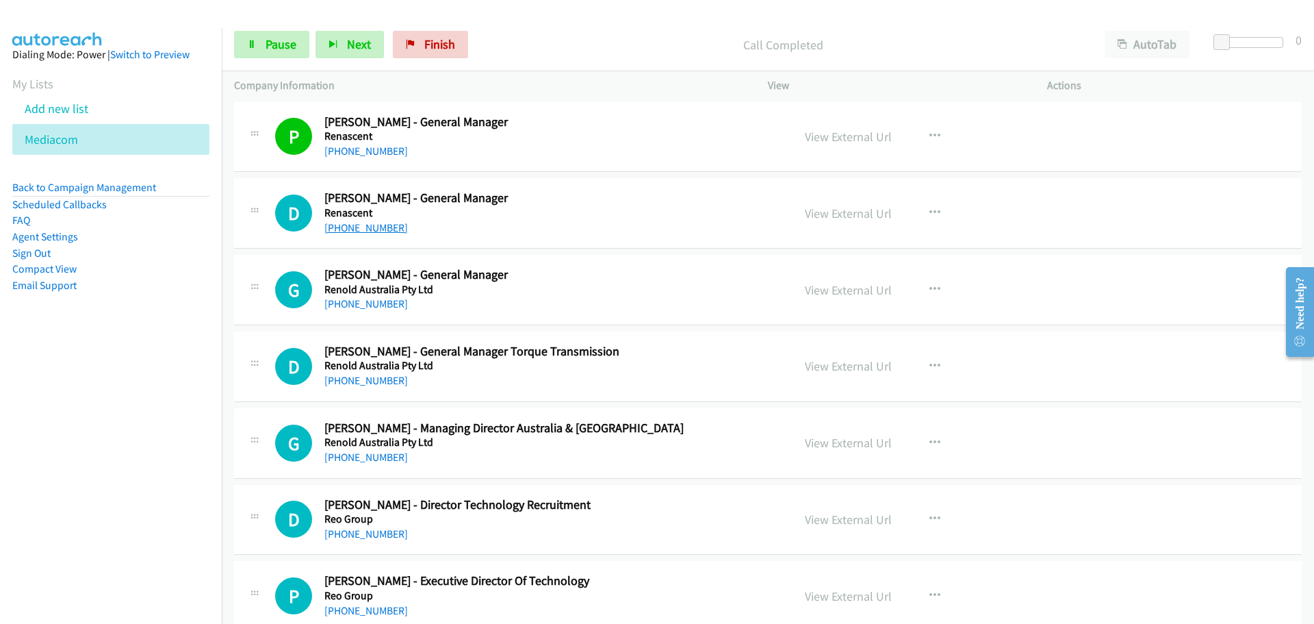
click at [342, 230] on link "[PHONE_NUMBER]" at bounding box center [366, 227] width 84 height 13
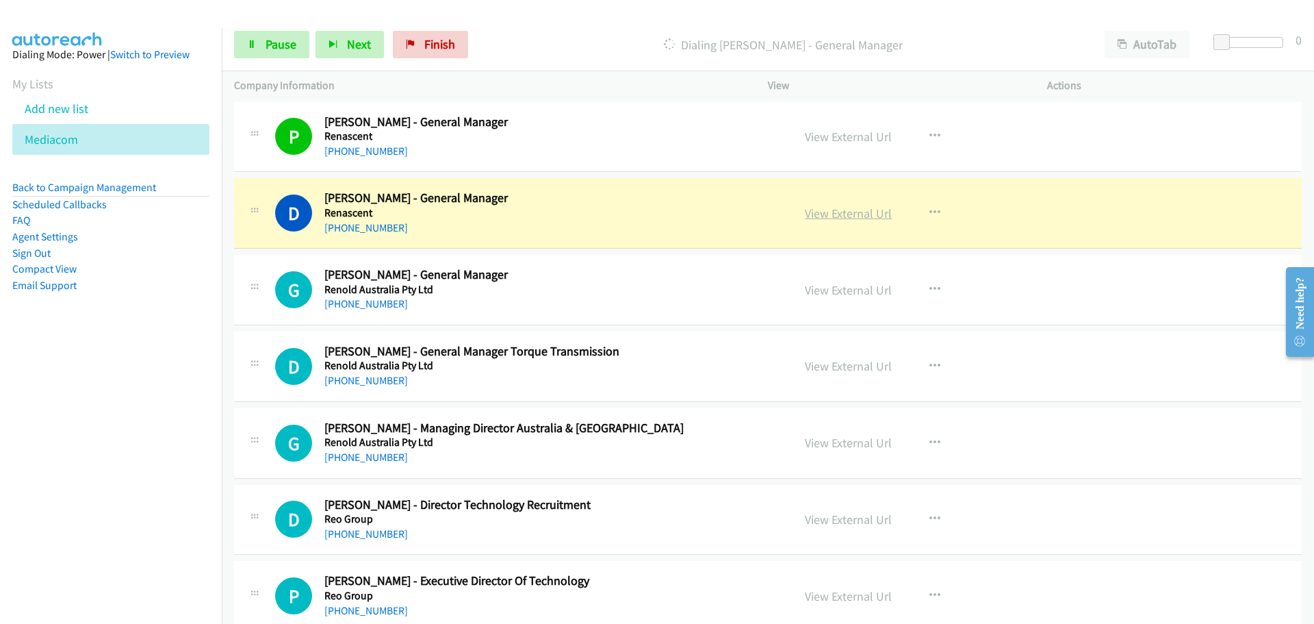
click at [839, 218] on link "View External Url" at bounding box center [848, 213] width 87 height 16
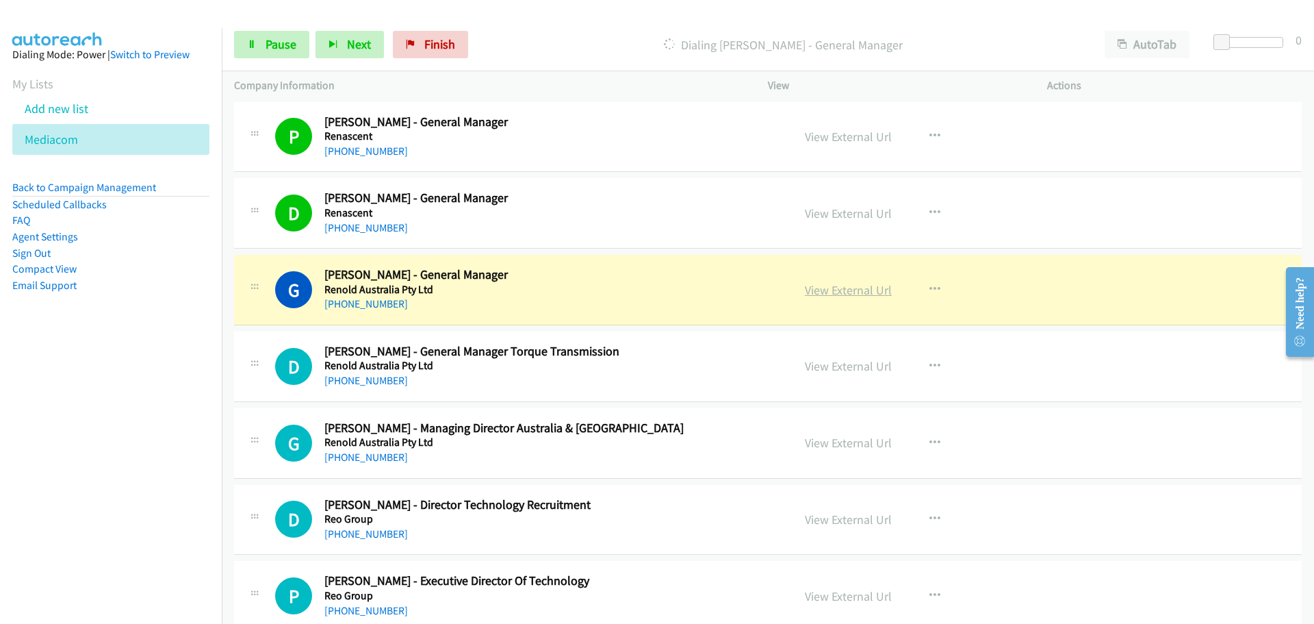
click at [860, 296] on link "View External Url" at bounding box center [848, 290] width 87 height 16
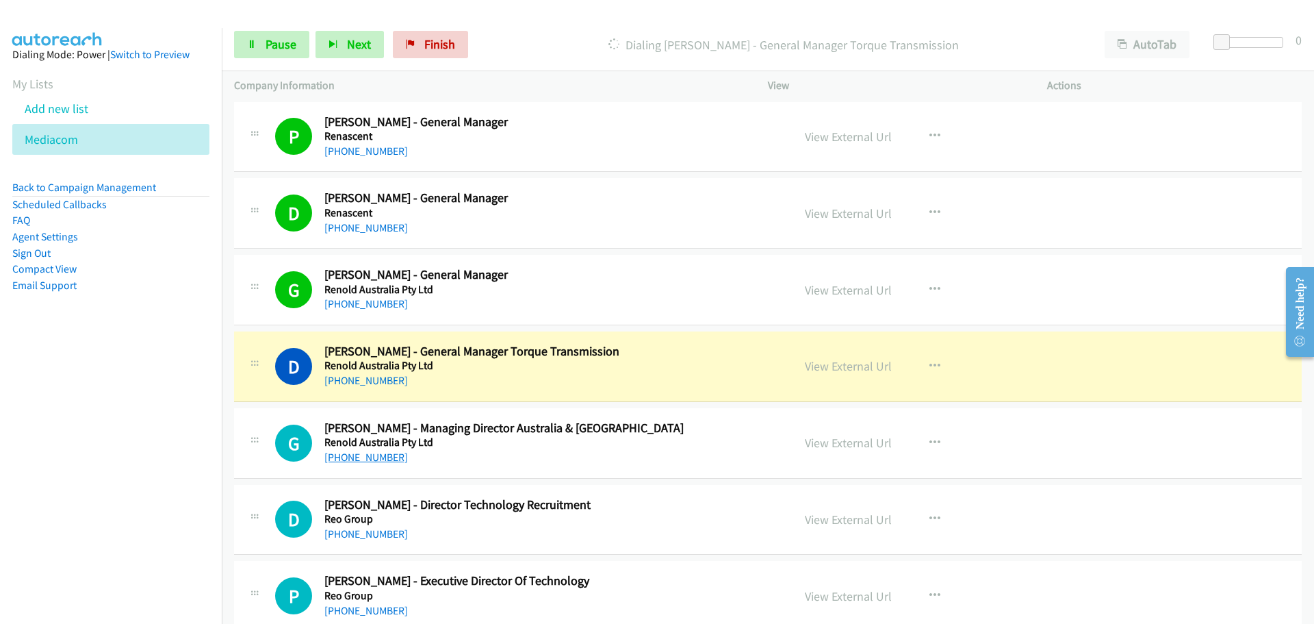
click at [355, 461] on link "[PHONE_NUMBER]" at bounding box center [366, 456] width 84 height 13
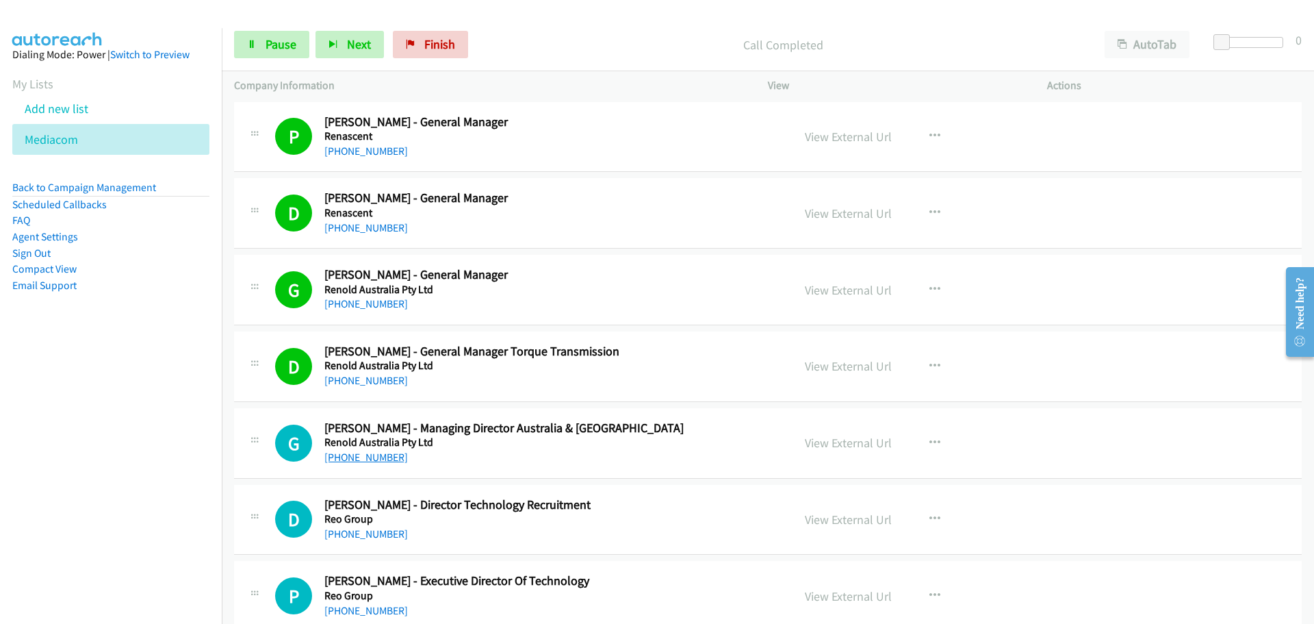
click at [377, 459] on link "[PHONE_NUMBER]" at bounding box center [366, 456] width 84 height 13
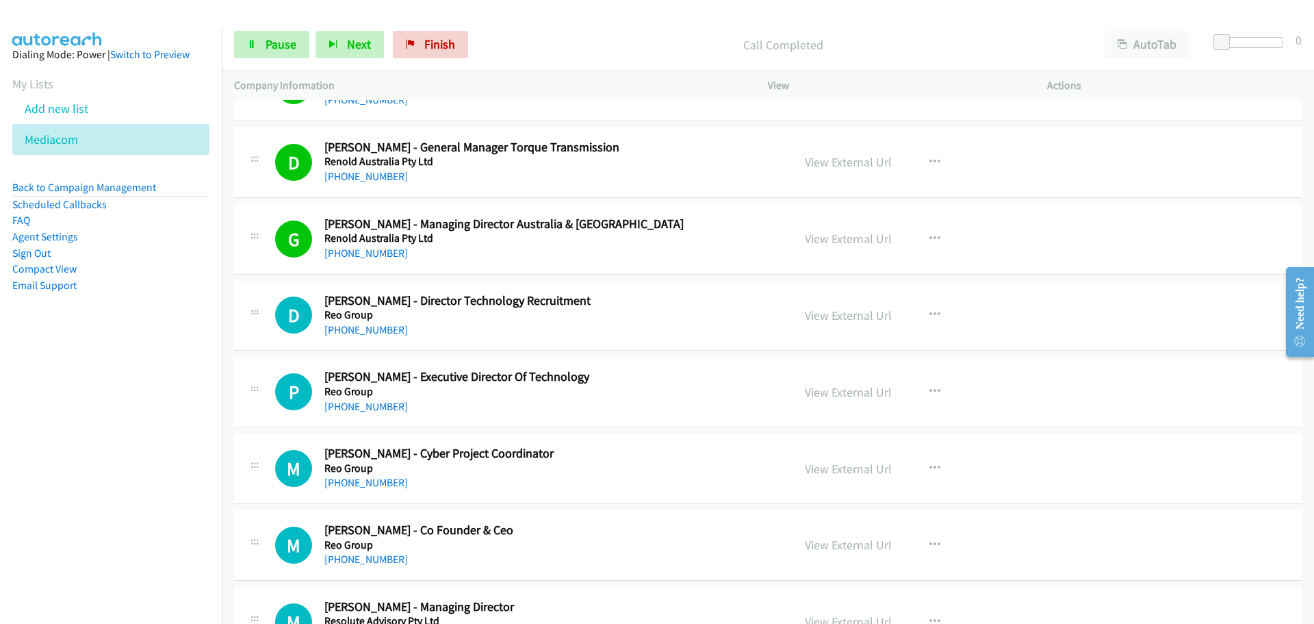
scroll to position [7614, 0]
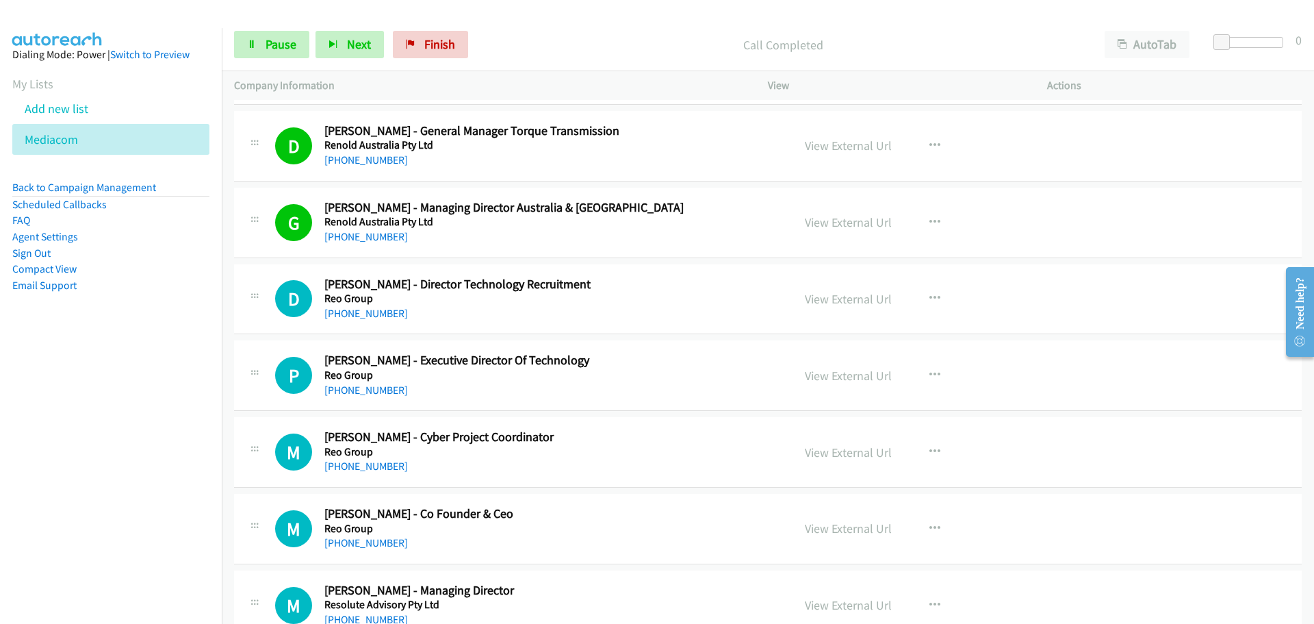
click at [342, 320] on div "[PHONE_NUMBER]" at bounding box center [549, 313] width 451 height 16
click at [357, 307] on link "[PHONE_NUMBER]" at bounding box center [366, 313] width 84 height 13
click at [337, 387] on link "[PHONE_NUMBER]" at bounding box center [366, 389] width 84 height 13
click at [332, 464] on link "[PHONE_NUMBER]" at bounding box center [366, 465] width 84 height 13
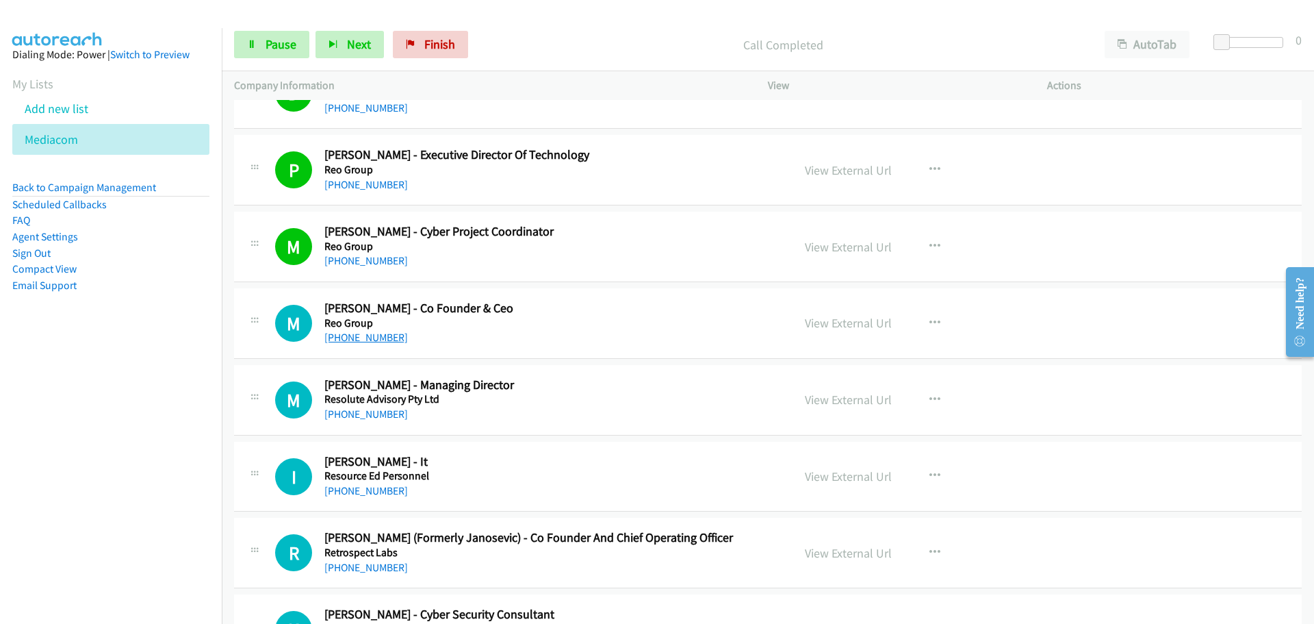
click at [369, 336] on link "[PHONE_NUMBER]" at bounding box center [366, 337] width 84 height 13
click at [376, 423] on div "M Callback Scheduled [PERSON_NAME] - Managing Director Resolute Advisory Pty Lt…" at bounding box center [768, 400] width 1068 height 71
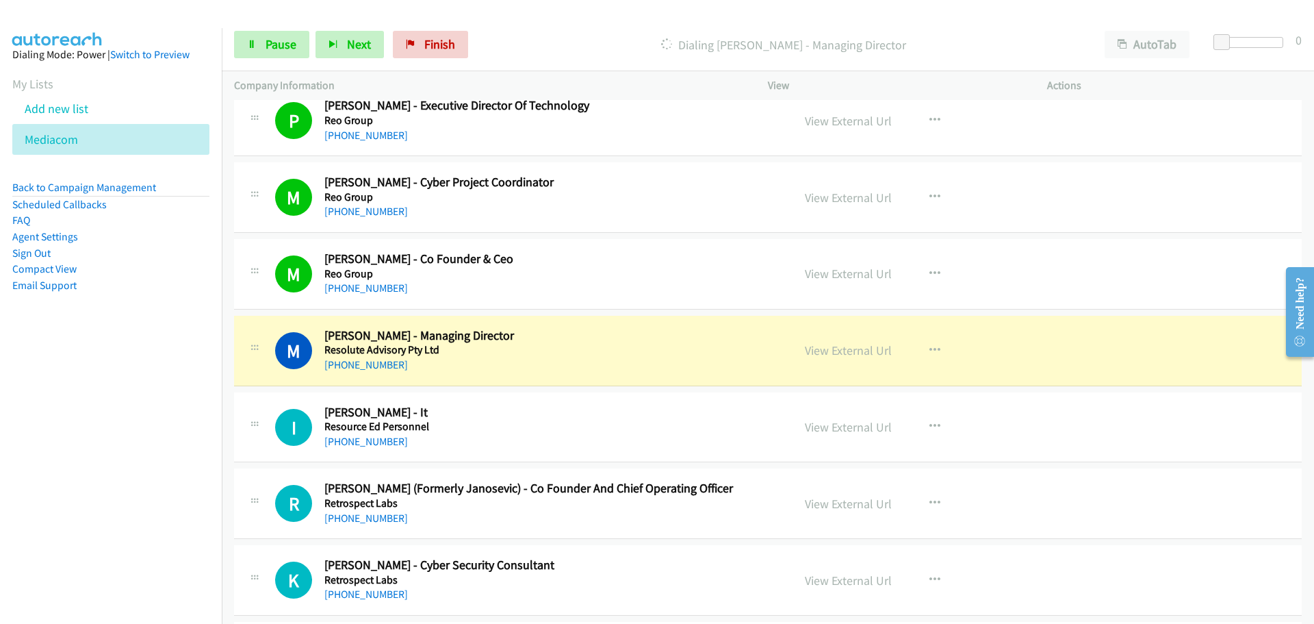
scroll to position [8025, 0]
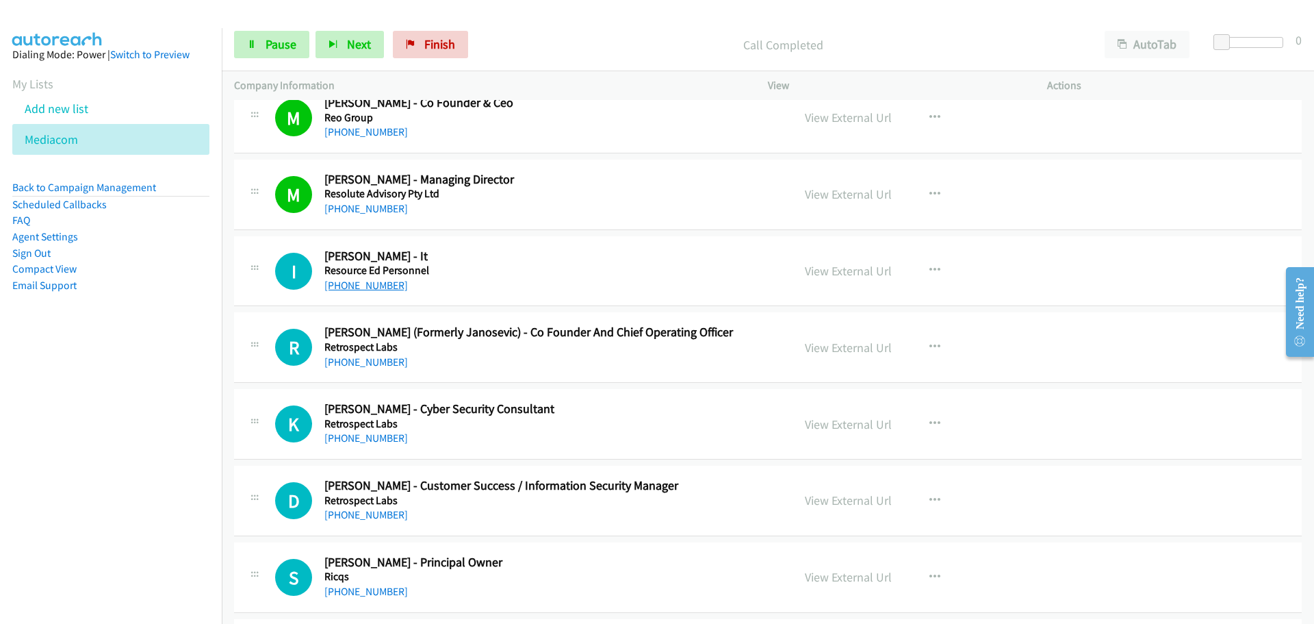
click at [358, 291] on link "[PHONE_NUMBER]" at bounding box center [366, 285] width 84 height 13
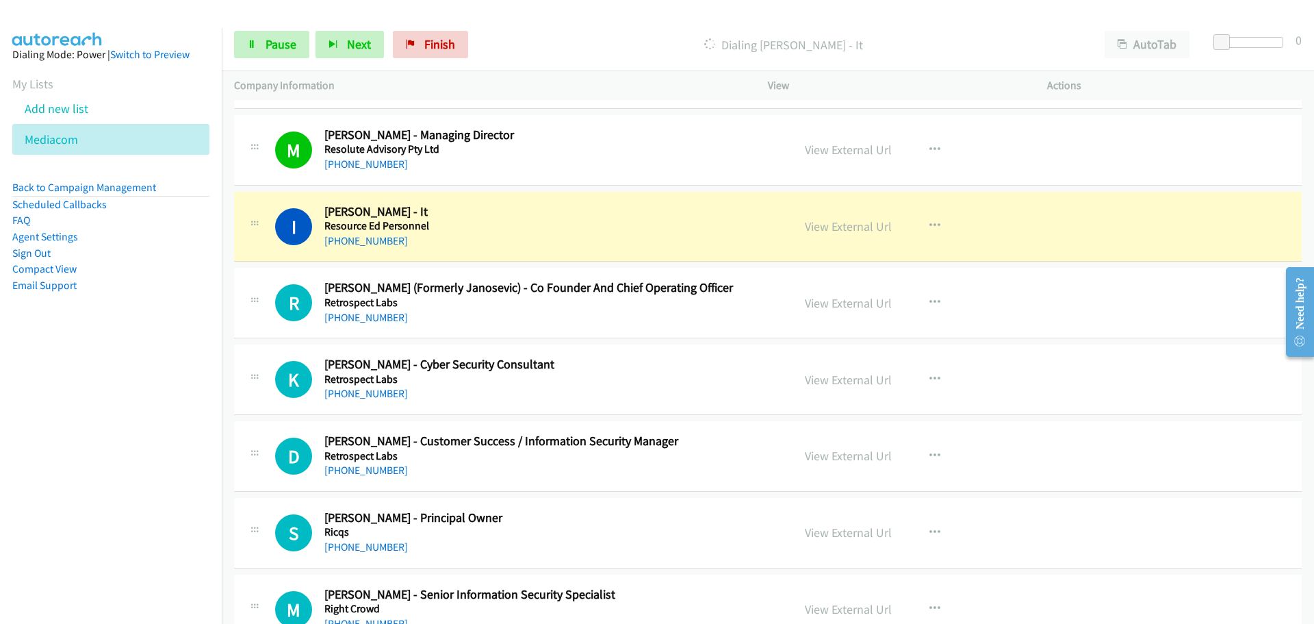
scroll to position [8093, 0]
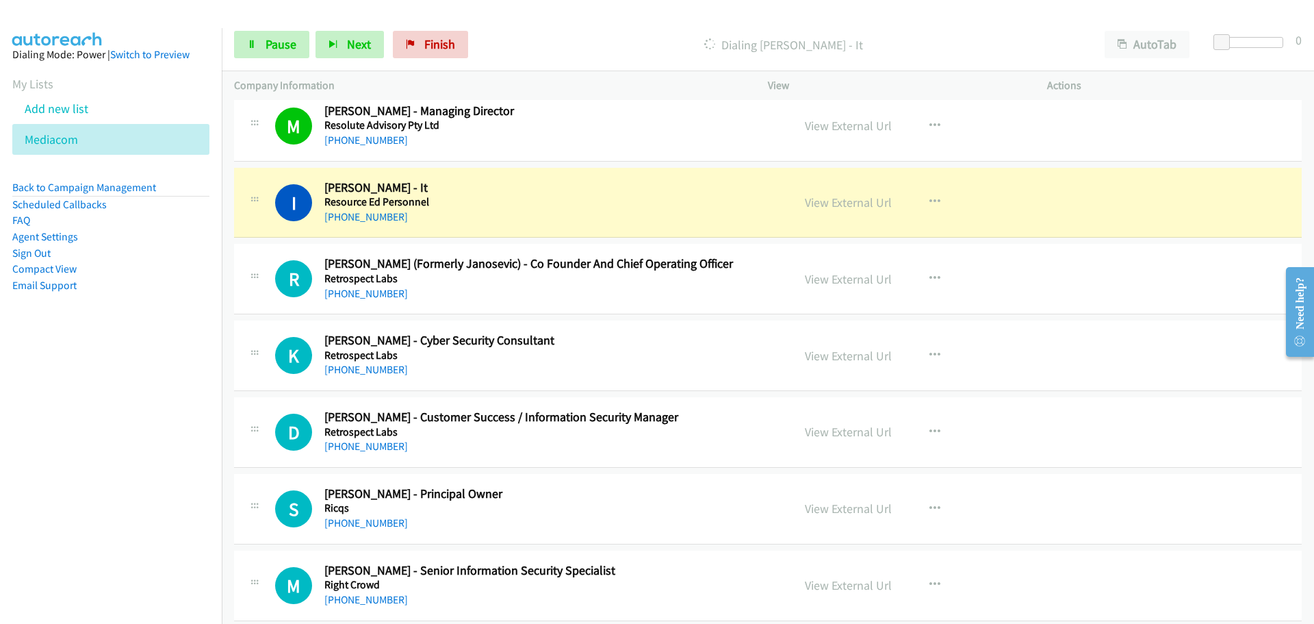
click at [820, 192] on div "View External Url View External Url Schedule/Manage Callback Start Calls Here R…" at bounding box center [939, 202] width 292 height 45
click at [841, 206] on link "View External Url" at bounding box center [848, 202] width 87 height 16
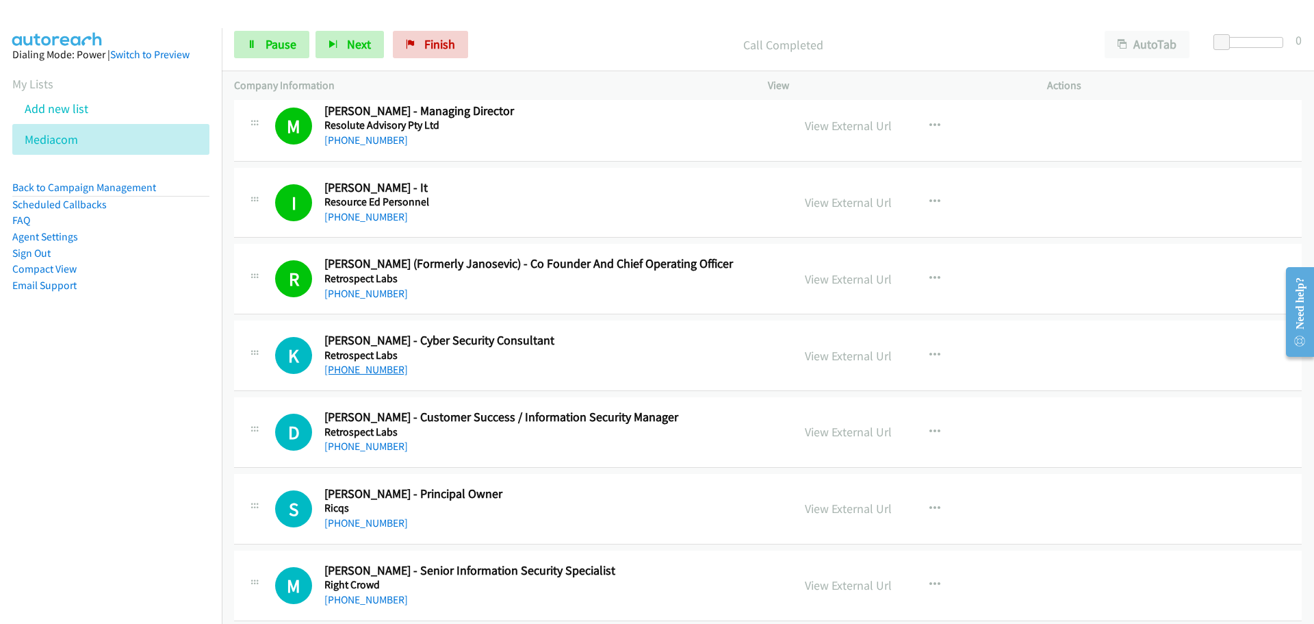
click at [381, 368] on link "[PHONE_NUMBER]" at bounding box center [366, 369] width 84 height 13
drag, startPoint x: 359, startPoint y: 445, endPoint x: 349, endPoint y: 429, distance: 18.8
click at [359, 445] on link "[PHONE_NUMBER]" at bounding box center [366, 445] width 84 height 13
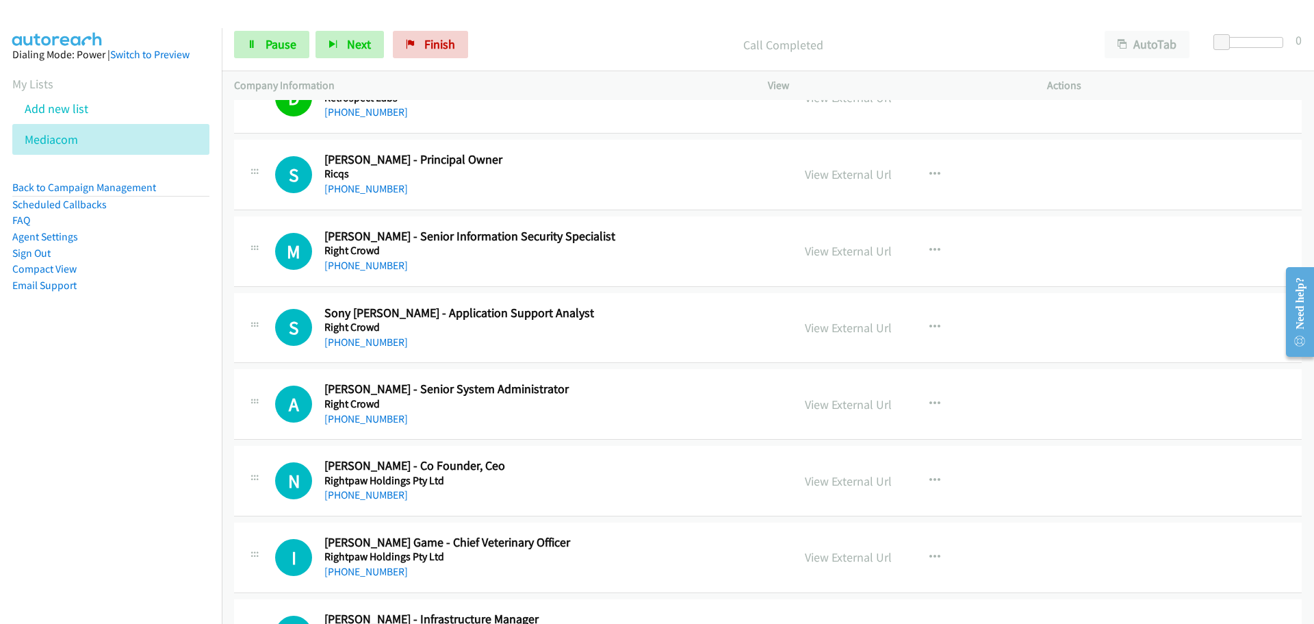
scroll to position [8435, 0]
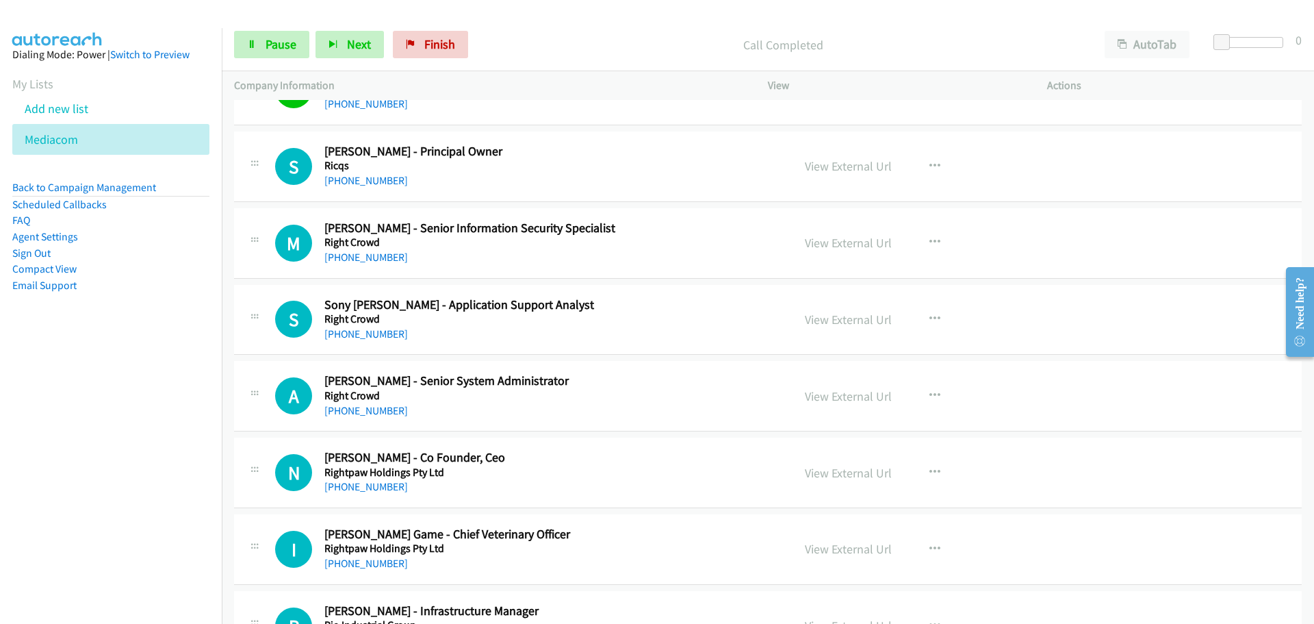
drag, startPoint x: 366, startPoint y: 175, endPoint x: 1062, endPoint y: 186, distance: 696.3
click at [366, 175] on link "[PHONE_NUMBER]" at bounding box center [366, 180] width 84 height 13
click at [357, 251] on link "[PHONE_NUMBER]" at bounding box center [366, 257] width 84 height 13
drag, startPoint x: 349, startPoint y: 334, endPoint x: 333, endPoint y: 323, distance: 19.7
click at [349, 334] on link "[PHONE_NUMBER]" at bounding box center [366, 333] width 84 height 13
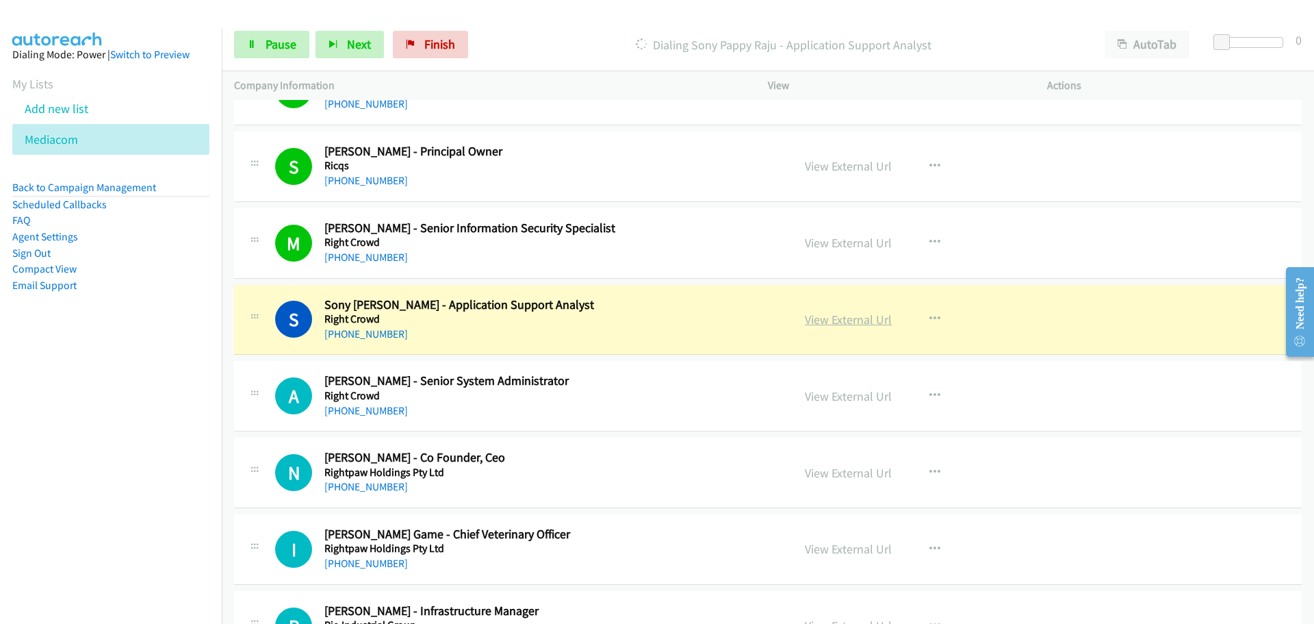
click at [863, 315] on link "View External Url" at bounding box center [848, 319] width 87 height 16
